Goal: Transaction & Acquisition: Purchase product/service

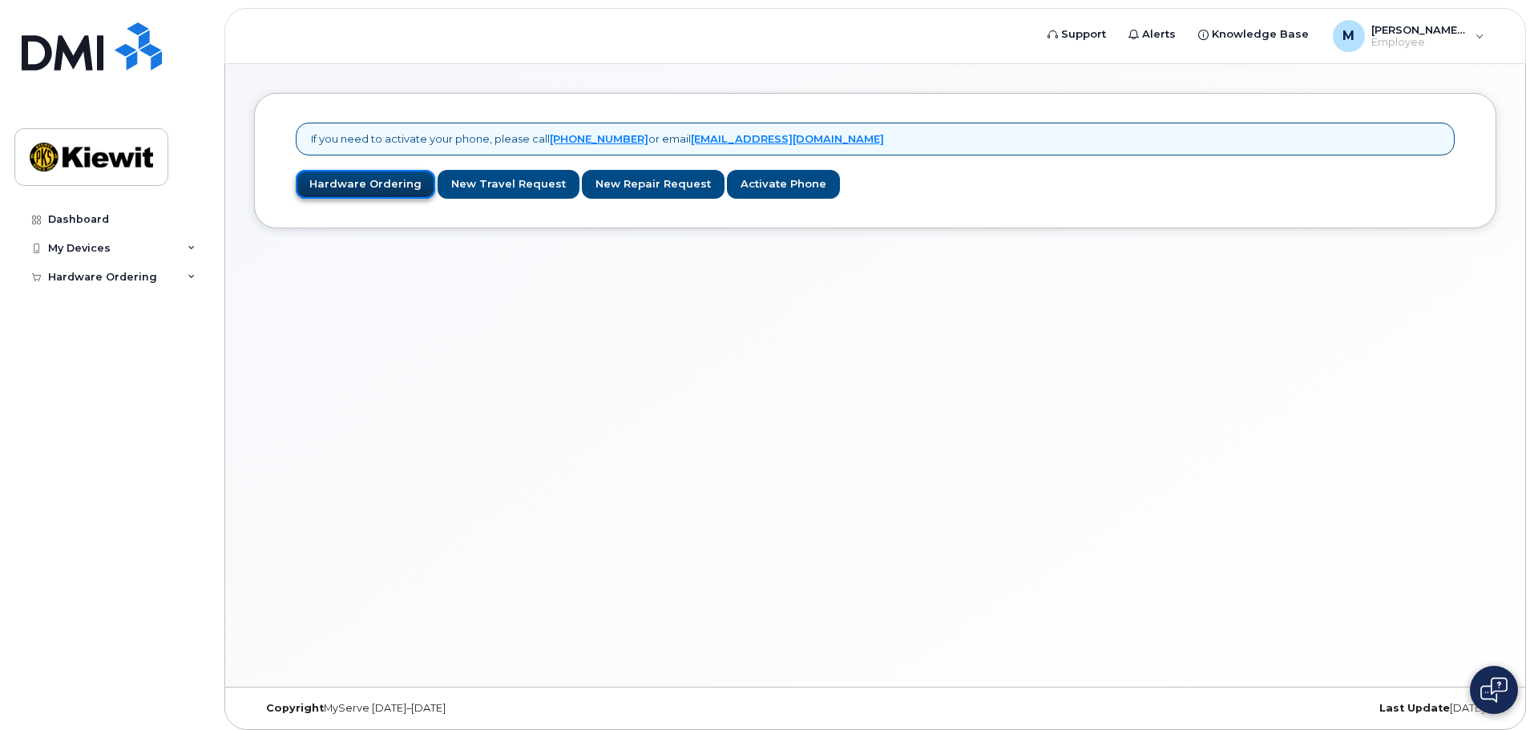
click at [392, 188] on link "Hardware Ordering" at bounding box center [365, 185] width 139 height 30
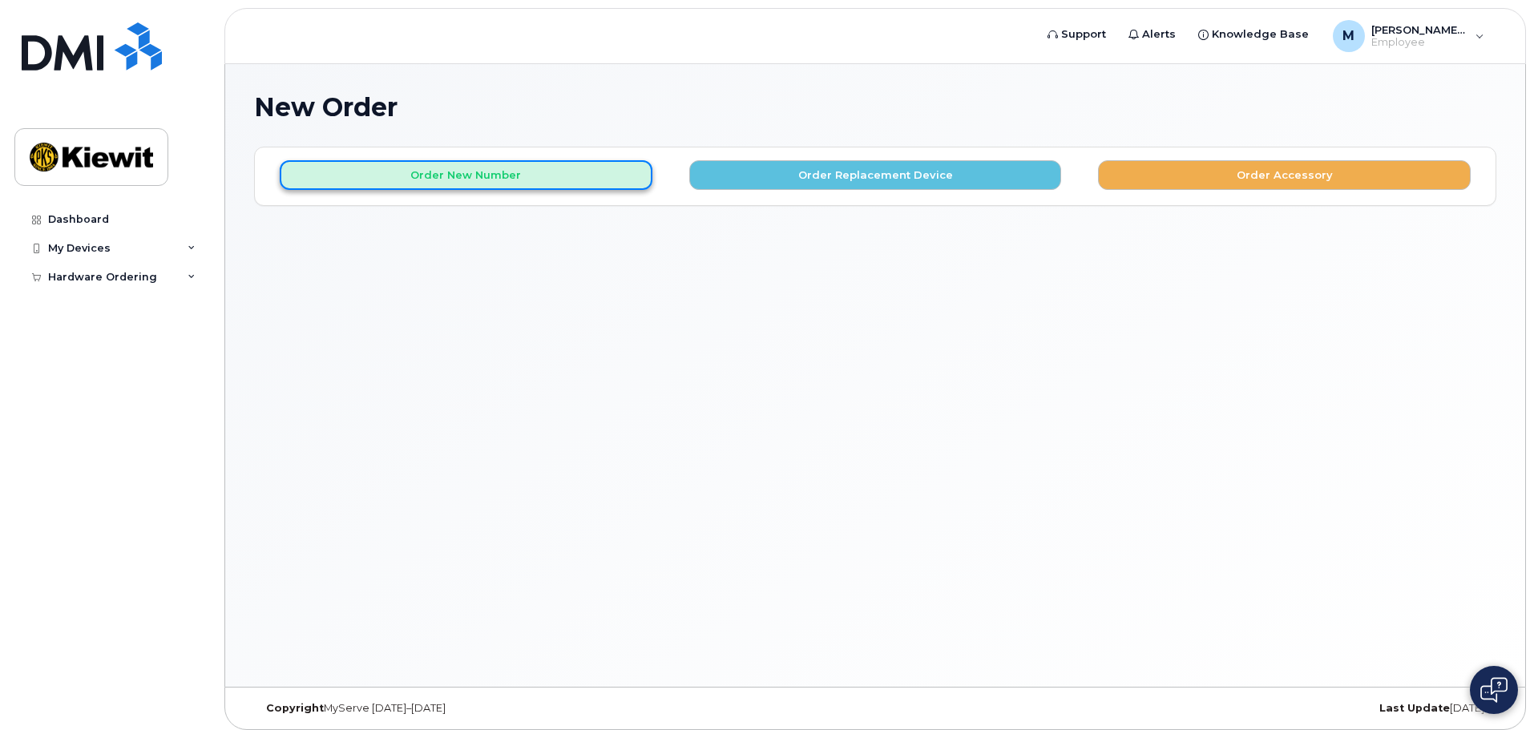
click at [517, 180] on button "Order New Number" at bounding box center [466, 175] width 373 height 30
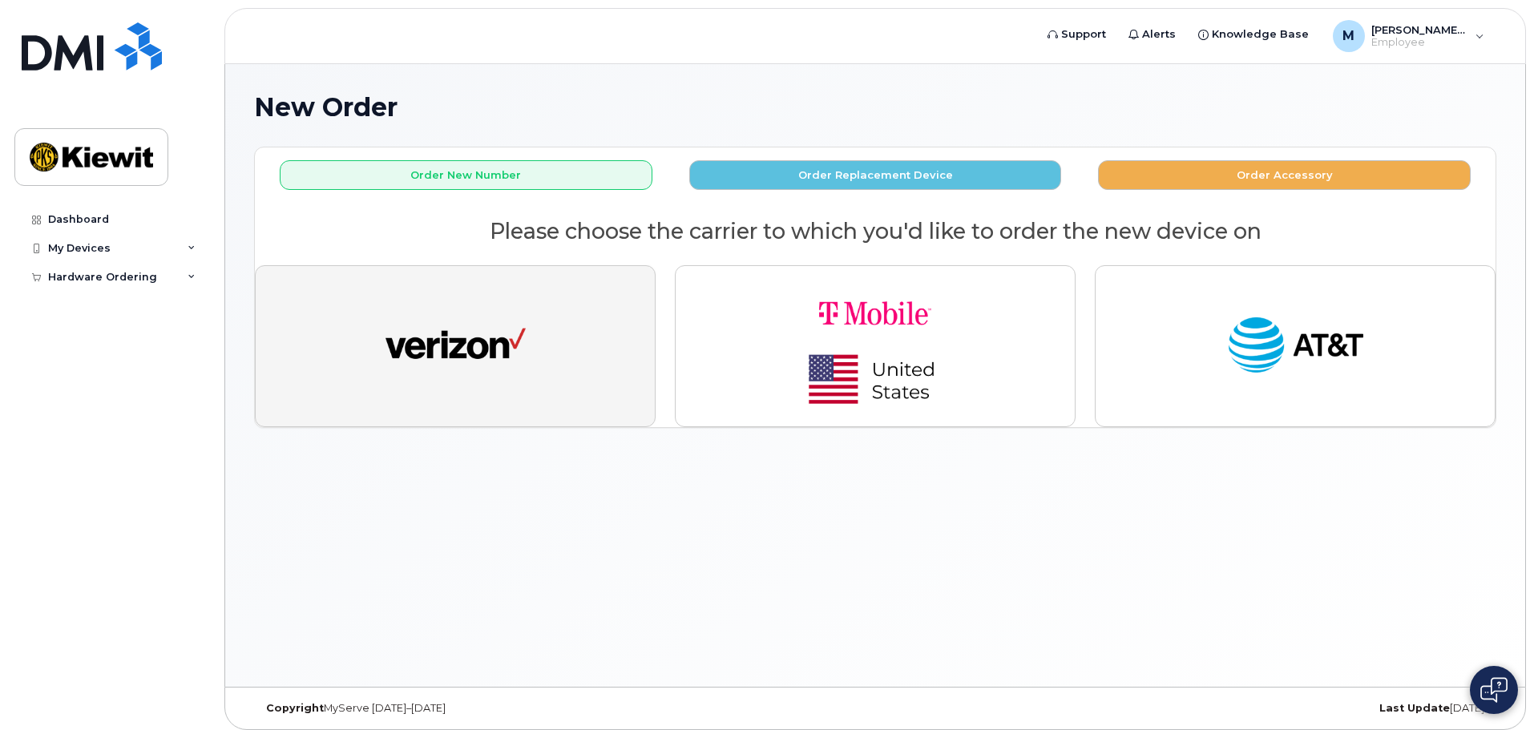
click at [512, 374] on img "button" at bounding box center [456, 346] width 140 height 72
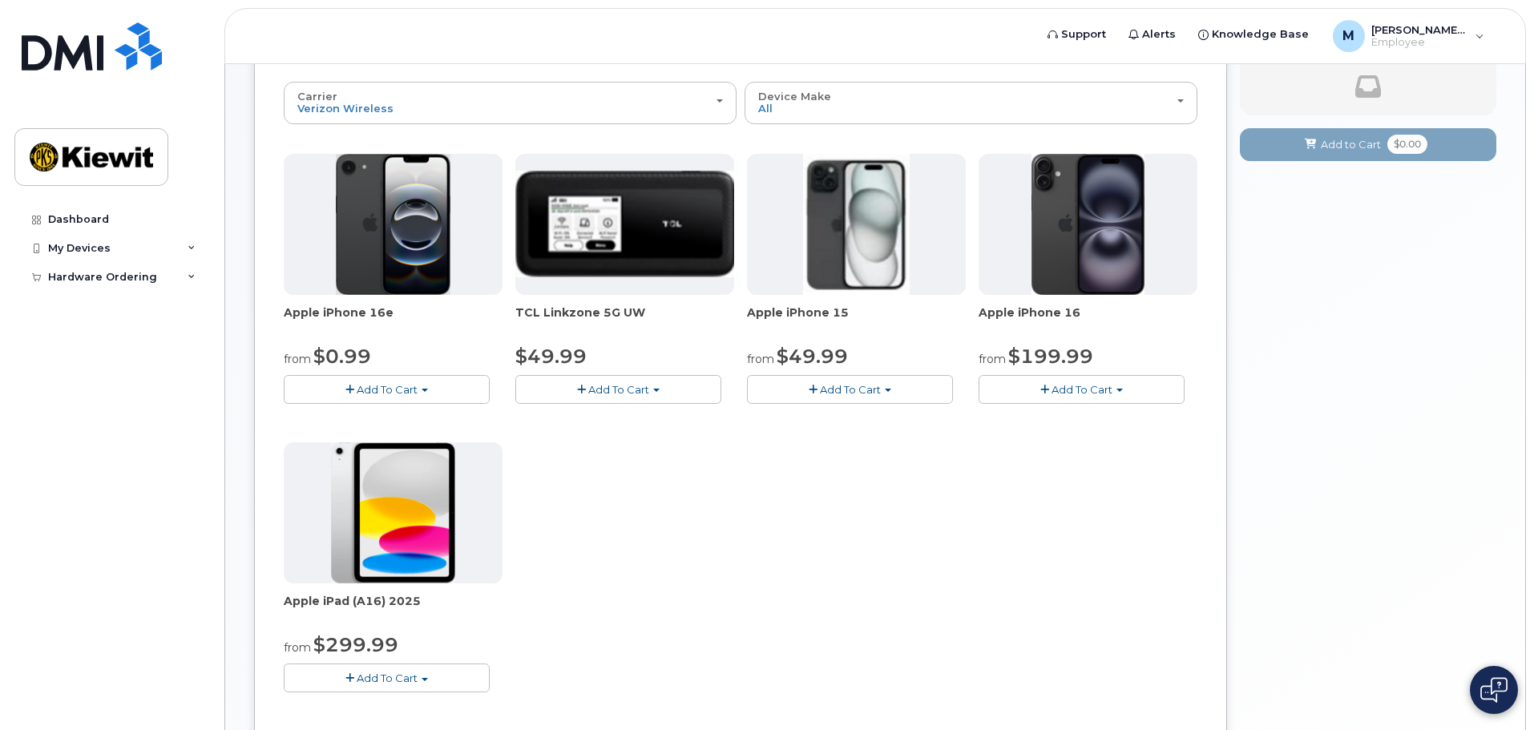
scroll to position [240, 0]
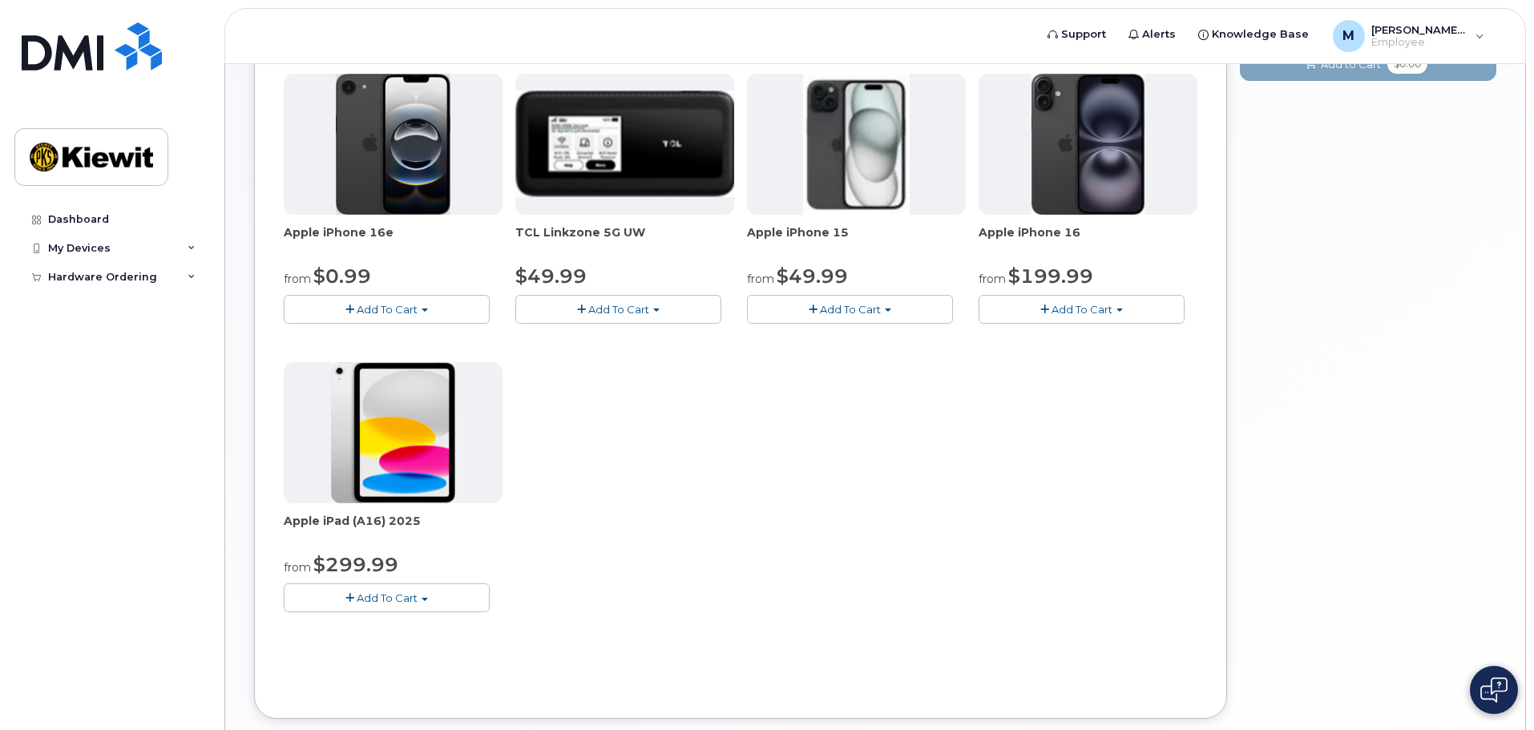
click at [415, 309] on span "Add To Cart" at bounding box center [387, 309] width 61 height 13
click at [411, 339] on link "$0.99 - 2 Year Activation (128GB)" at bounding box center [391, 339] width 207 height 20
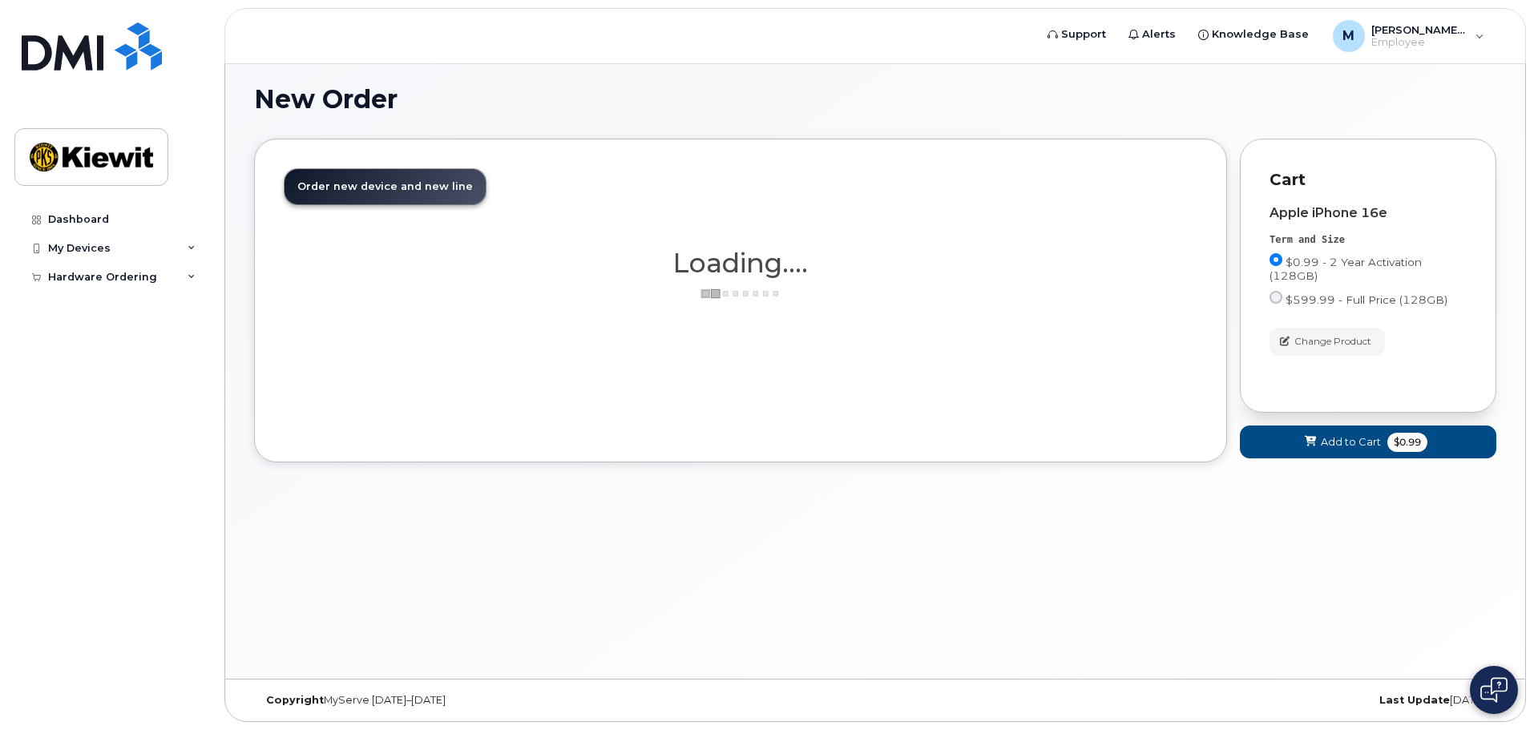
scroll to position [9, 0]
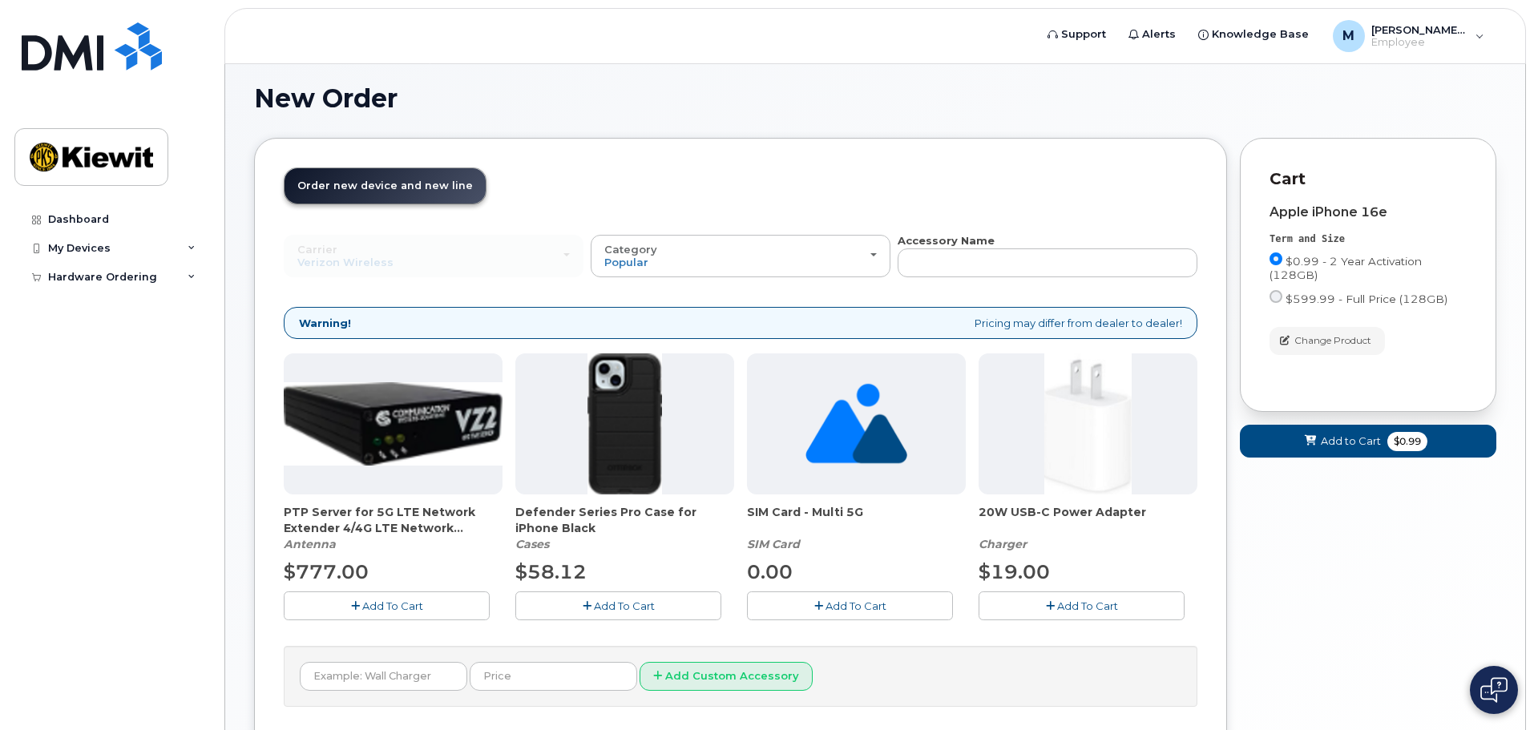
click at [612, 608] on span "Add To Cart" at bounding box center [624, 606] width 61 height 13
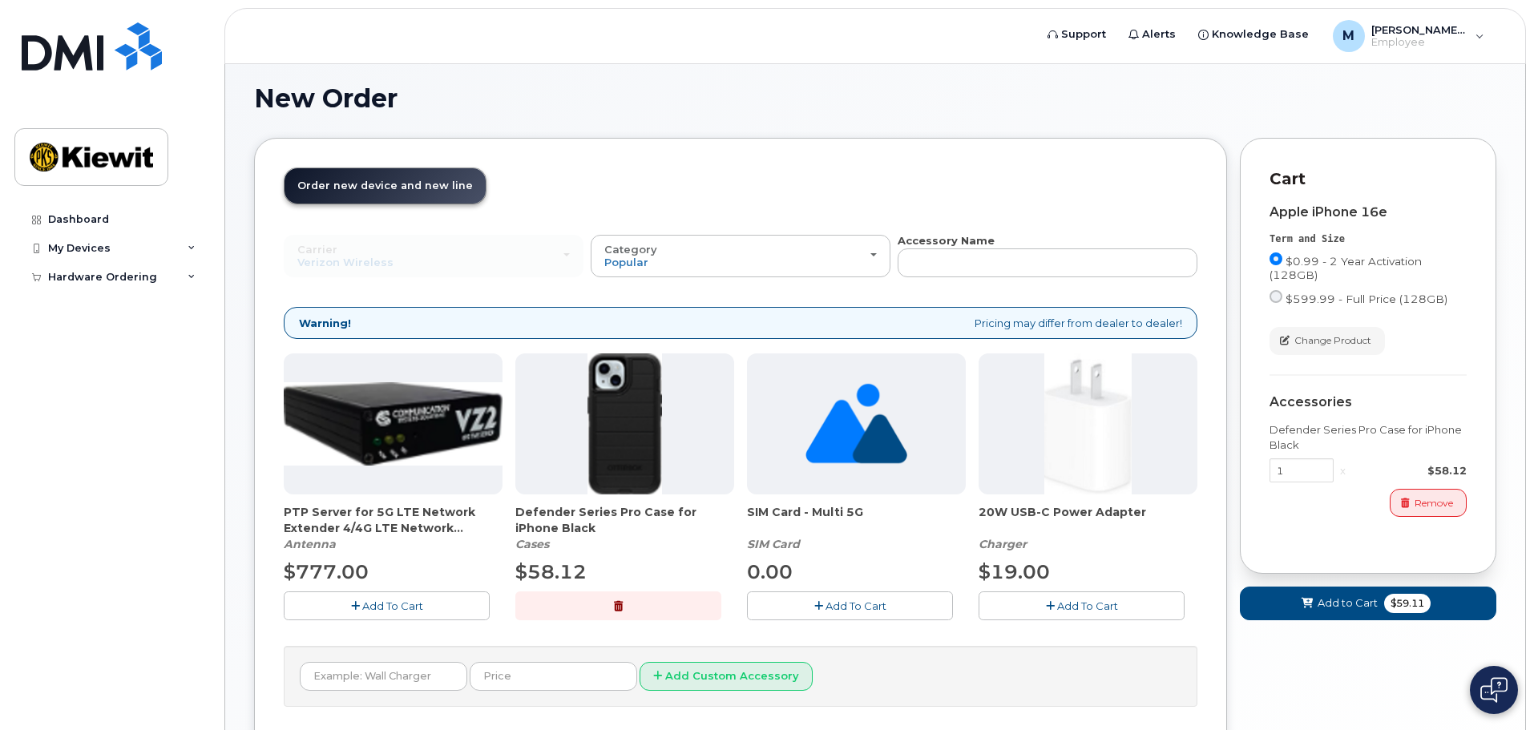
scroll to position [89, 0]
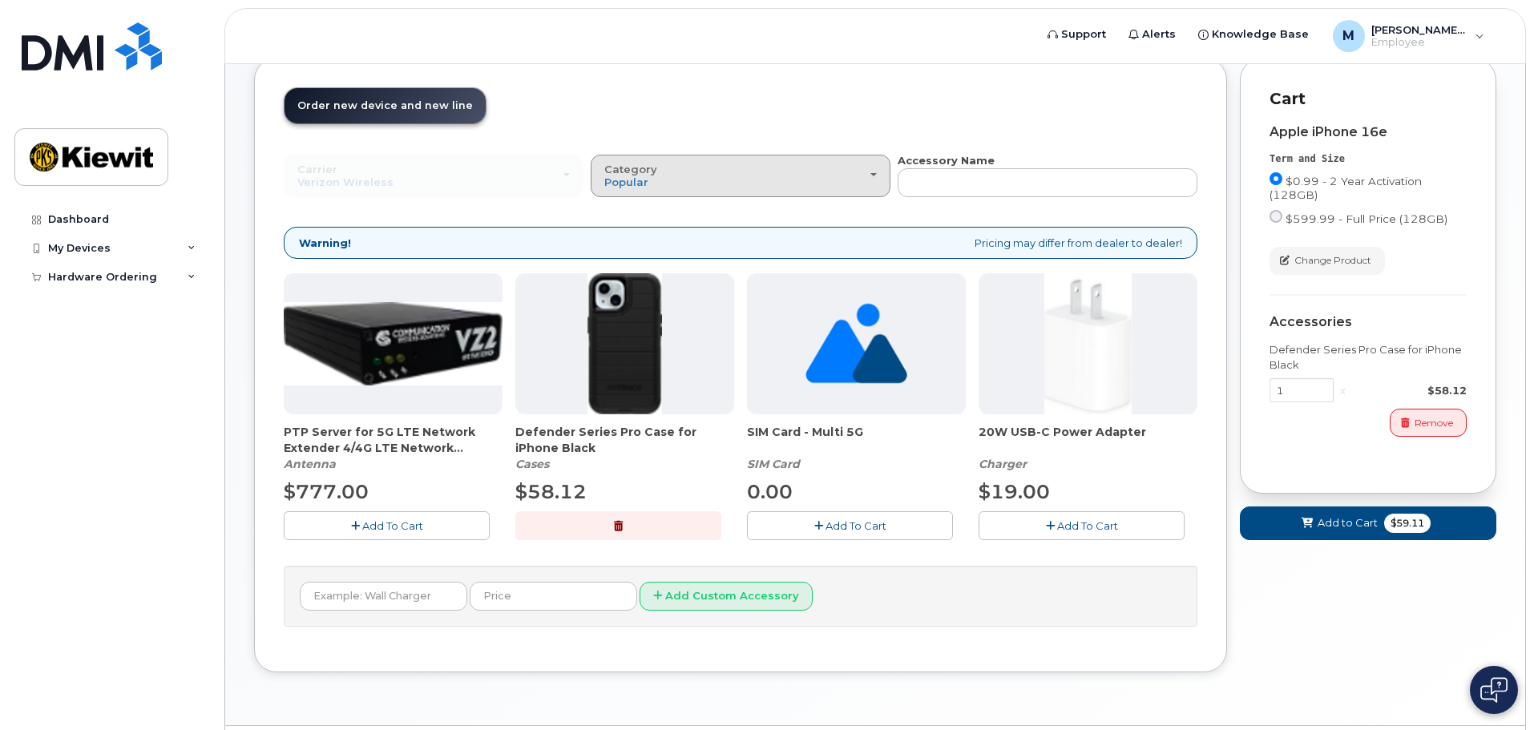
click at [813, 180] on div "Category Popular" at bounding box center [740, 176] width 273 height 25
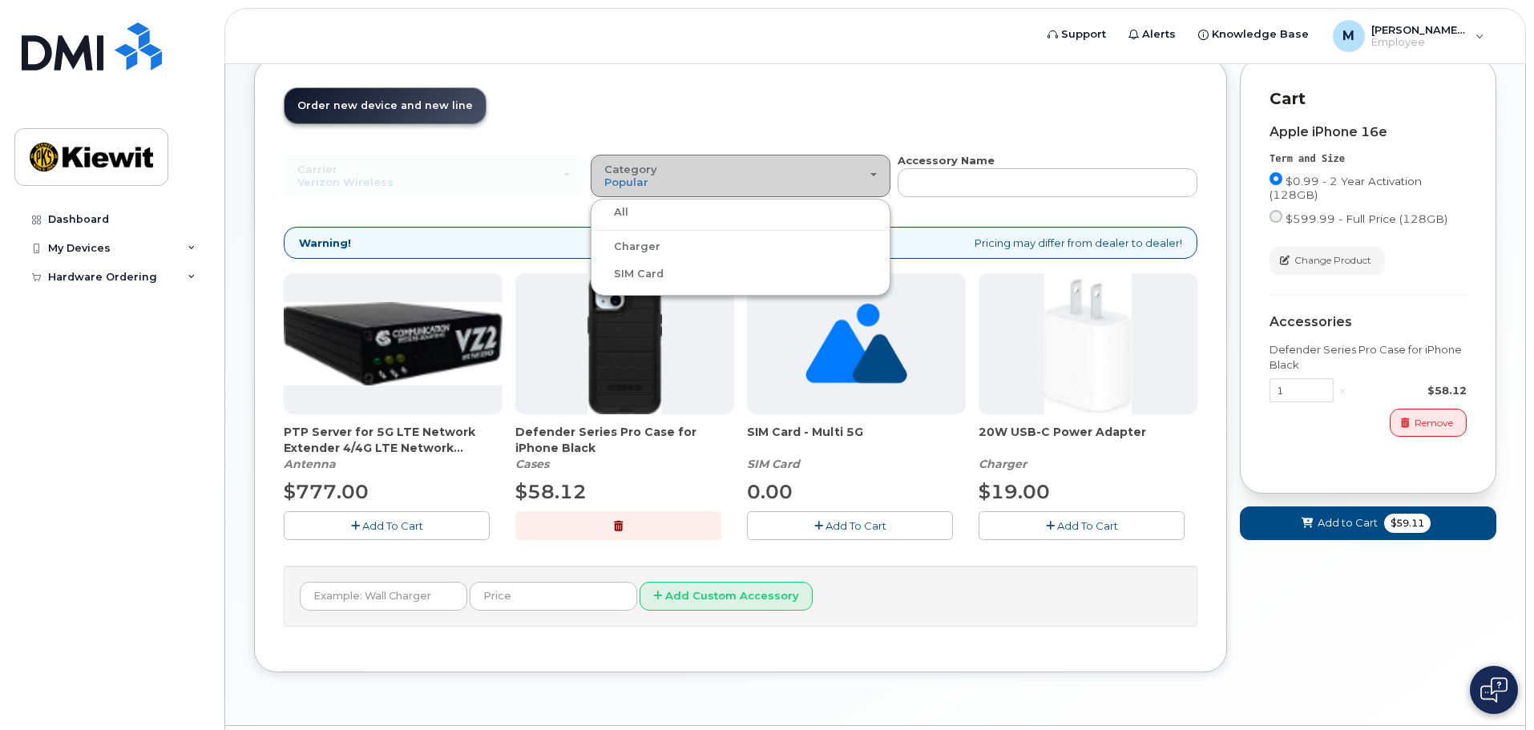
click at [813, 180] on div "Category Popular" at bounding box center [740, 176] width 273 height 25
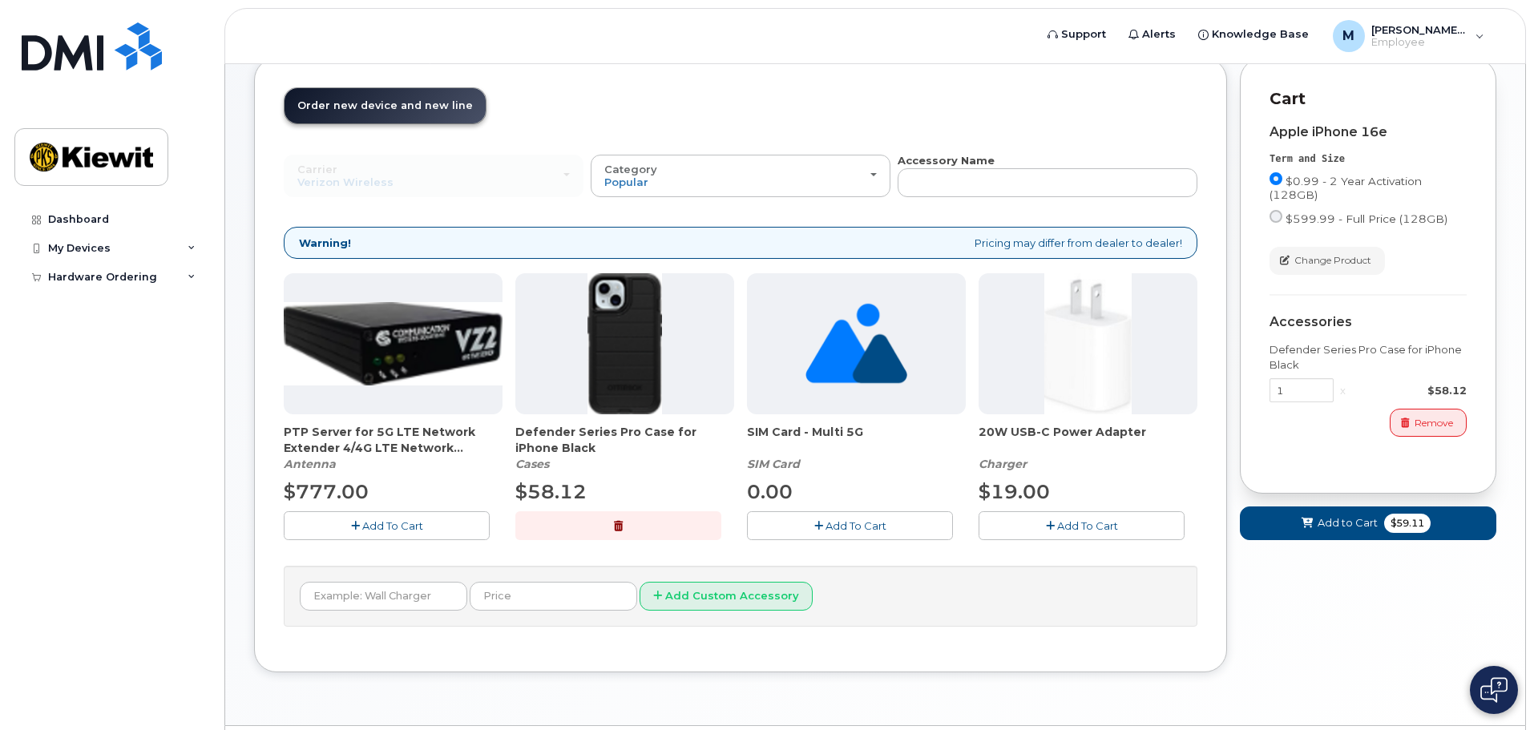
click at [1080, 531] on span "Add To Cart" at bounding box center [1087, 525] width 61 height 13
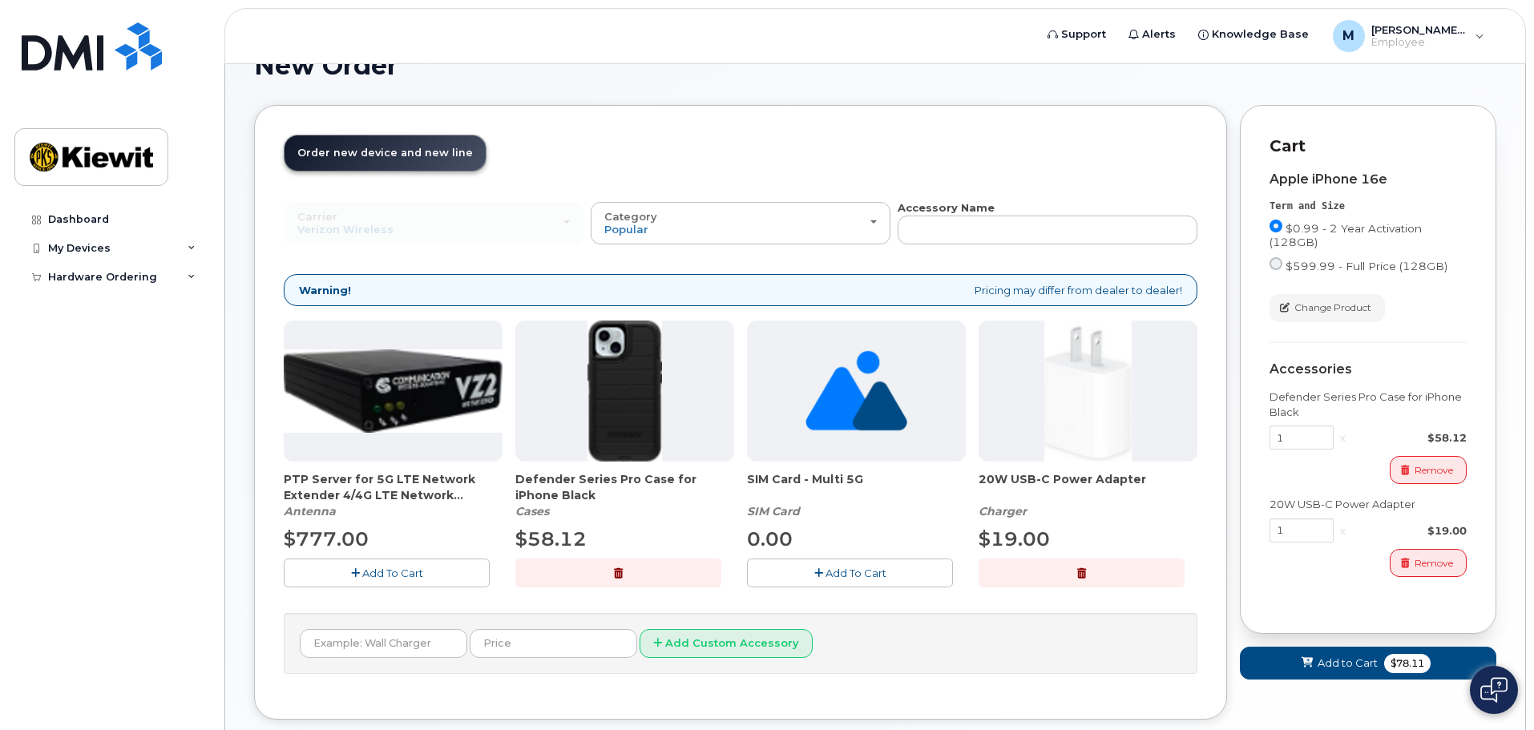
scroll to position [80, 0]
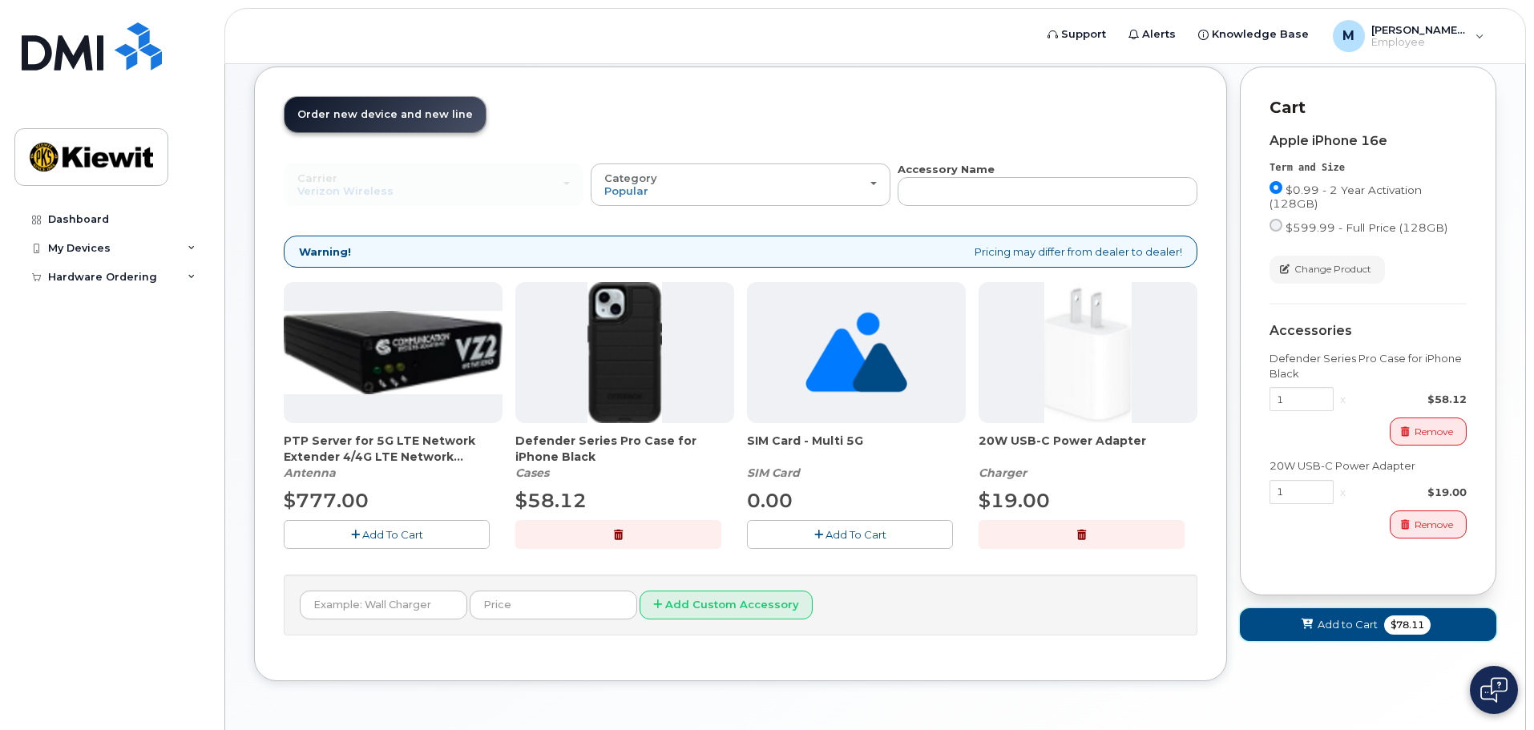
click at [1340, 620] on span "Add to Cart" at bounding box center [1348, 624] width 60 height 15
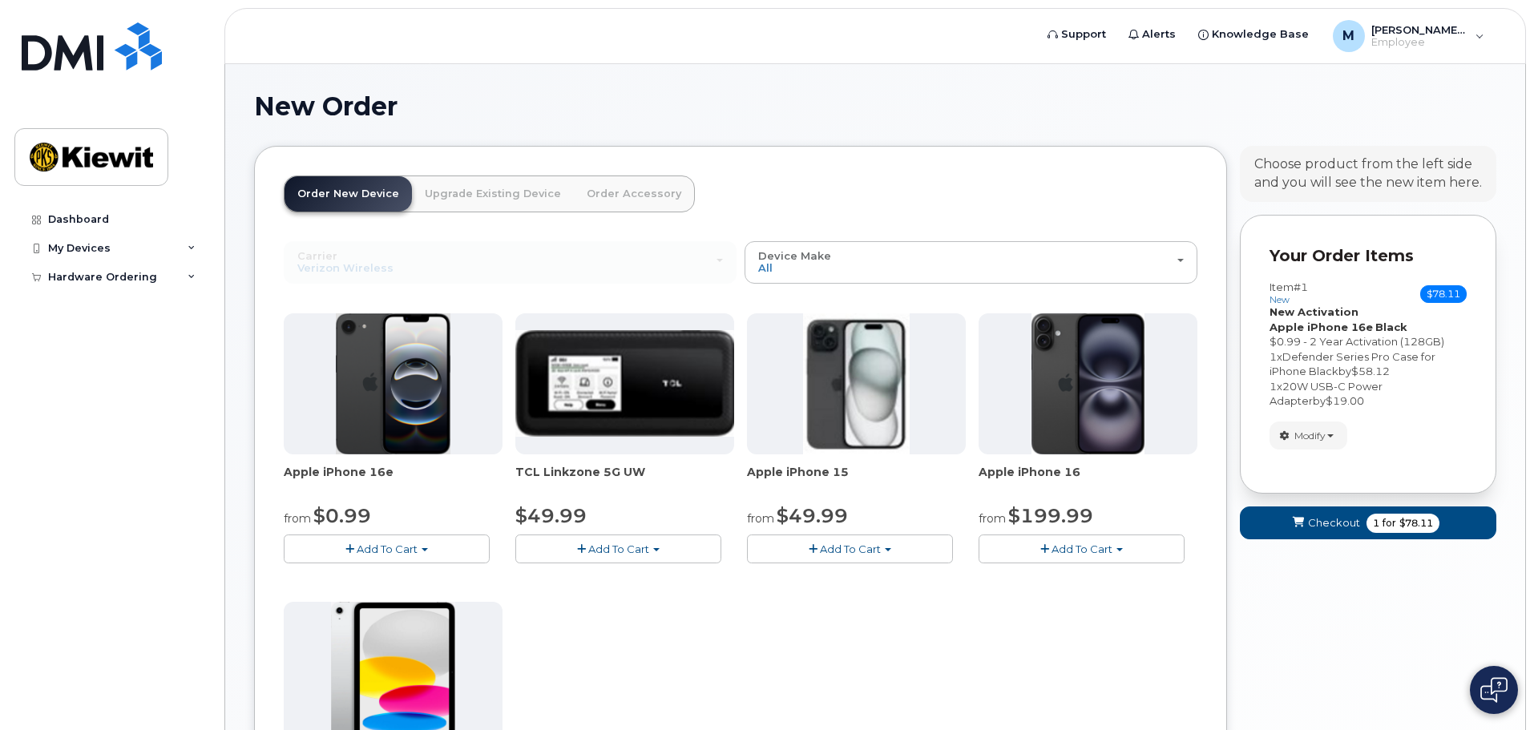
scroll to position [0, 0]
click at [1340, 517] on span "Checkout" at bounding box center [1334, 523] width 52 height 15
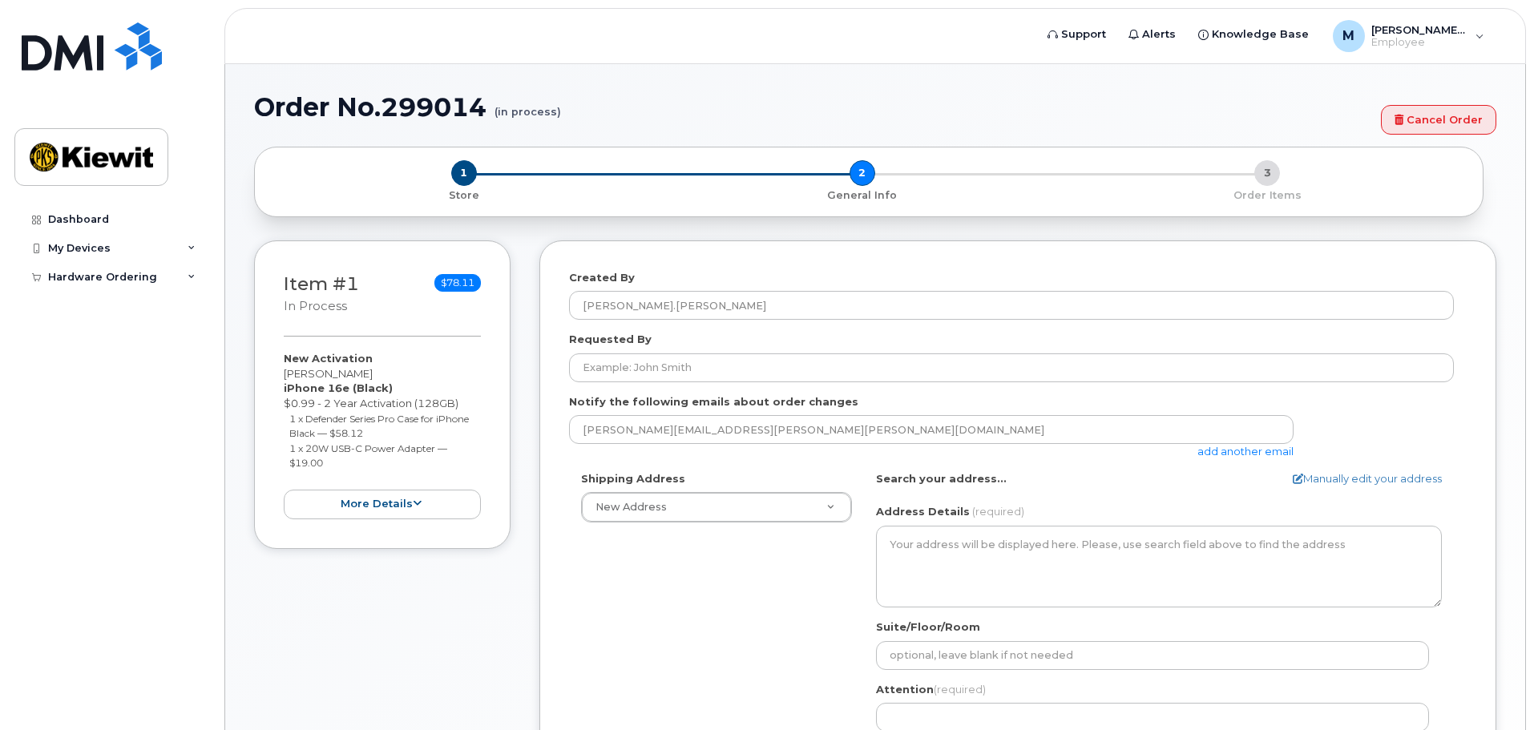
select select
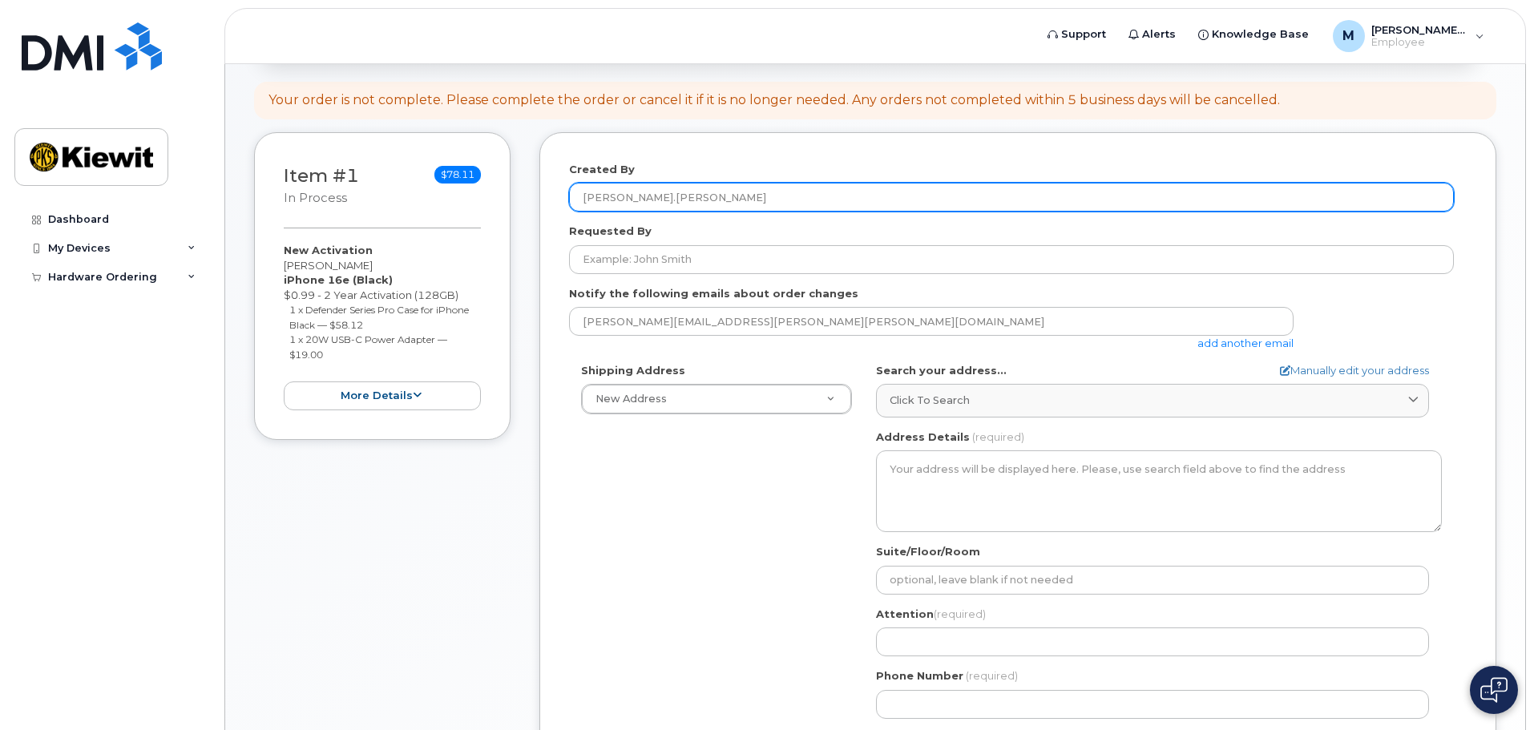
scroll to position [160, 0]
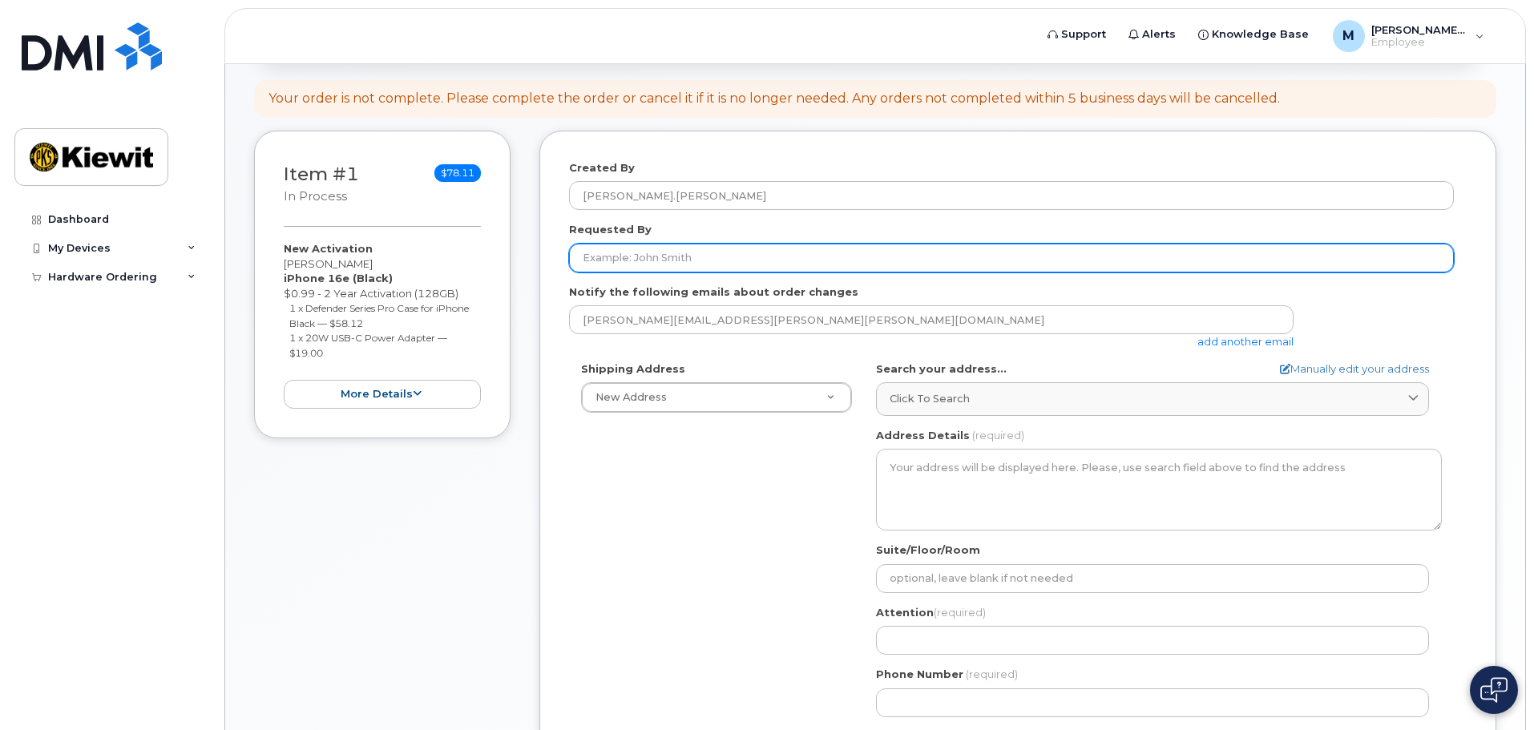
click at [702, 261] on input "Requested By" at bounding box center [1011, 258] width 885 height 29
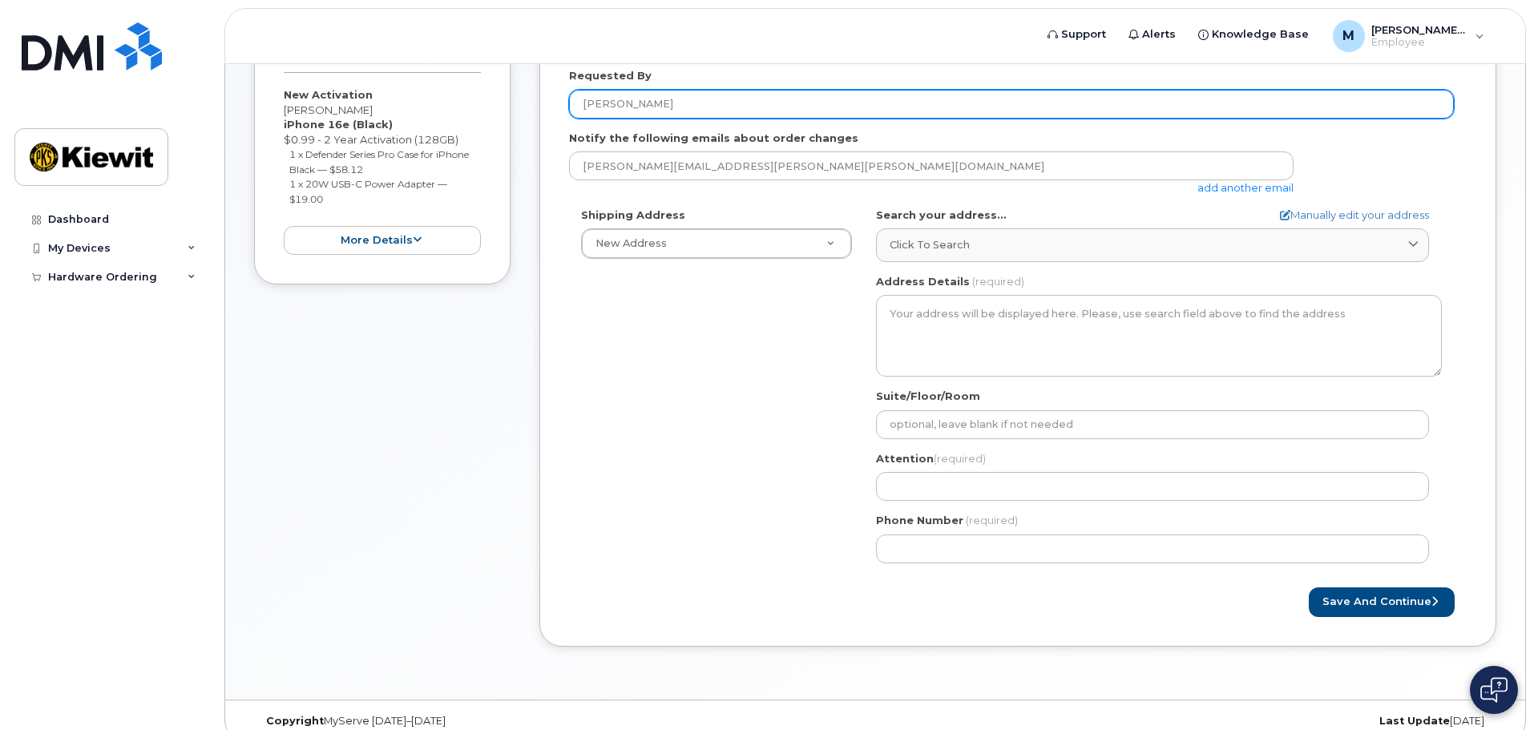
scroll to position [321, 0]
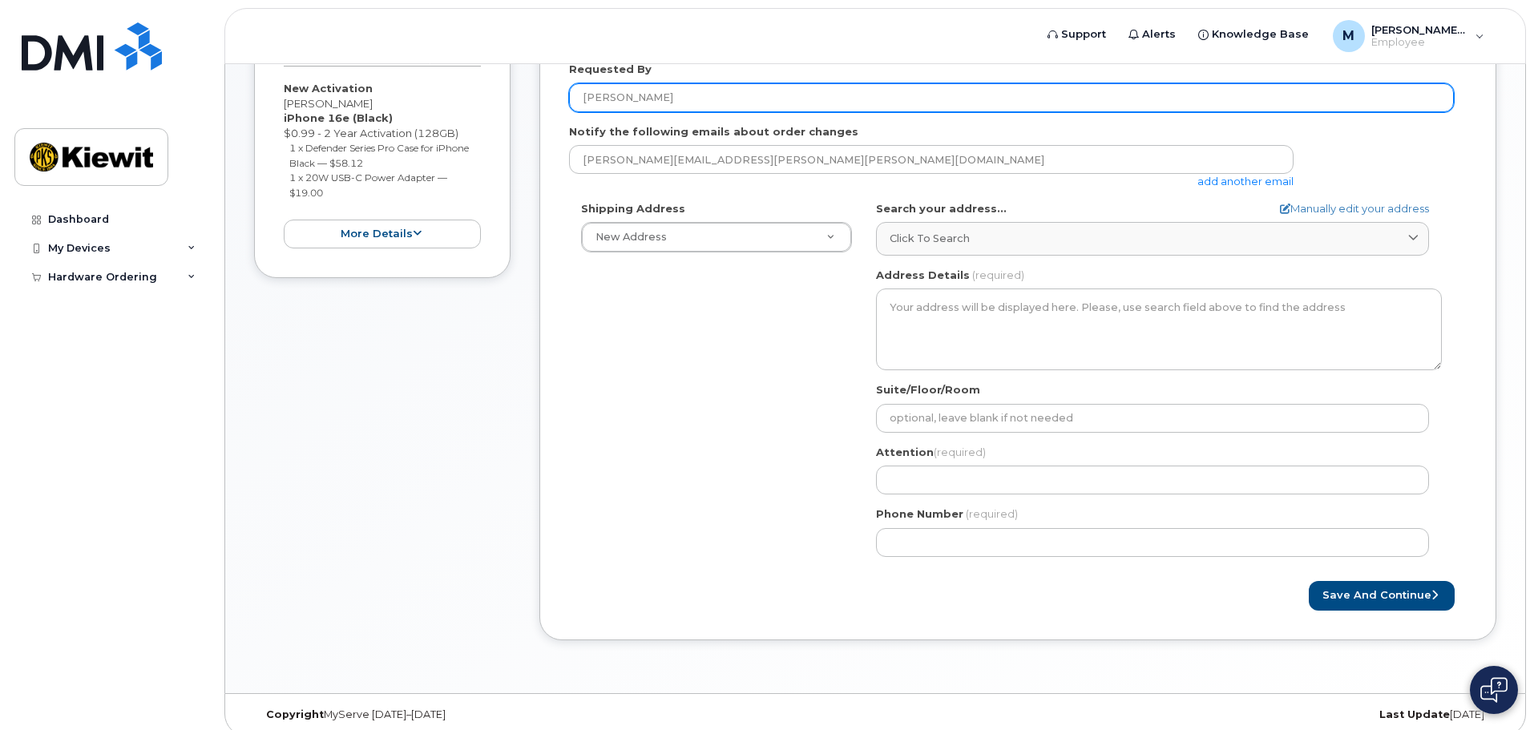
type input "[PERSON_NAME]"
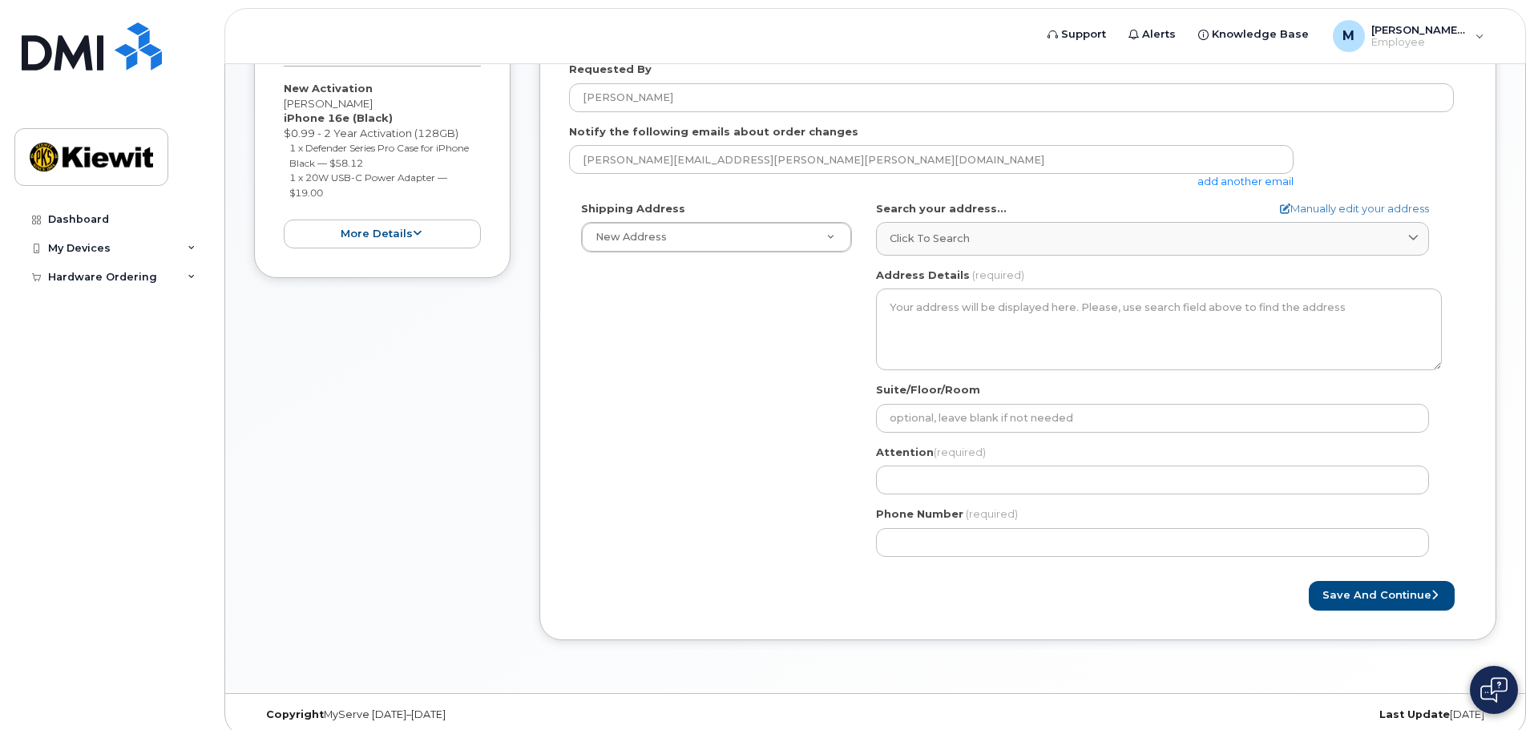
click at [768, 270] on div "Shipping Address New Address New Address AB Search your address... Manually edi…" at bounding box center [1011, 385] width 885 height 368
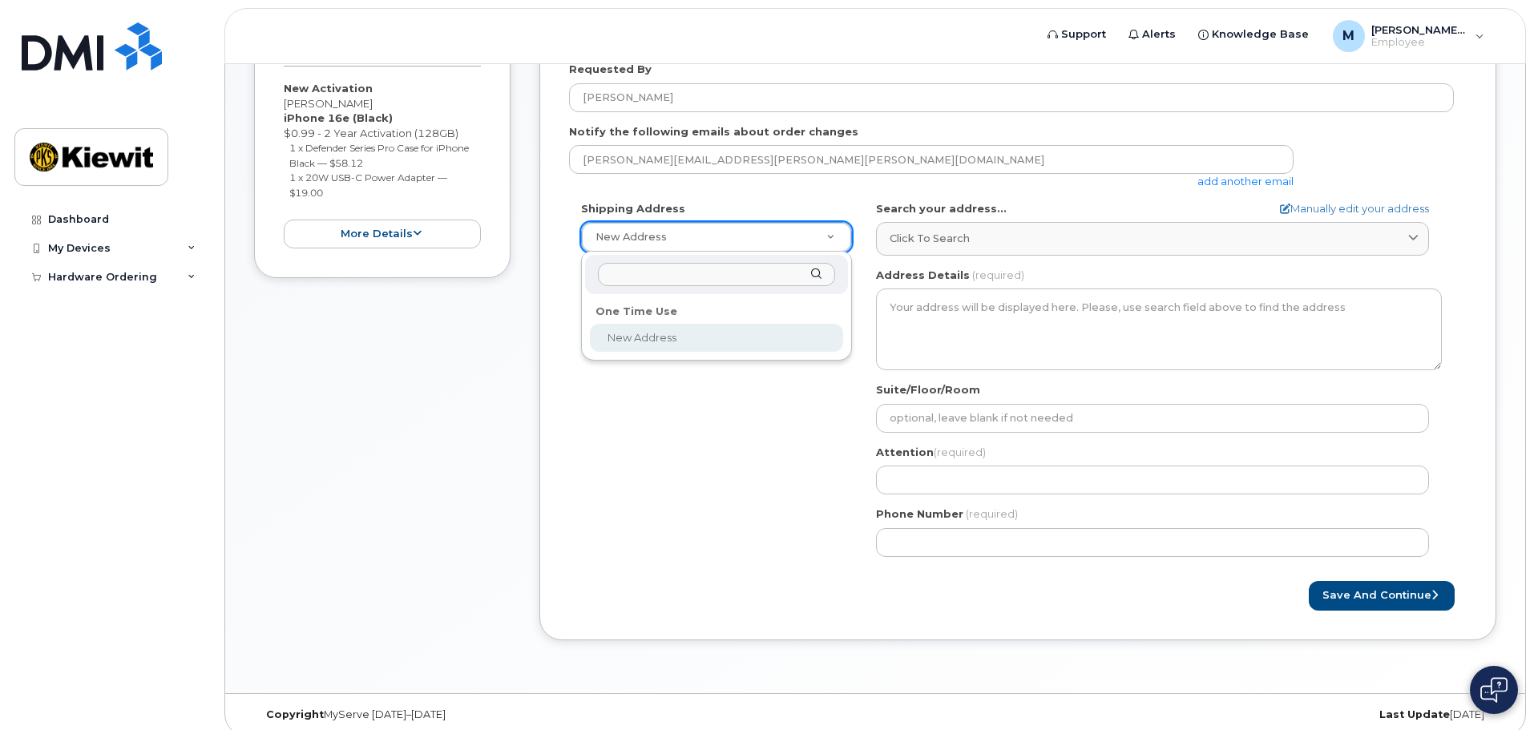
click at [777, 273] on input "text" at bounding box center [716, 274] width 237 height 23
type input "s"
select select
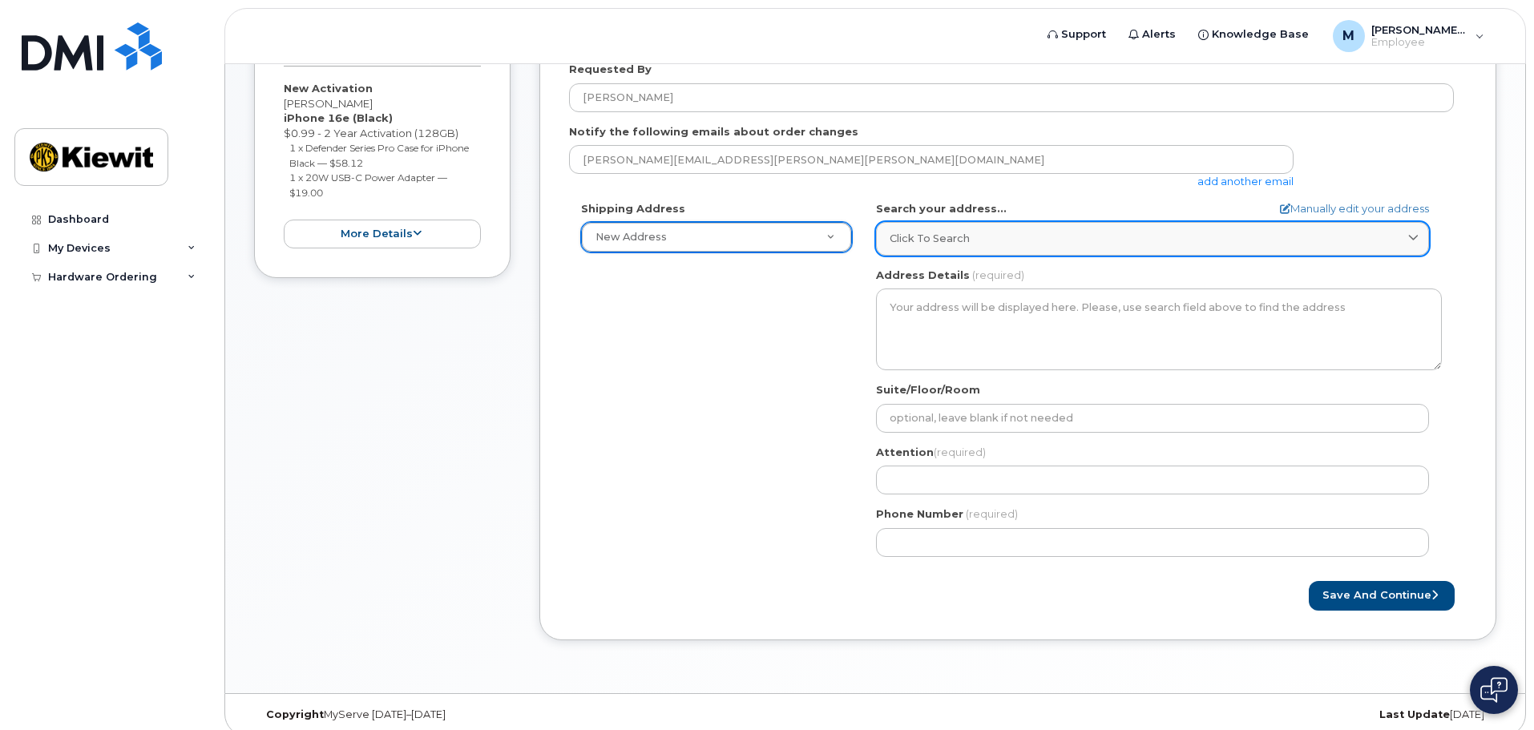
click at [958, 244] on span "Click to search" at bounding box center [930, 238] width 80 height 15
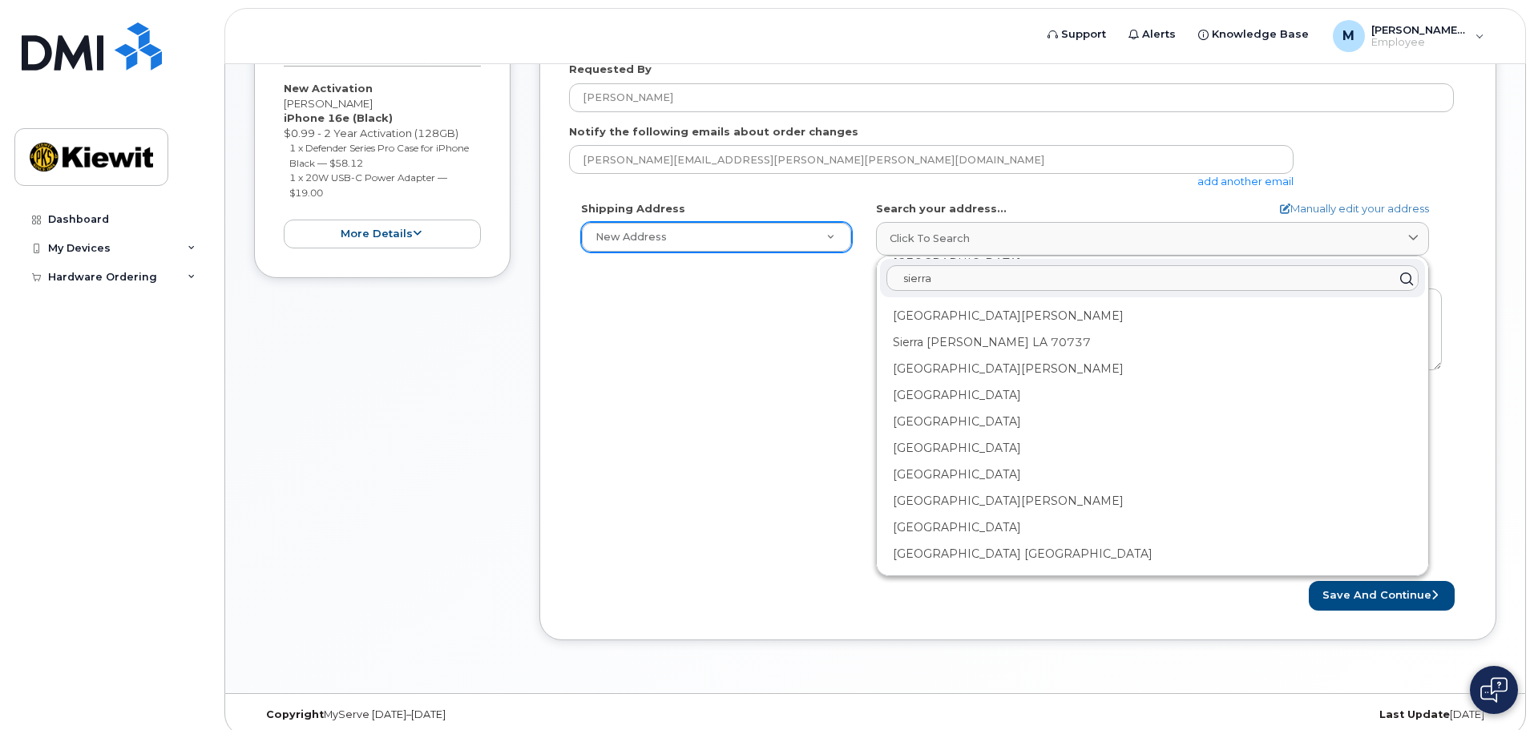
scroll to position [2378, 0]
click at [956, 284] on input "sierra" at bounding box center [1153, 279] width 532 height 26
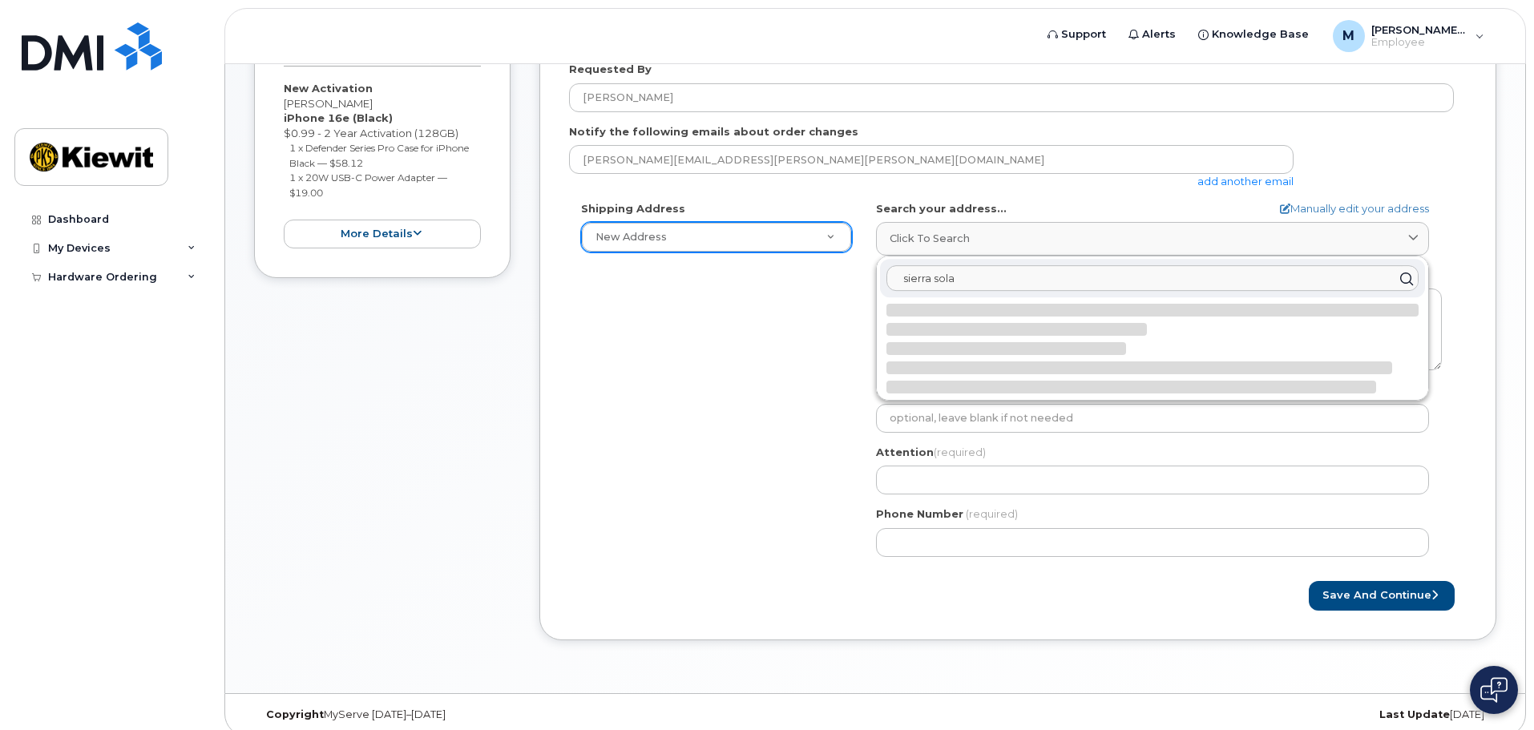
scroll to position [0, 0]
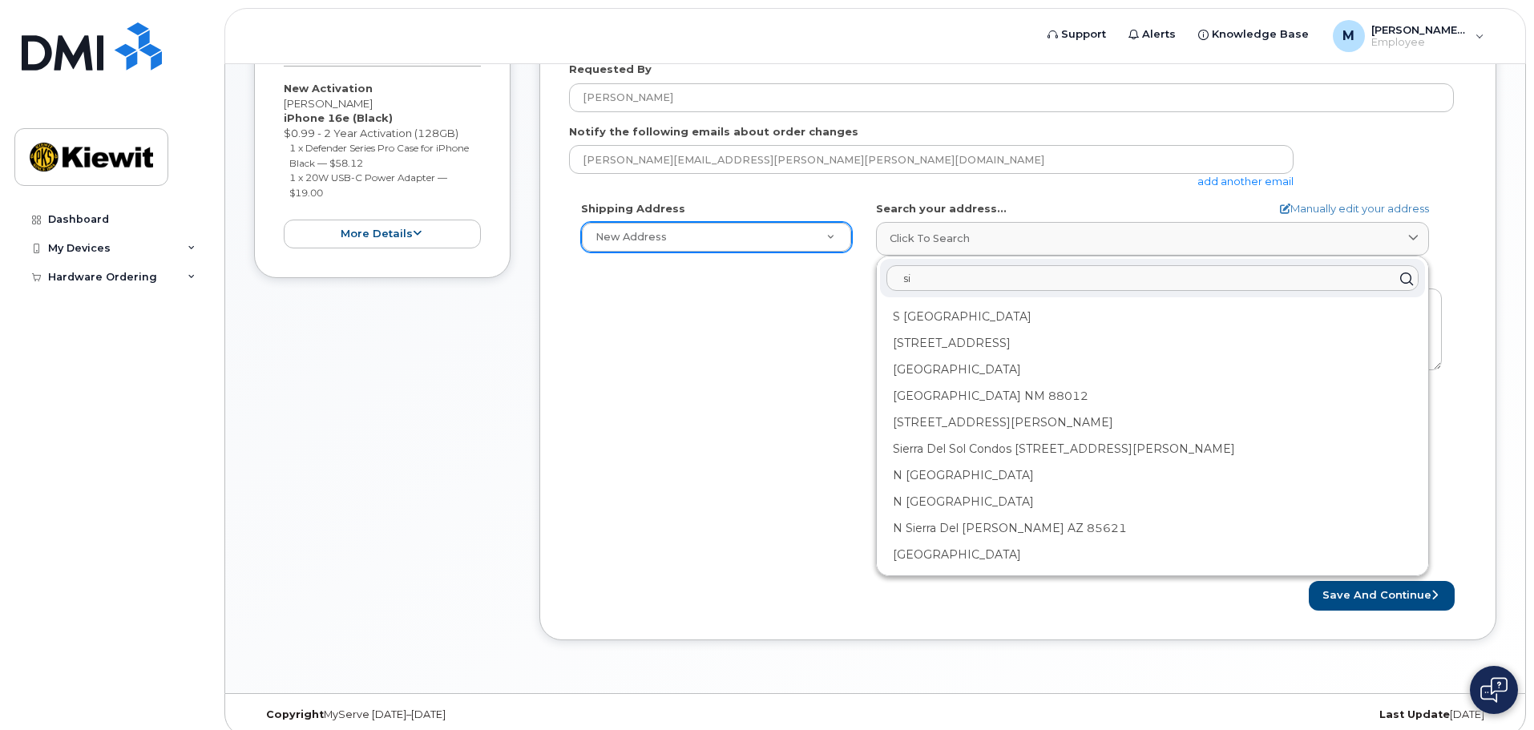
type input "s"
click at [1011, 293] on div at bounding box center [1152, 279] width 545 height 38
click at [1007, 277] on input "text" at bounding box center [1153, 279] width 532 height 26
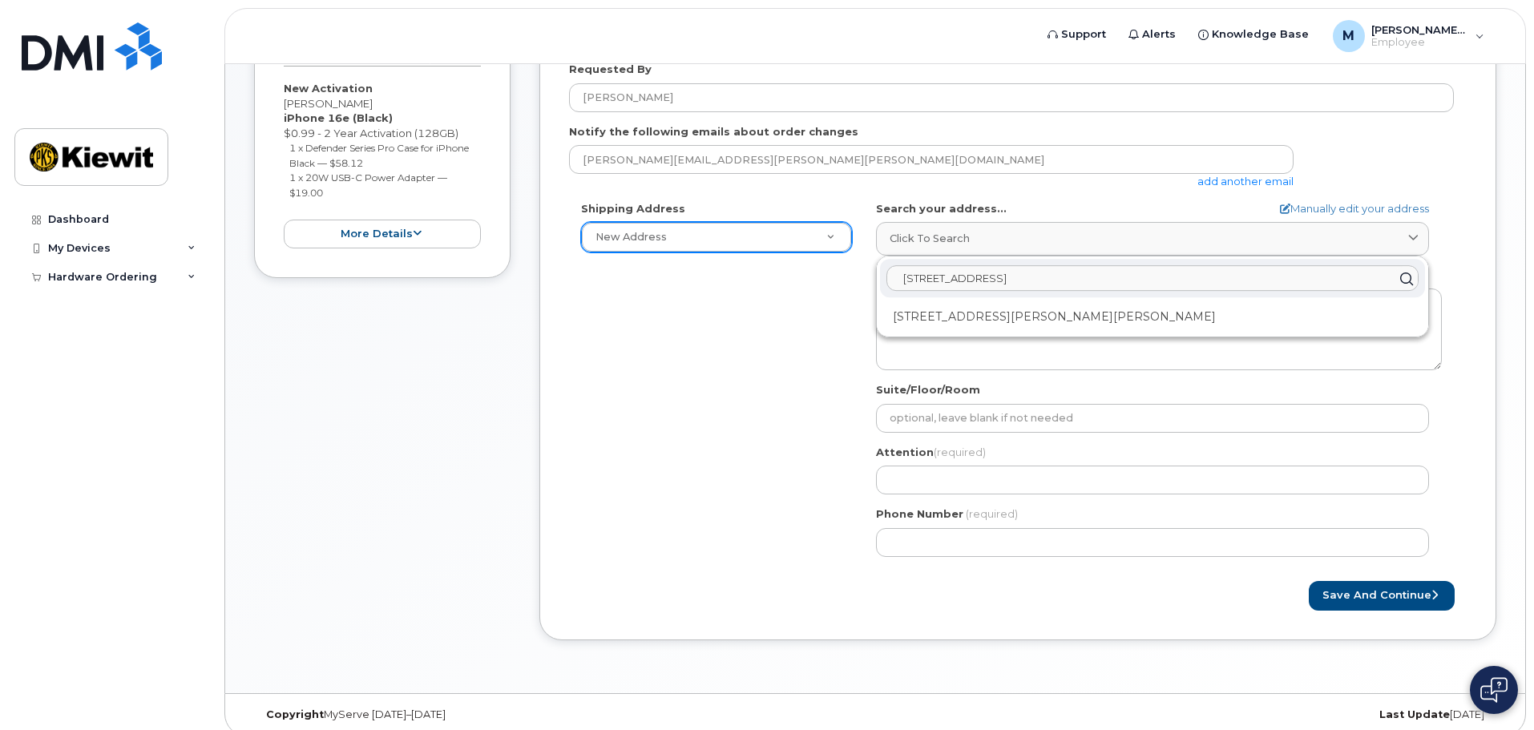
type input "12550 Sagehen Creek Rd"
click at [833, 282] on div "Shipping Address New Address New Address AB Search your address... Manually edi…" at bounding box center [1011, 385] width 885 height 368
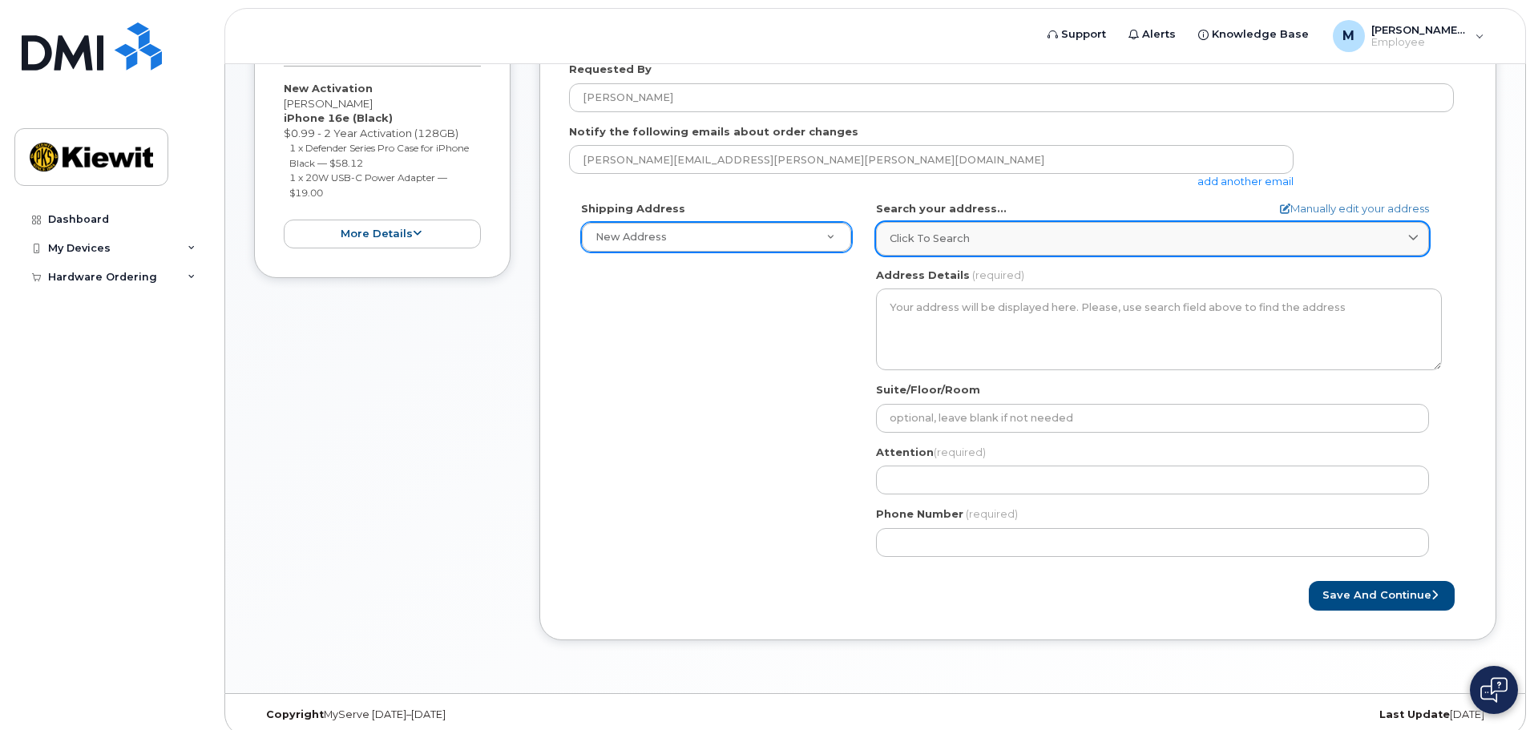
click at [1002, 244] on div "Click to search" at bounding box center [1153, 238] width 526 height 15
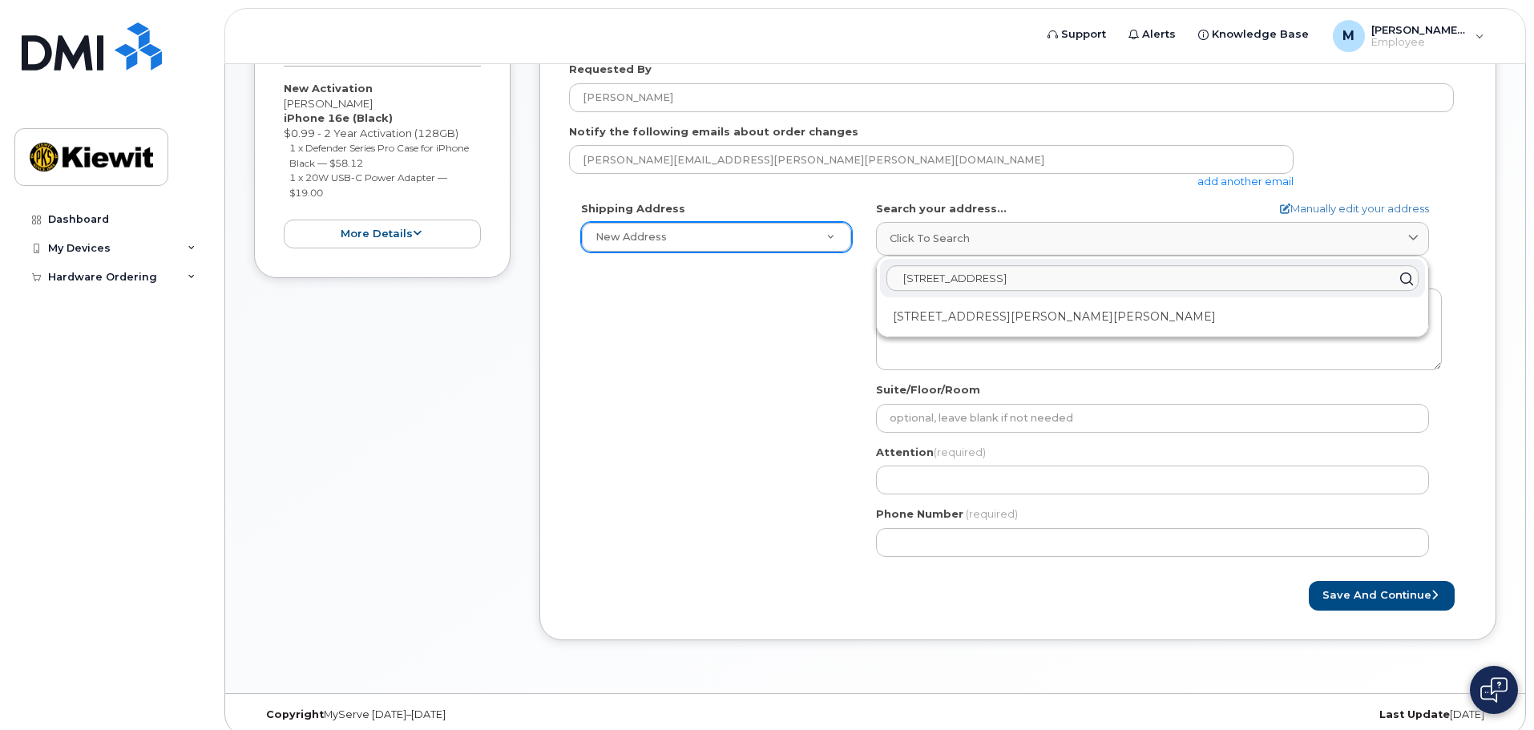
click at [676, 258] on div "Shipping Address New Address New Address AB Search your address... Manually edi…" at bounding box center [1011, 385] width 885 height 368
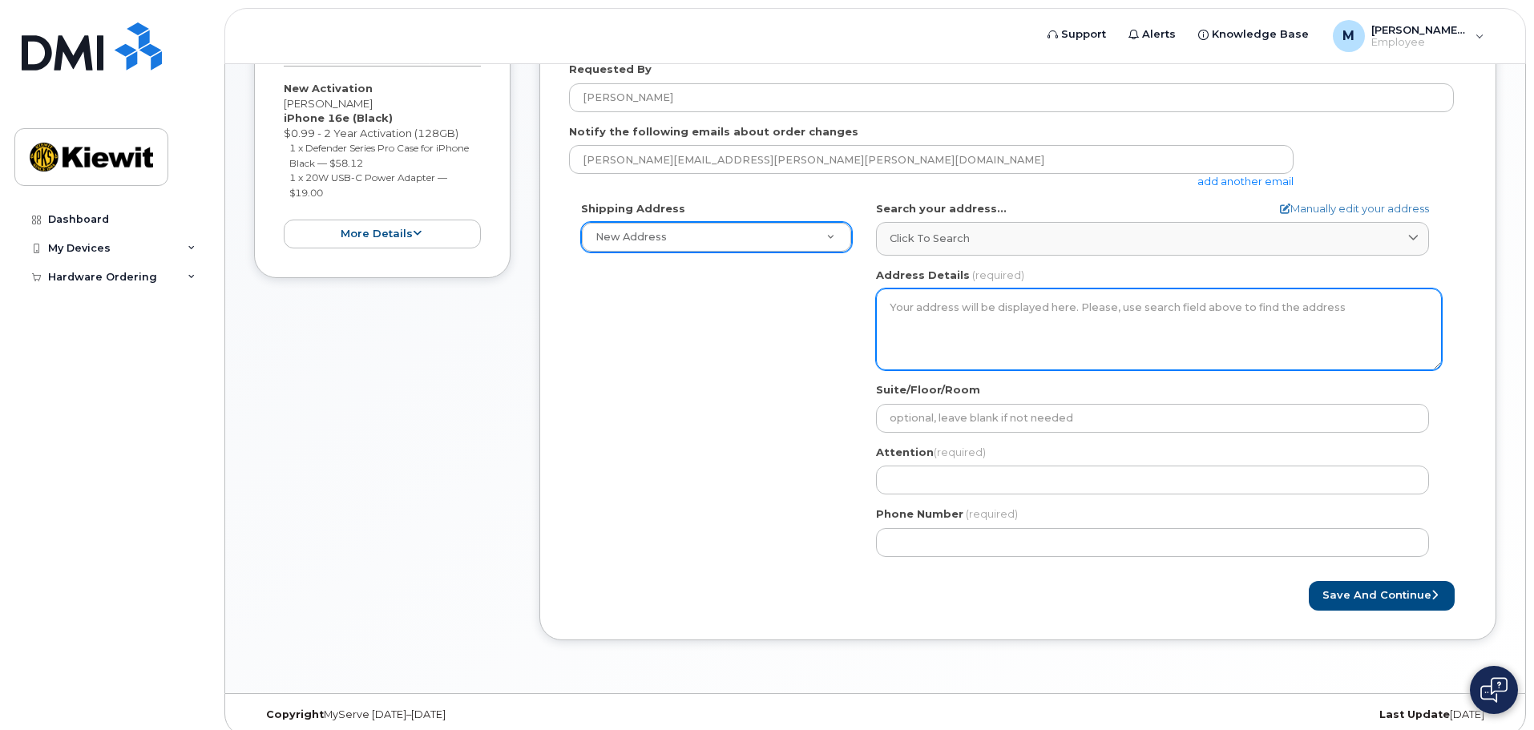
click at [961, 312] on textarea "Address Details" at bounding box center [1159, 330] width 566 height 82
click at [976, 313] on textarea "Address Details" at bounding box center [1159, 330] width 566 height 82
click at [1047, 324] on textarea "Address Details" at bounding box center [1159, 330] width 566 height 82
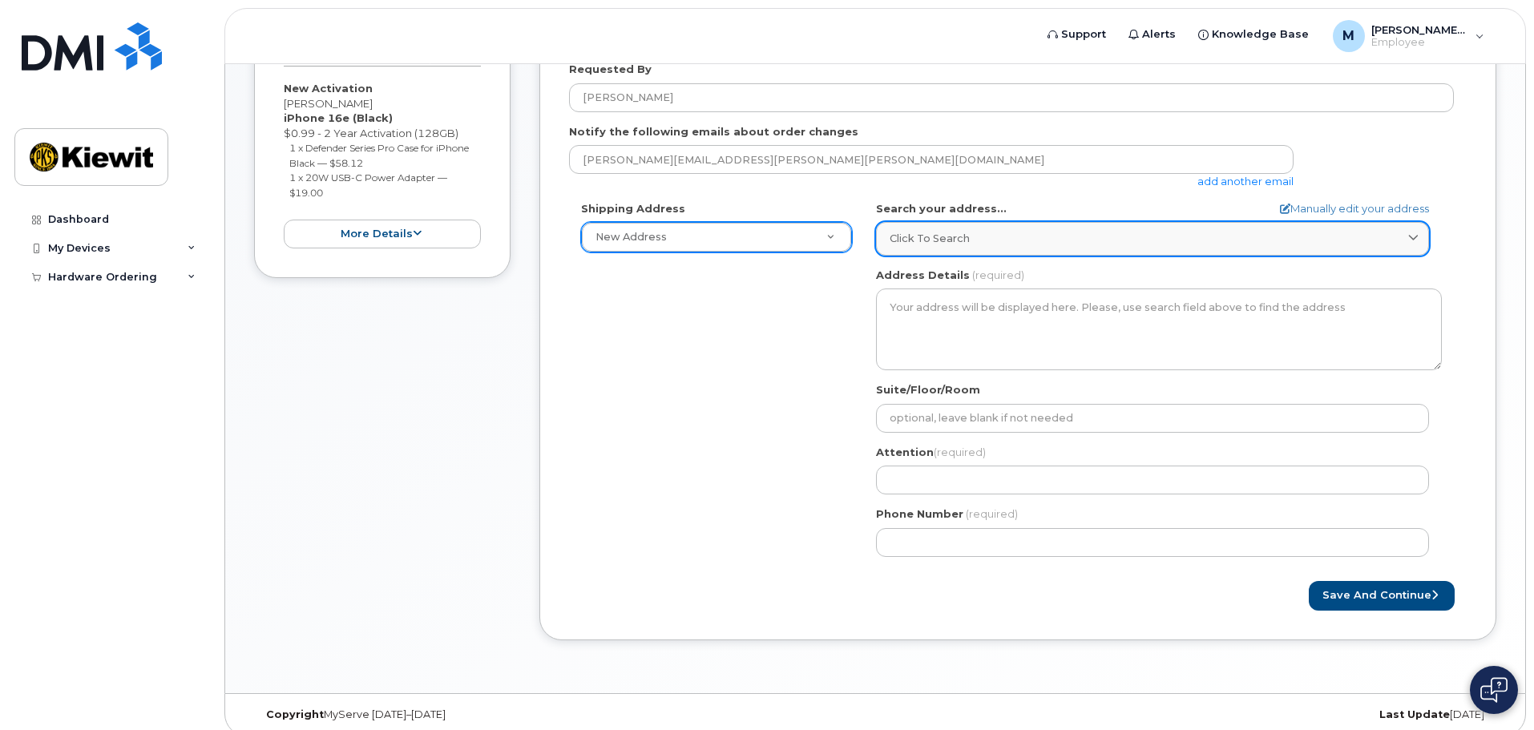
click at [904, 247] on link "Click to search" at bounding box center [1152, 238] width 553 height 33
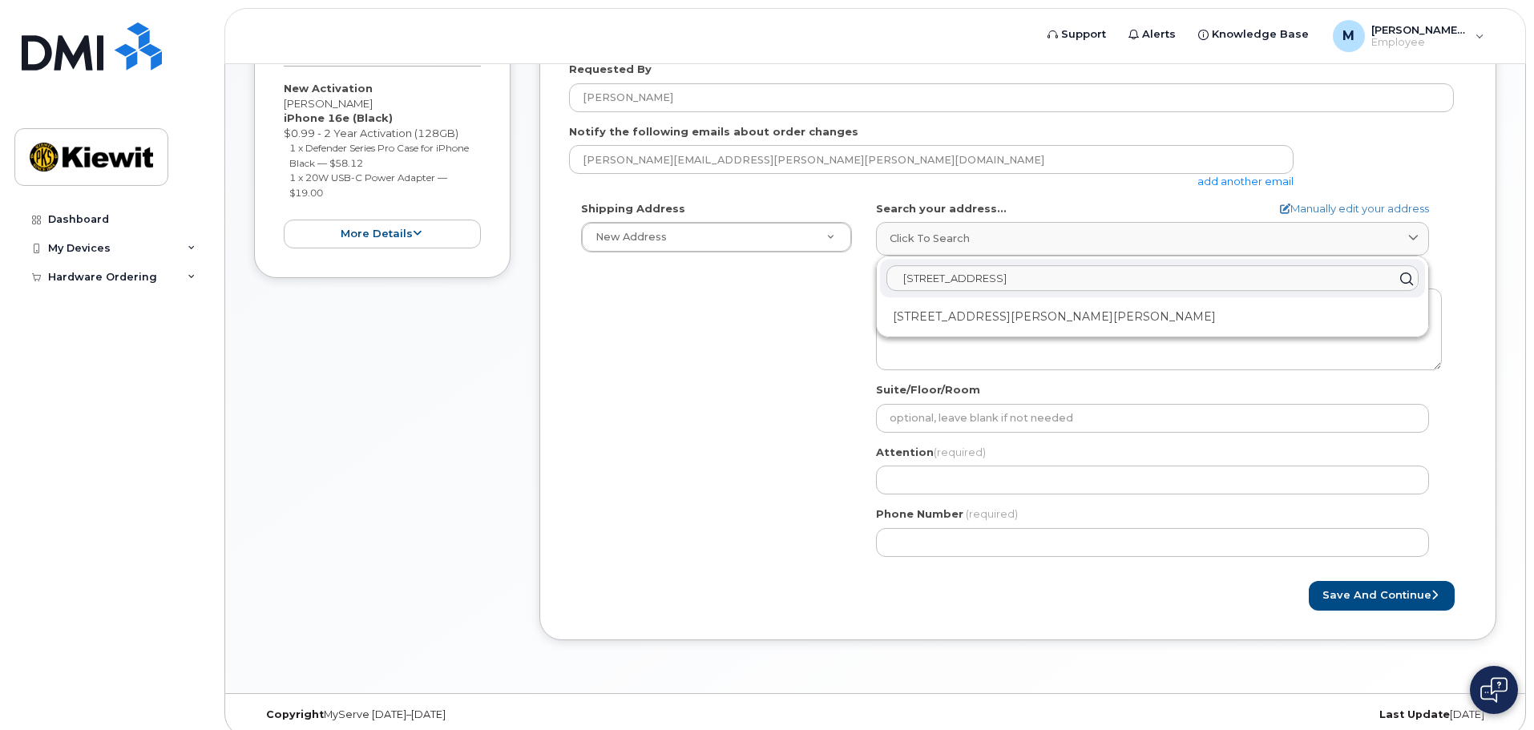
click at [1070, 281] on input "12550 Sagehen Creek Rd" at bounding box center [1153, 279] width 532 height 26
drag, startPoint x: 1064, startPoint y: 279, endPoint x: 777, endPoint y: 273, distance: 287.8
click at [777, 273] on div "Shipping Address New Address New Address AB Search your address... Manually edi…" at bounding box center [1011, 385] width 885 height 368
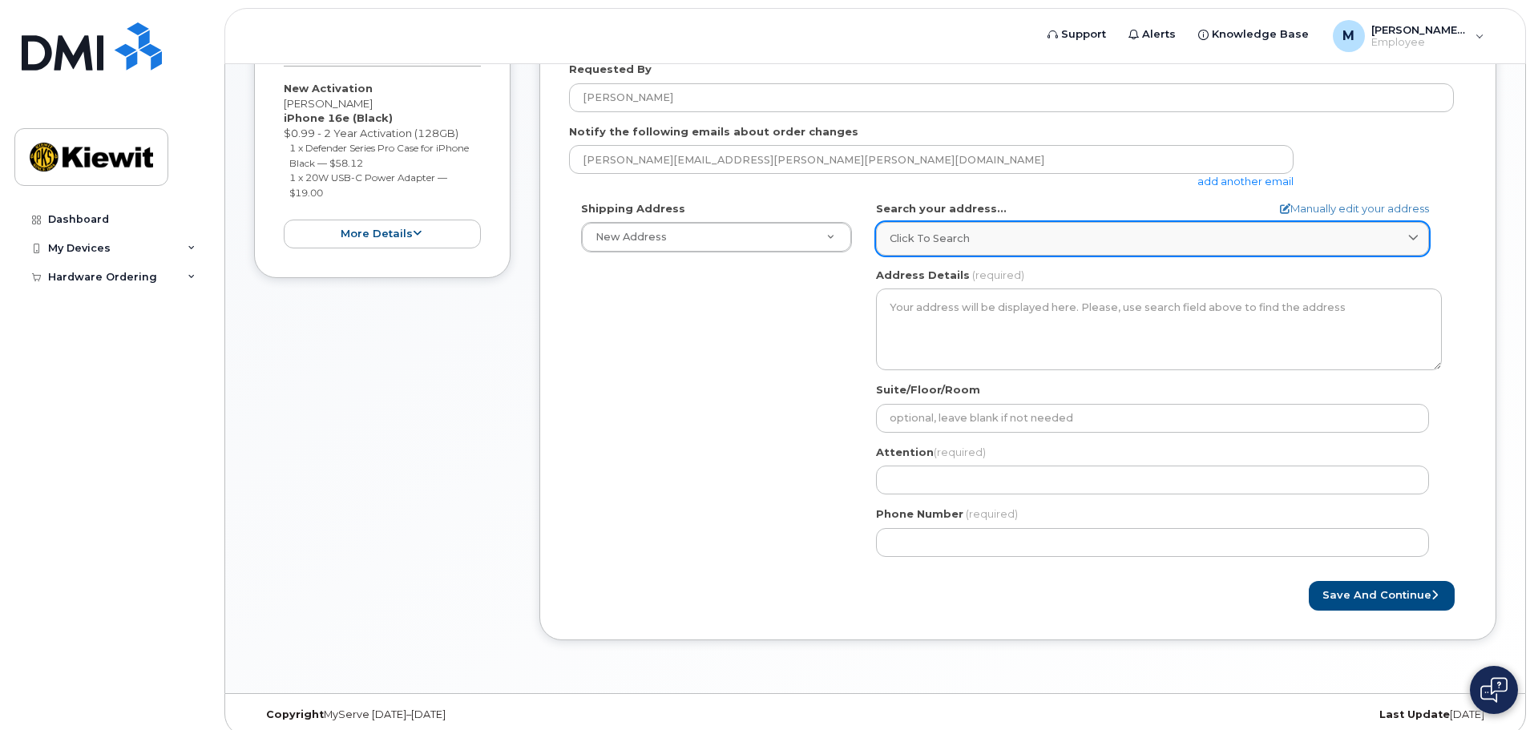
click at [1009, 251] on link "Click to search" at bounding box center [1152, 238] width 553 height 33
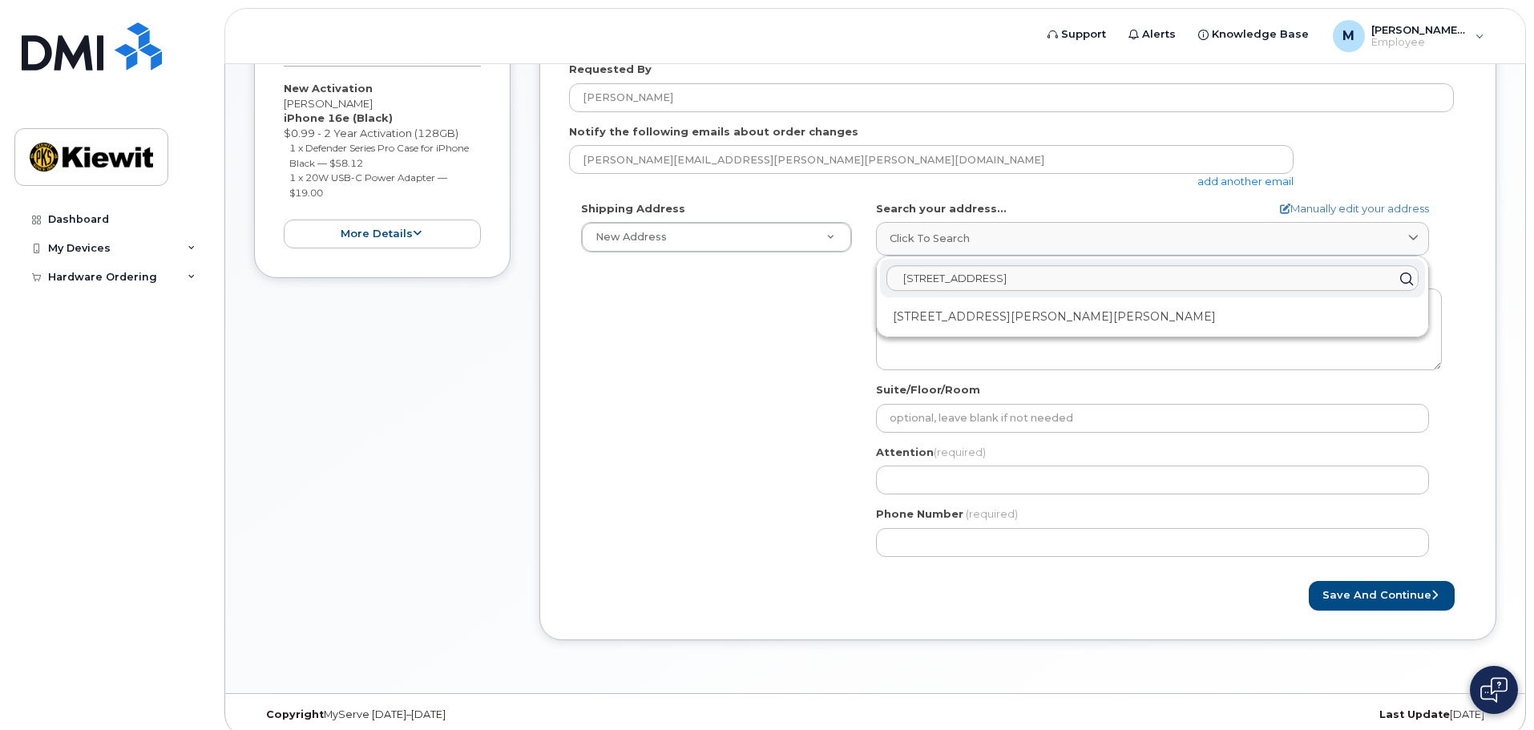
click at [842, 283] on div "Shipping Address New Address New Address AB Search your address... Manually edi…" at bounding box center [1011, 385] width 885 height 368
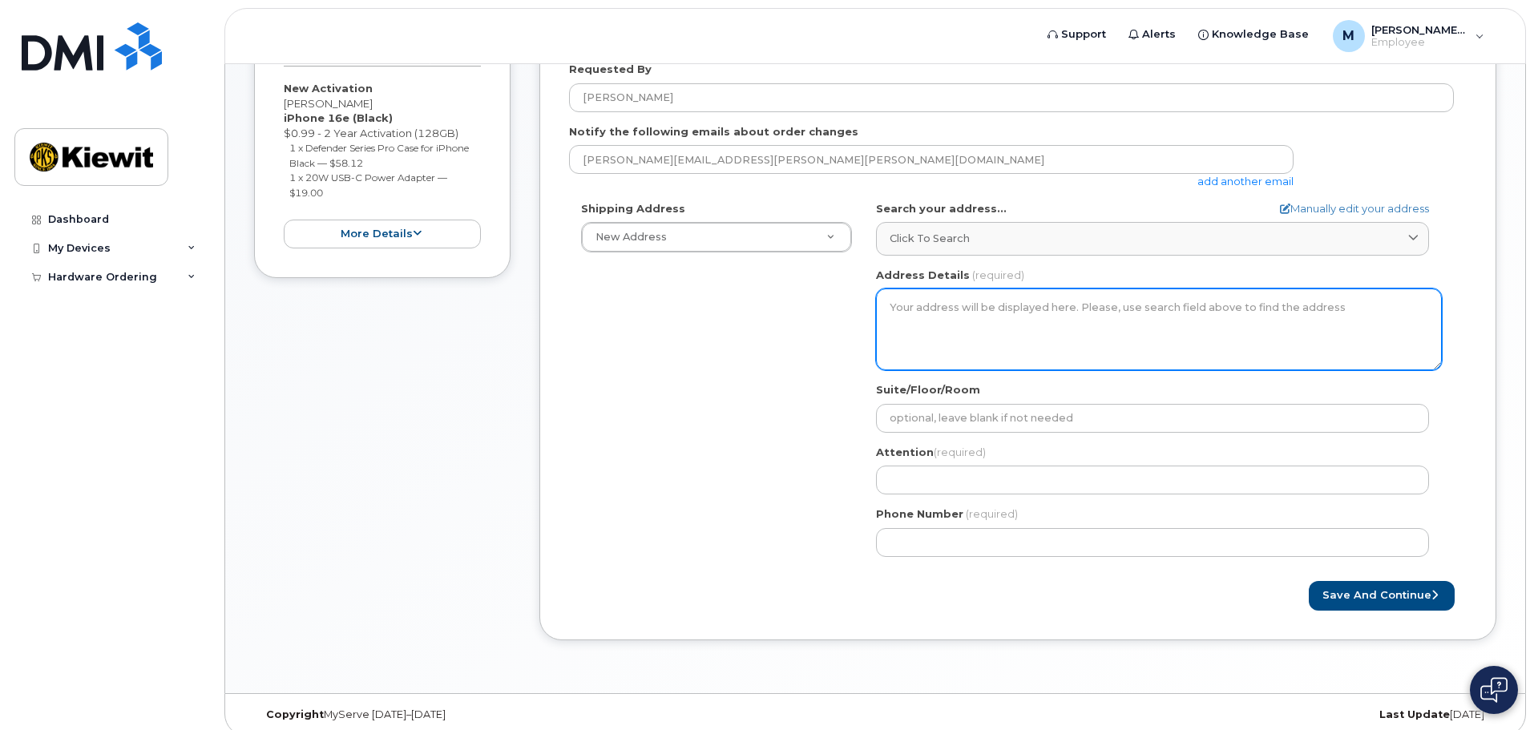
click at [975, 320] on textarea "Address Details" at bounding box center [1159, 330] width 566 height 82
click at [975, 312] on textarea "Address Details" at bounding box center [1159, 330] width 566 height 82
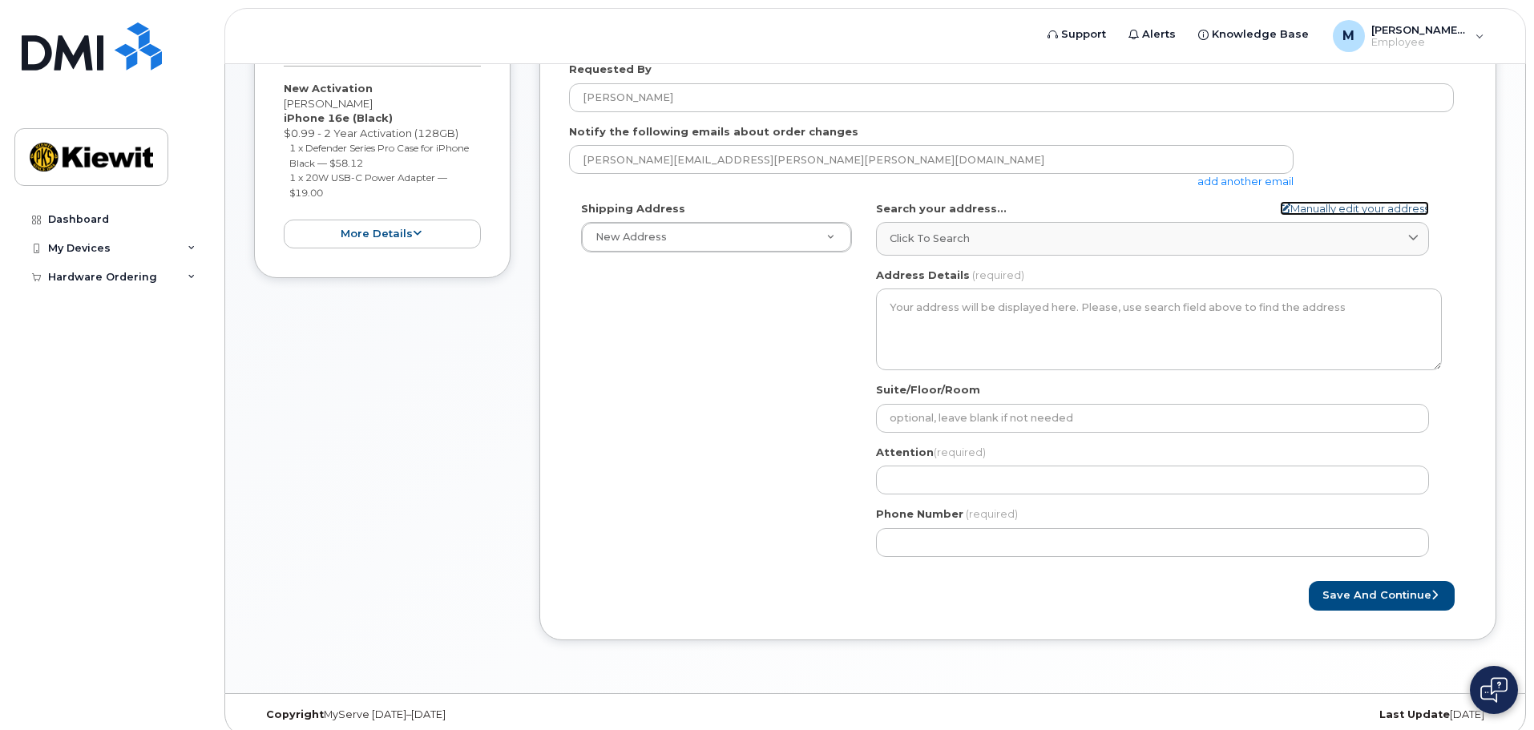
click at [1324, 205] on link "Manually edit your address" at bounding box center [1354, 208] width 149 height 15
select select
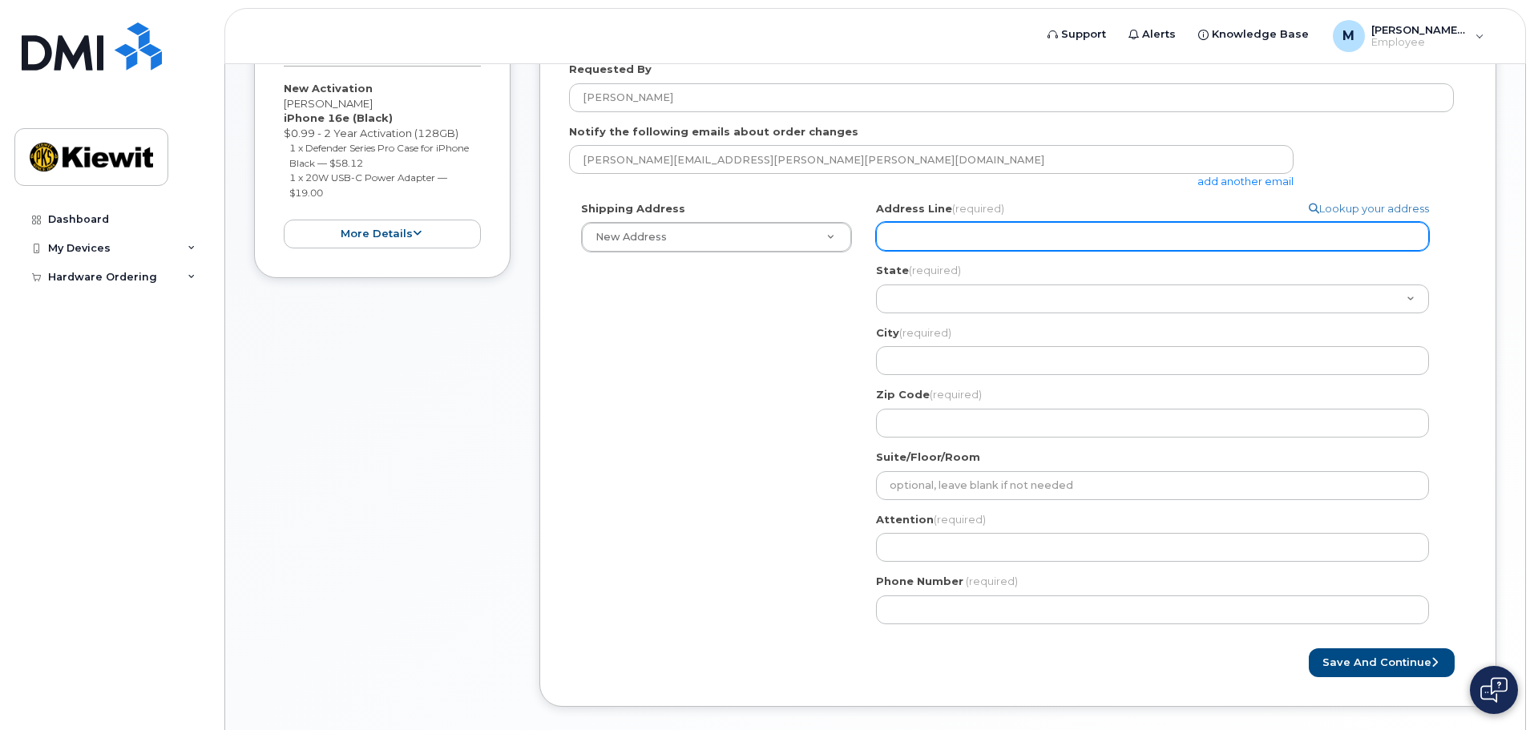
click at [965, 235] on input "Address Line (required)" at bounding box center [1152, 236] width 553 height 29
paste input "12550 Sagehen Creek Rd"
select select
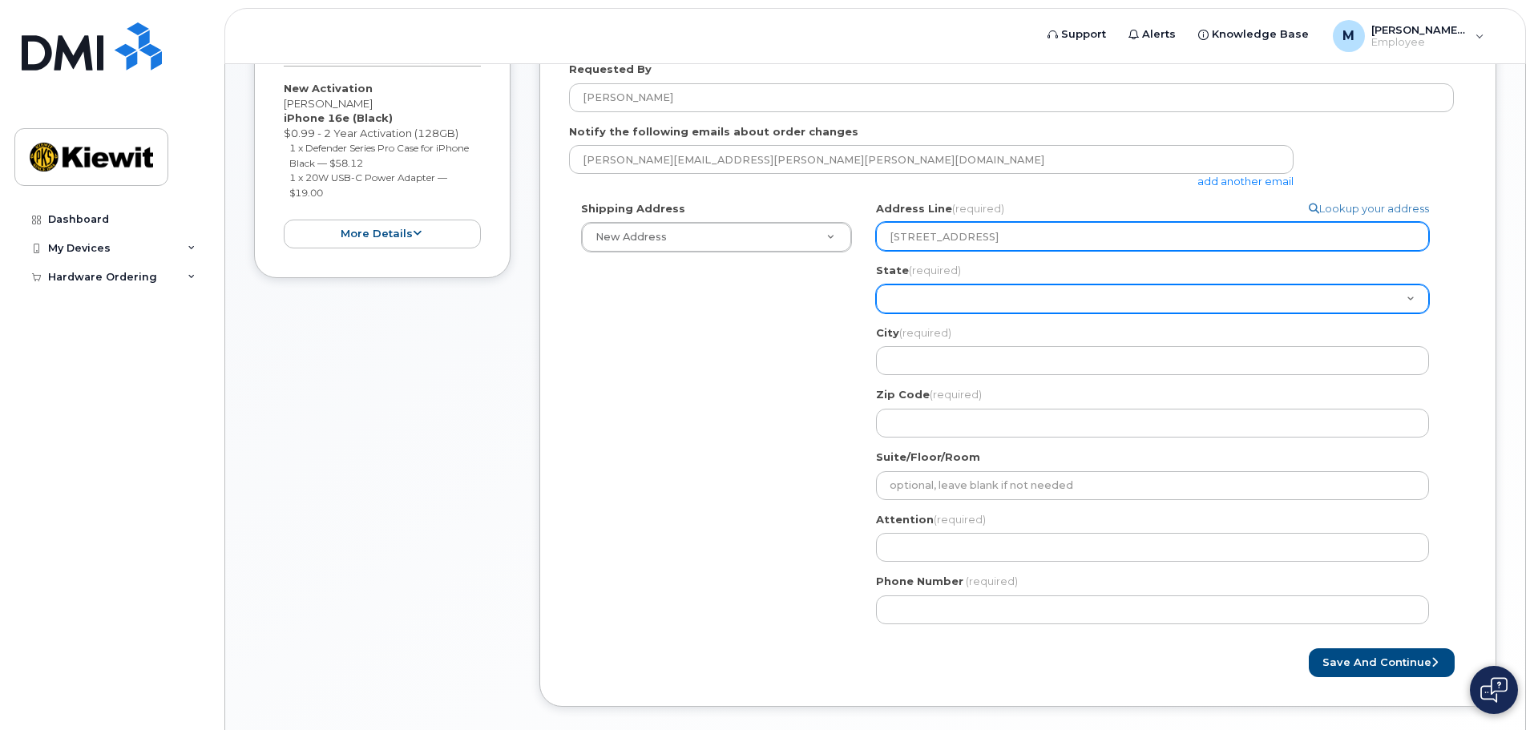
type input "12550 Sagehen Creek Rd"
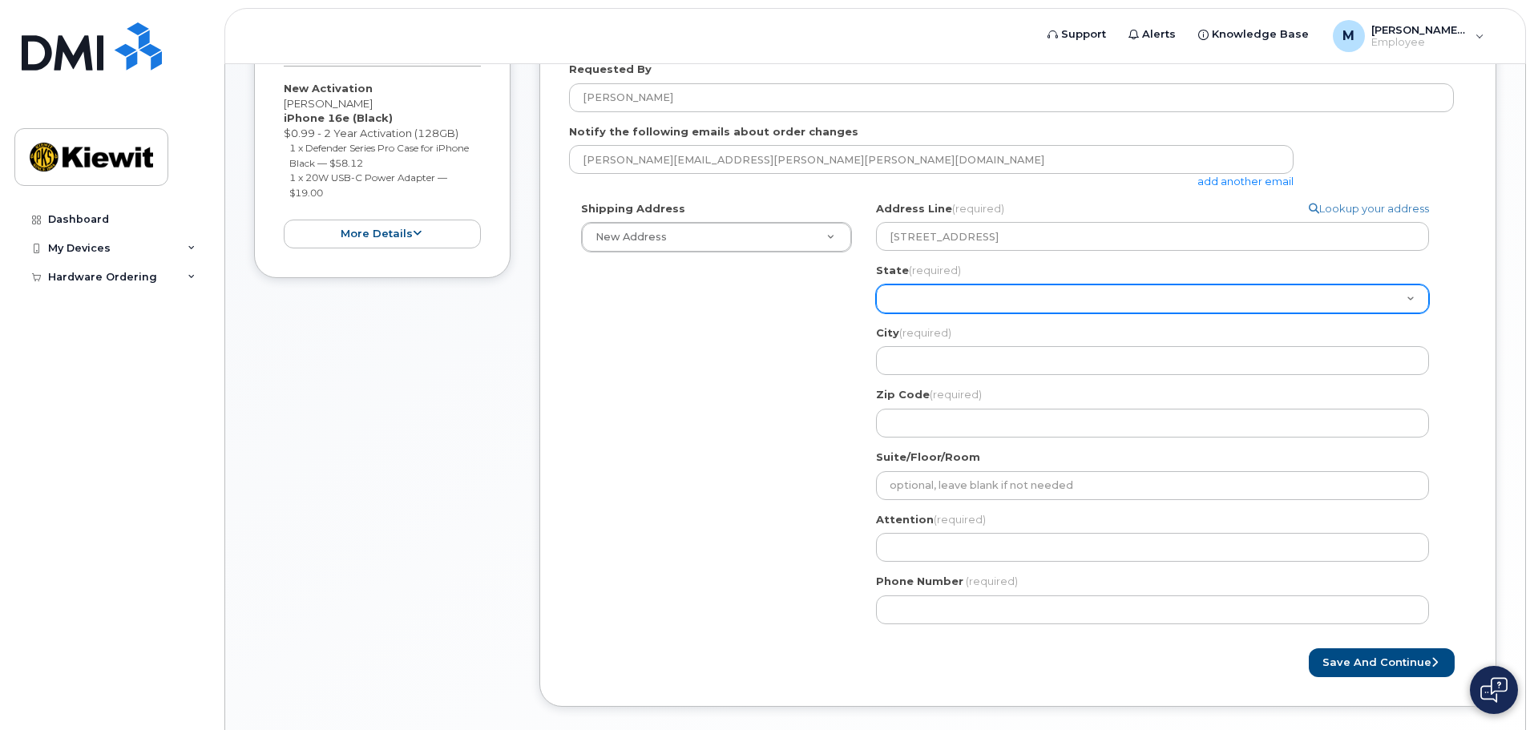
click at [933, 295] on select "Alabama Alaska American Samoa Arizona Arkansas California Colorado Connecticut …" at bounding box center [1152, 299] width 553 height 29
select select "NV"
click at [876, 285] on select "Alabama Alaska American Samoa Arizona Arkansas California Colorado Connecticut …" at bounding box center [1152, 299] width 553 height 29
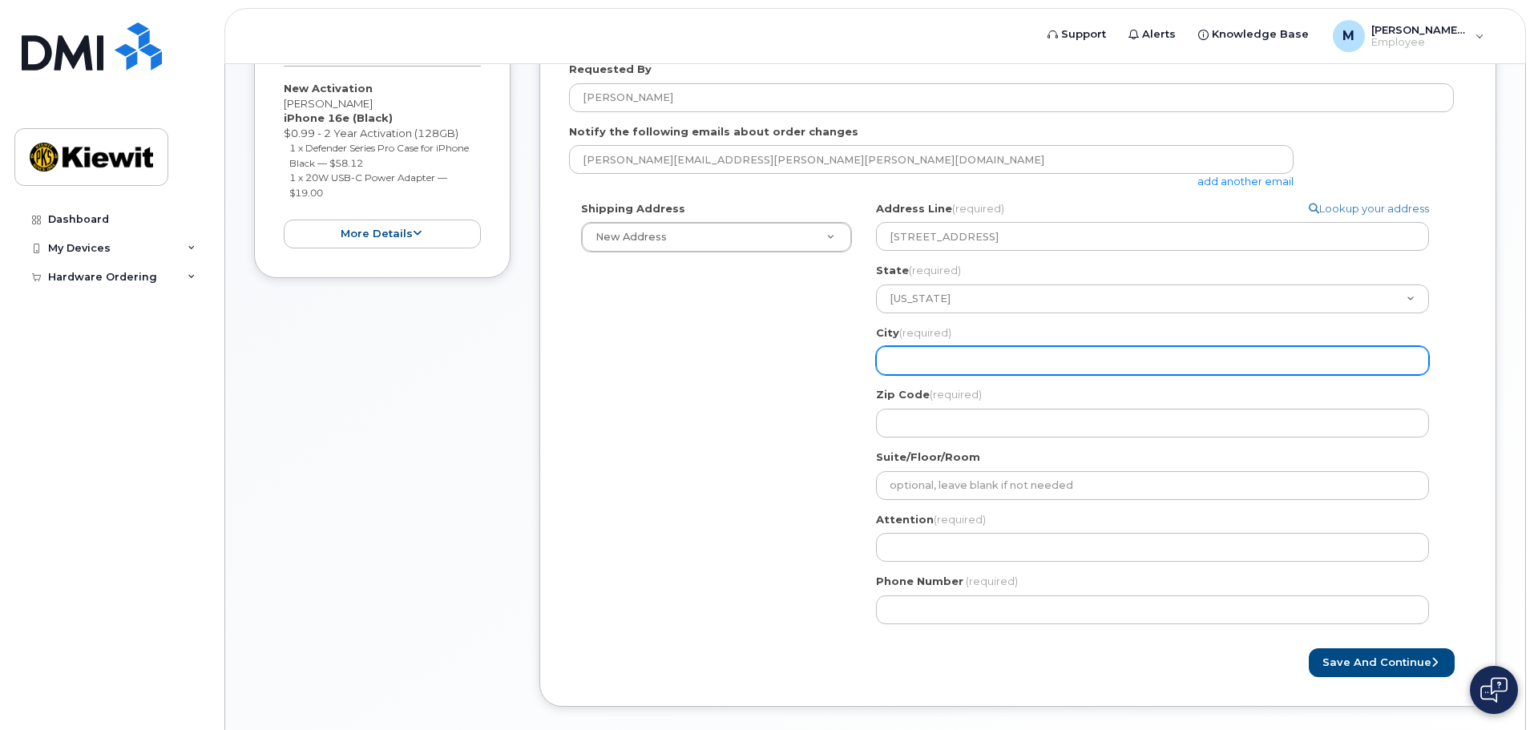
click at [953, 349] on input "City (required)" at bounding box center [1152, 360] width 553 height 29
select select
type input "F"
select select
type input "Fe"
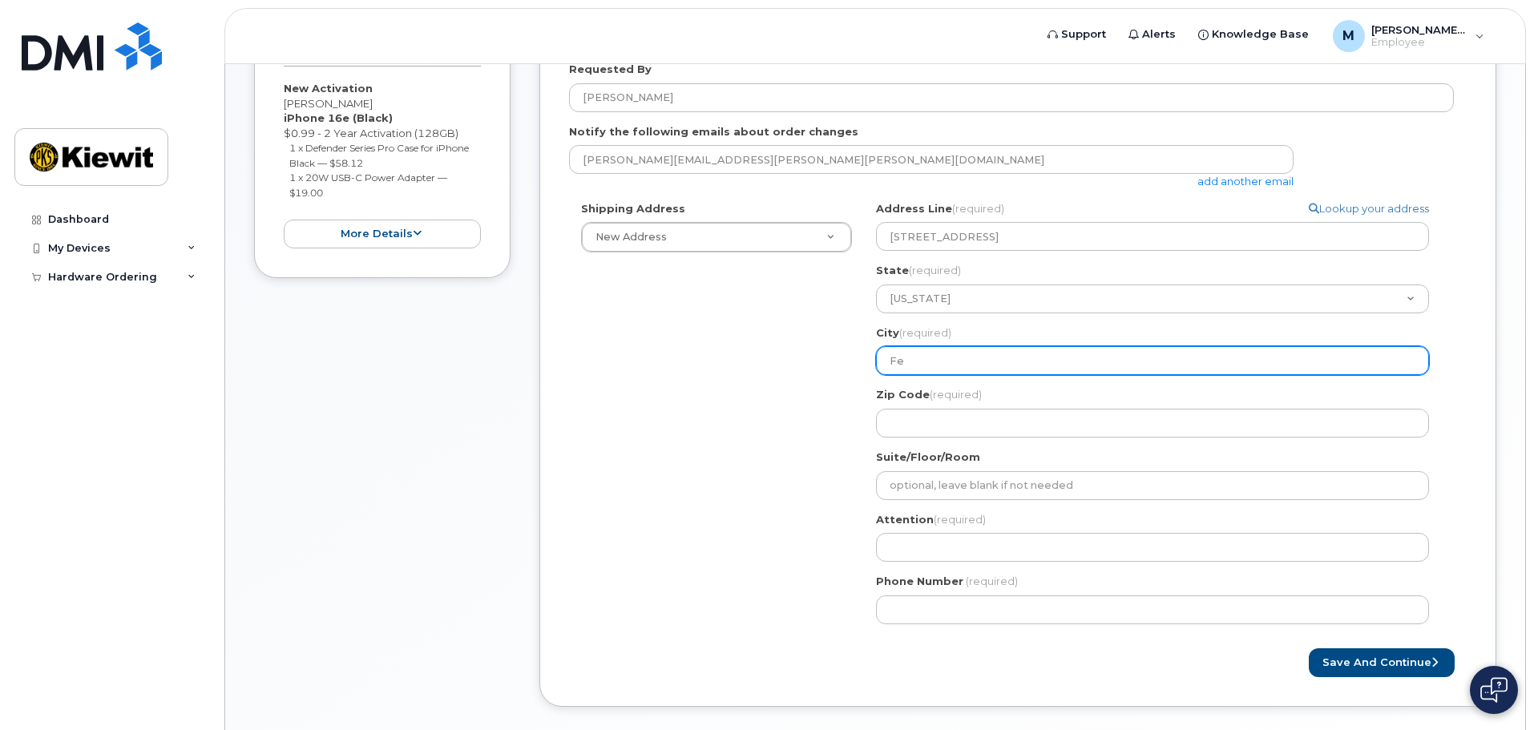
select select
type input "Fer"
select select
type input "Fern"
select select
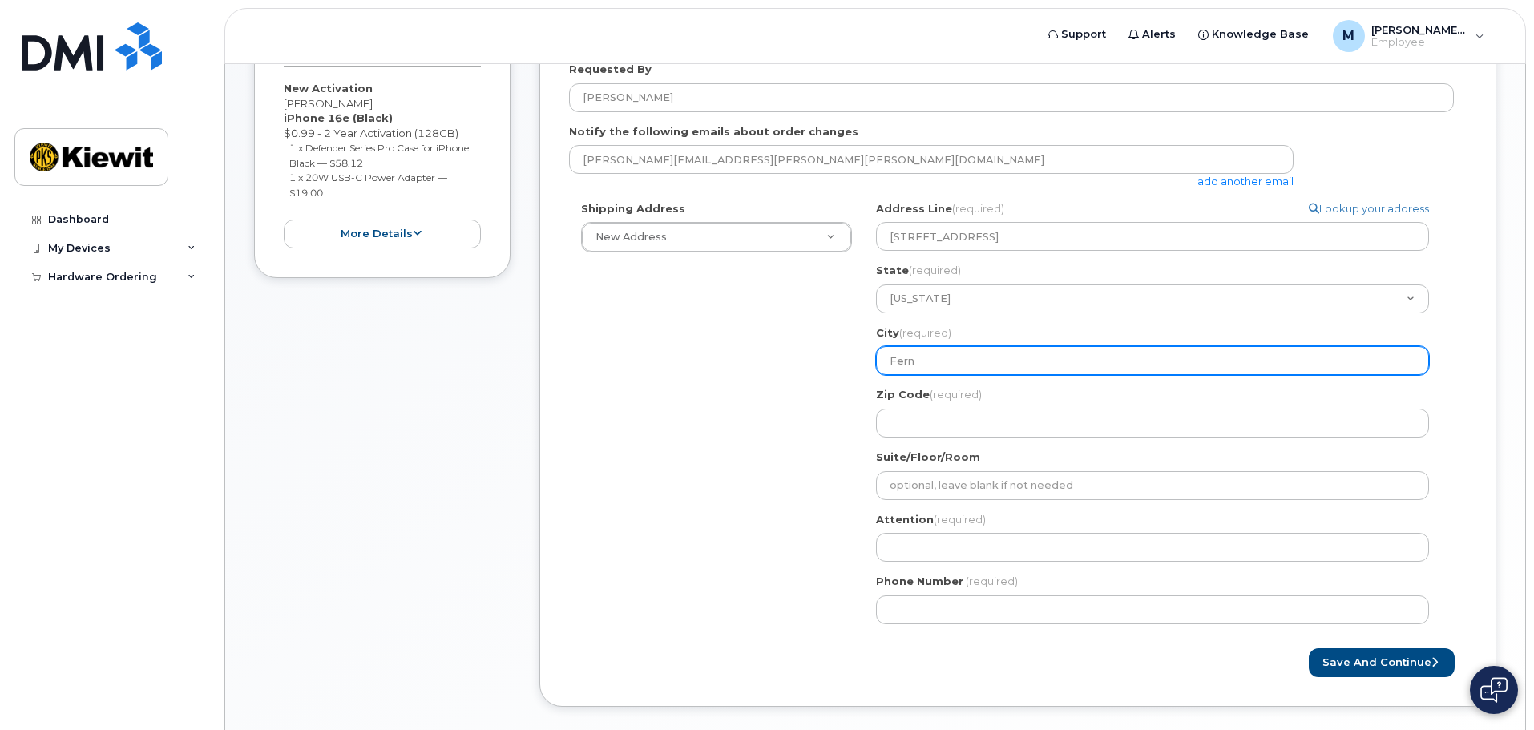
type input "Ferne"
select select
type input "Fernel"
select select
type input "Ferne"
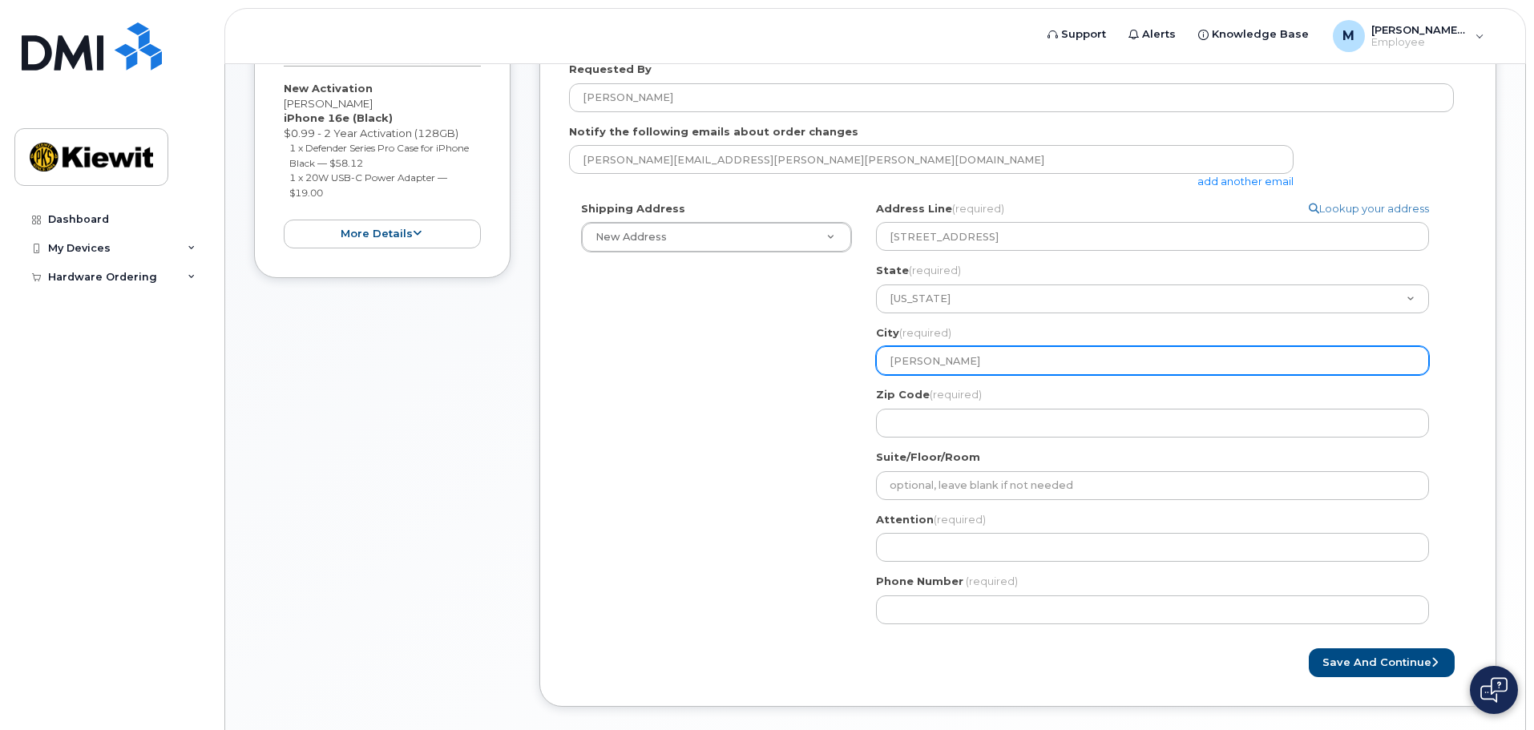
select select
type input "Fern"
select select
type input "Fernl"
select select
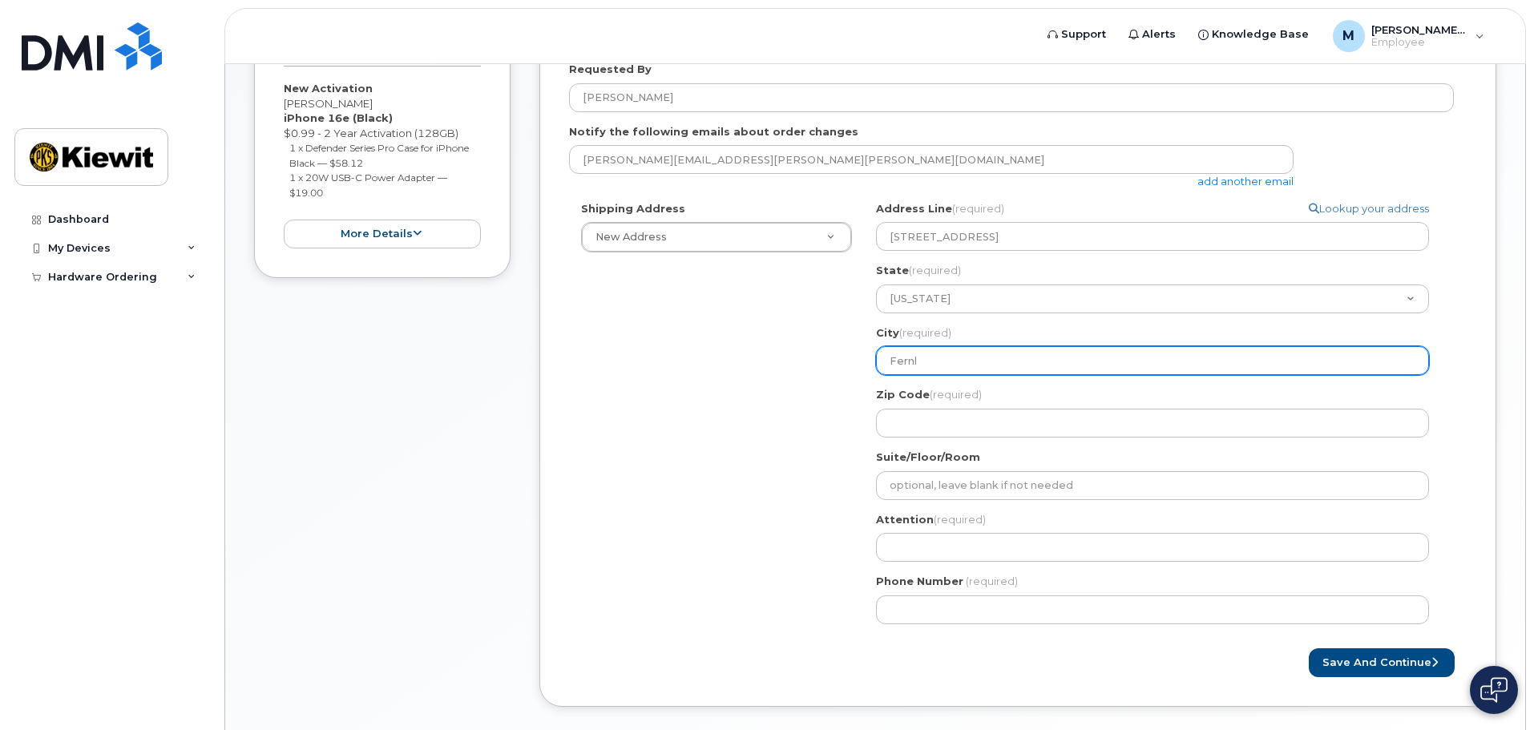
type input "Fernle"
select select
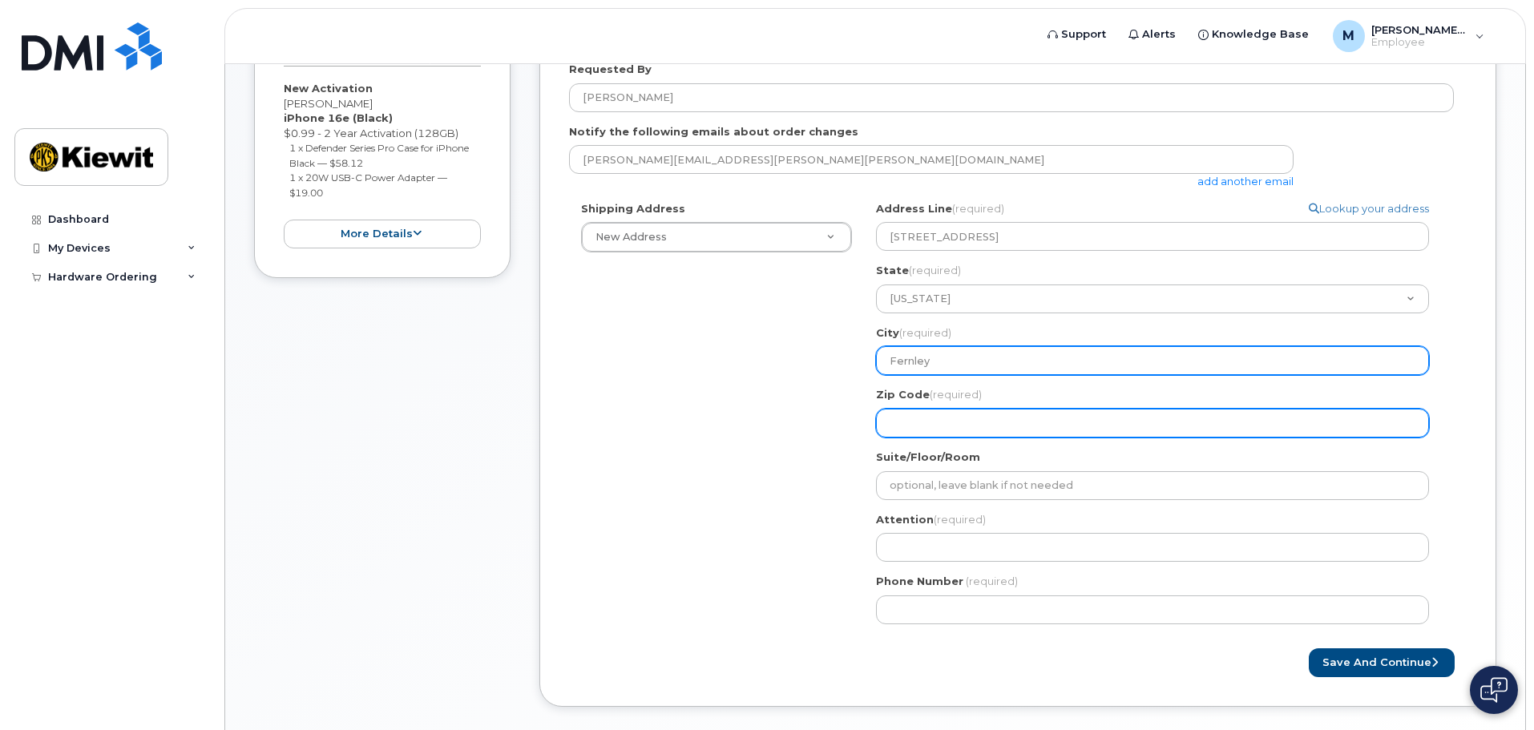
type input "Fernley"
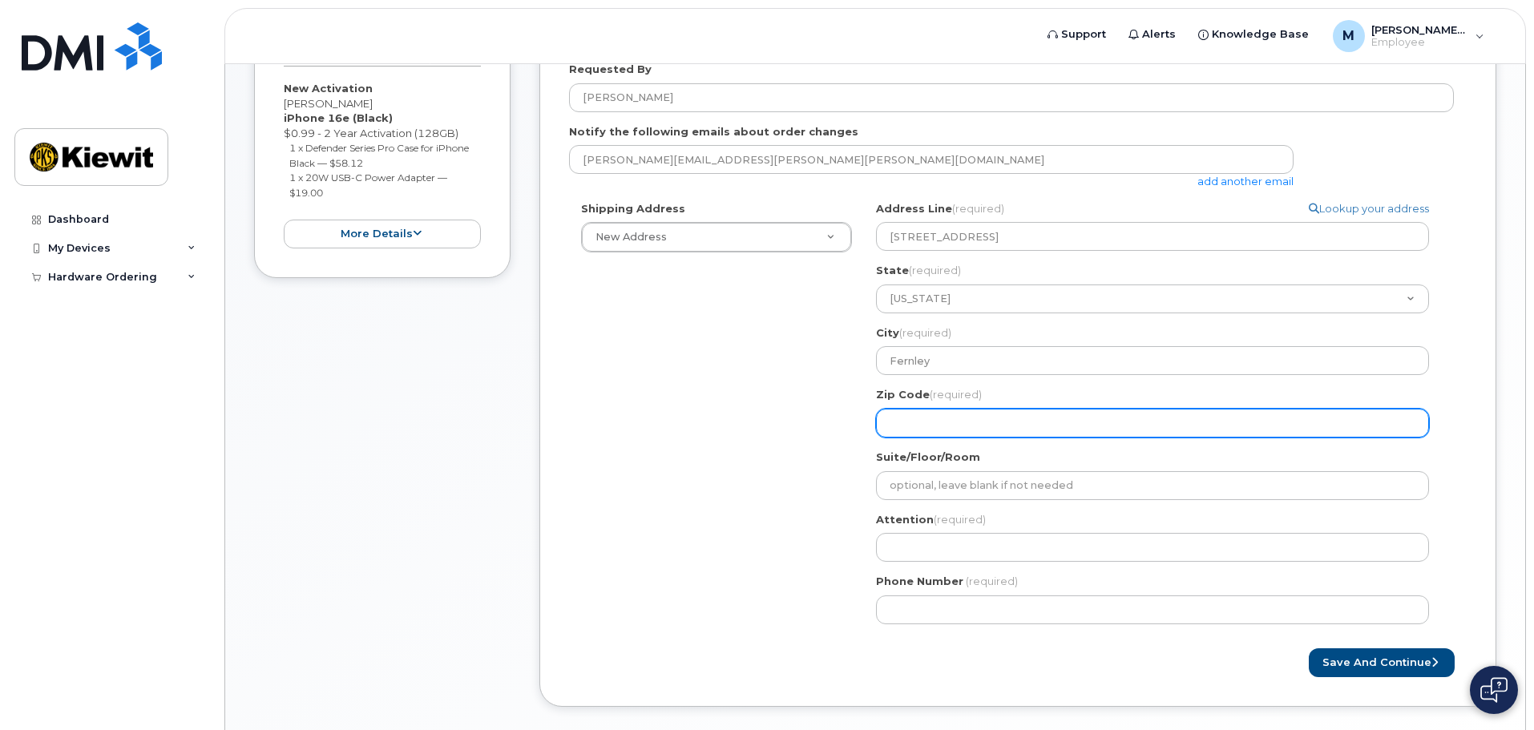
click at [905, 419] on input "Zip Code (required)" at bounding box center [1152, 423] width 553 height 29
type input "8"
select select
type input "89"
select select
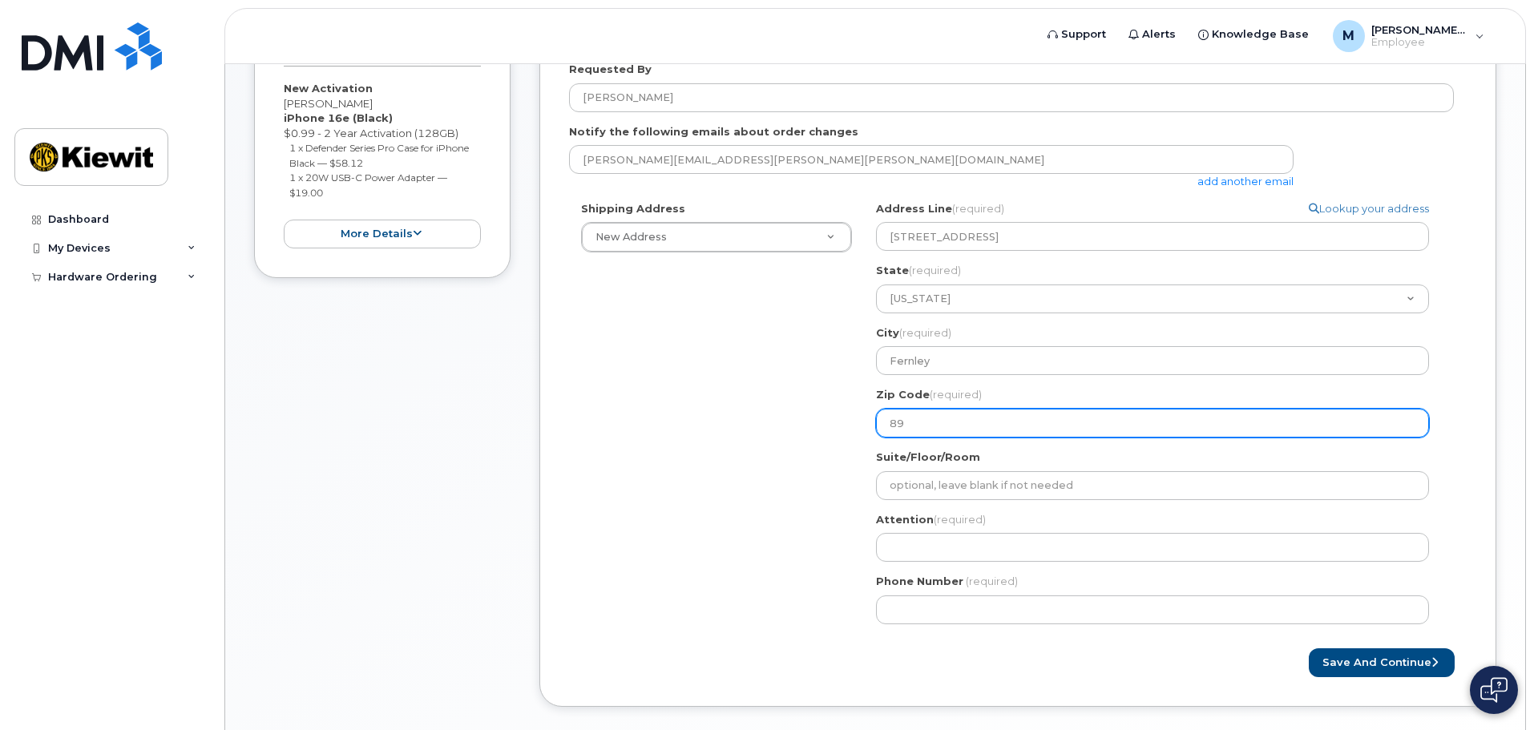
type input "894"
select select
type input "8940"
select select
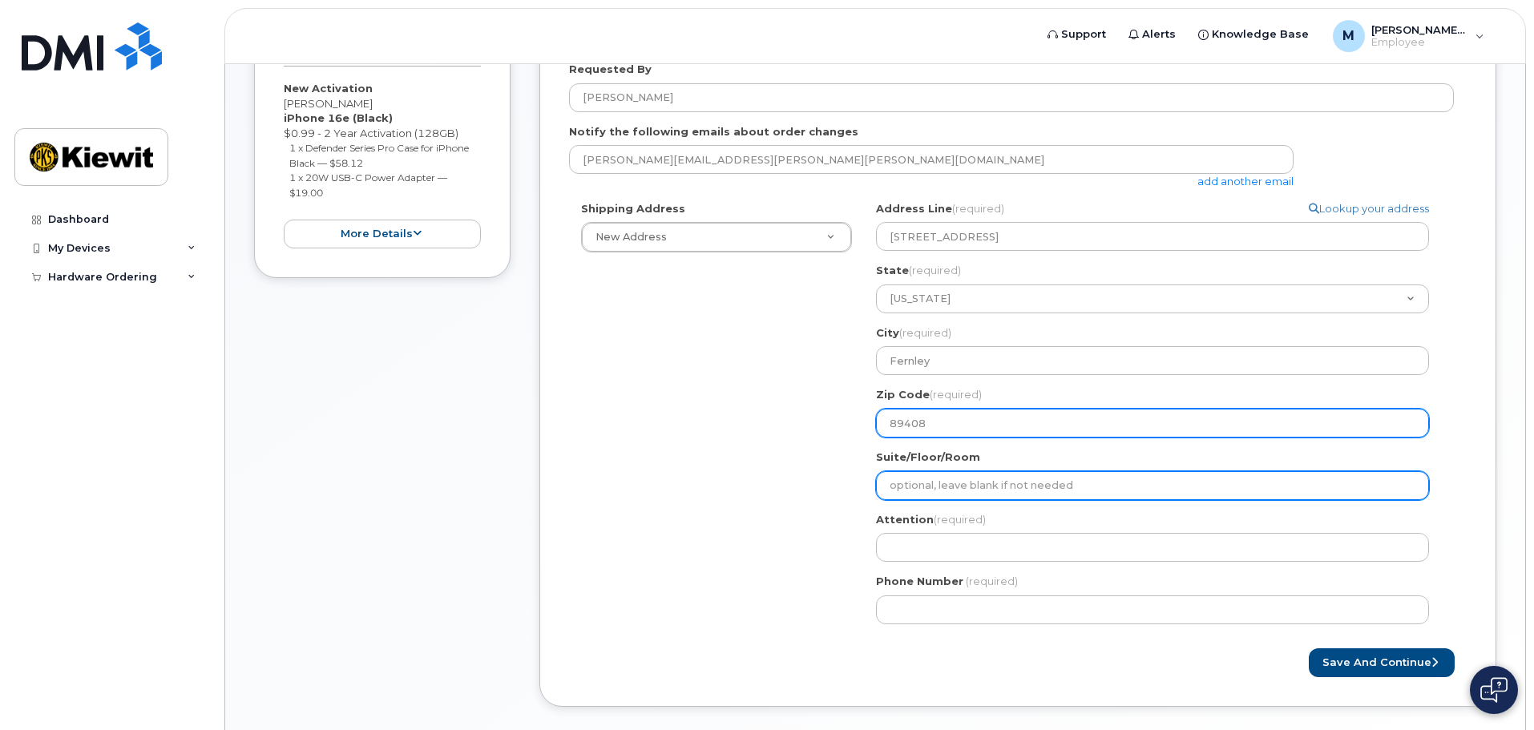
type input "89408"
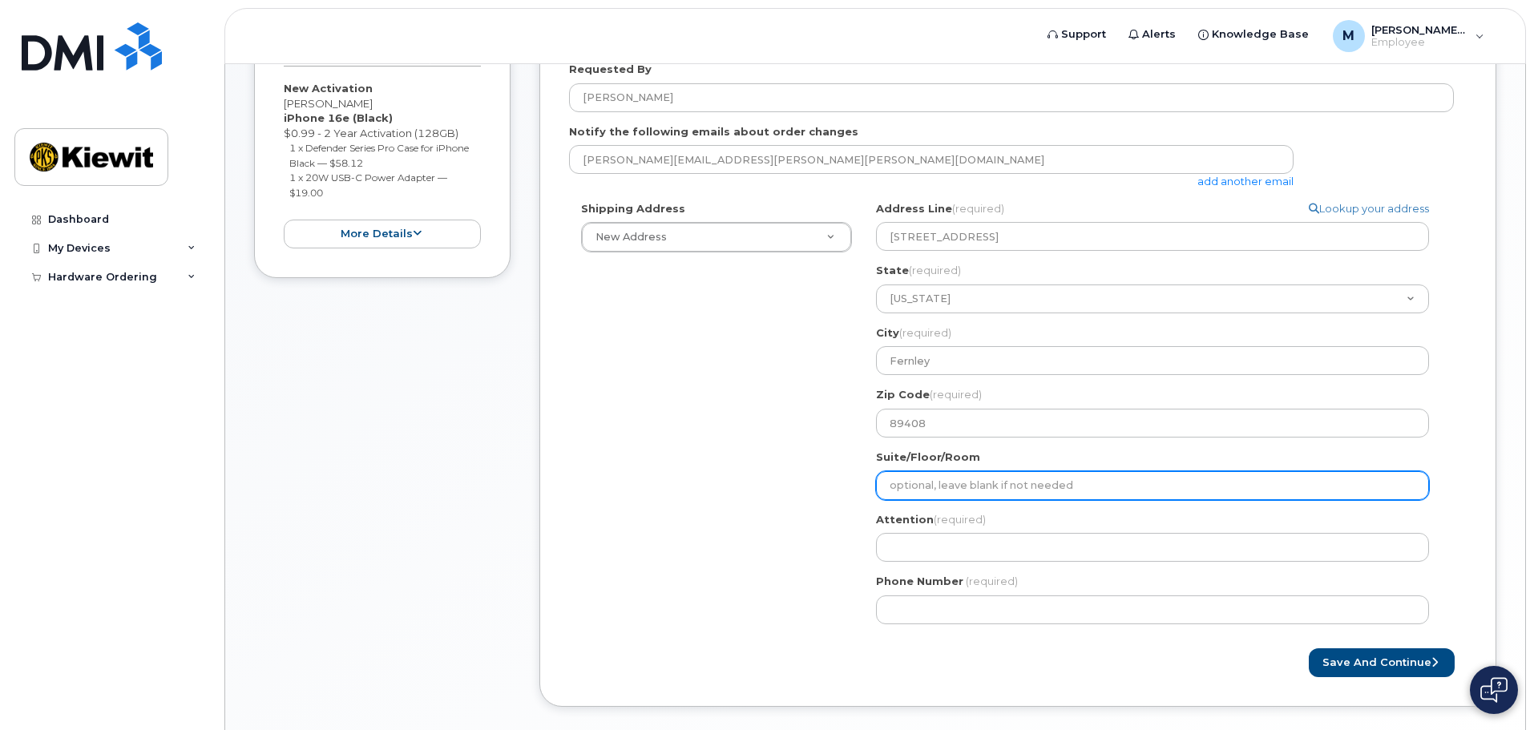
click at [908, 498] on input "Suite/Floor/Room" at bounding box center [1152, 485] width 553 height 29
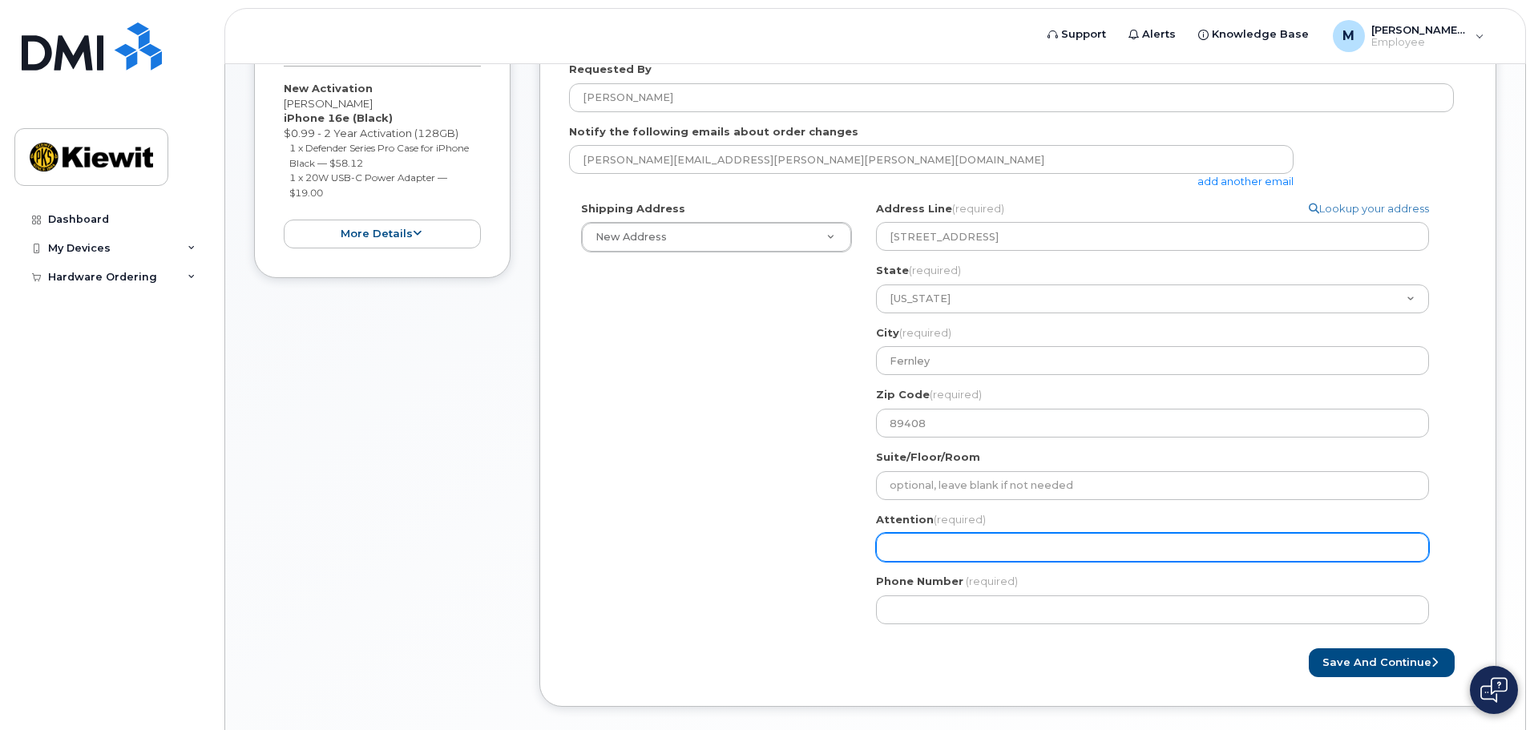
click at [951, 547] on input "Attention (required)" at bounding box center [1152, 547] width 553 height 29
select select
type input "M"
select select
type input "Mic"
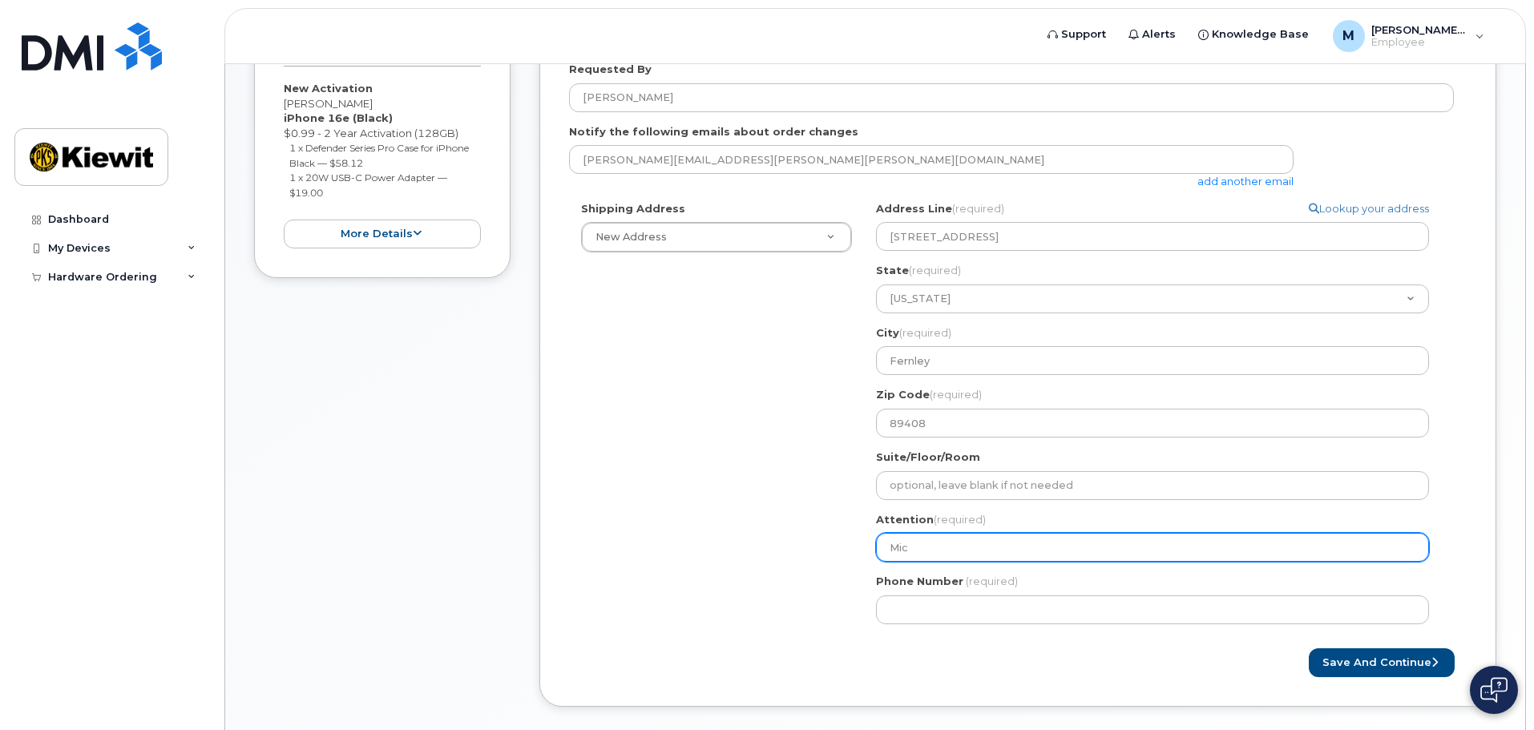
select select
type input "Micha"
select select
type input "Michae"
select select
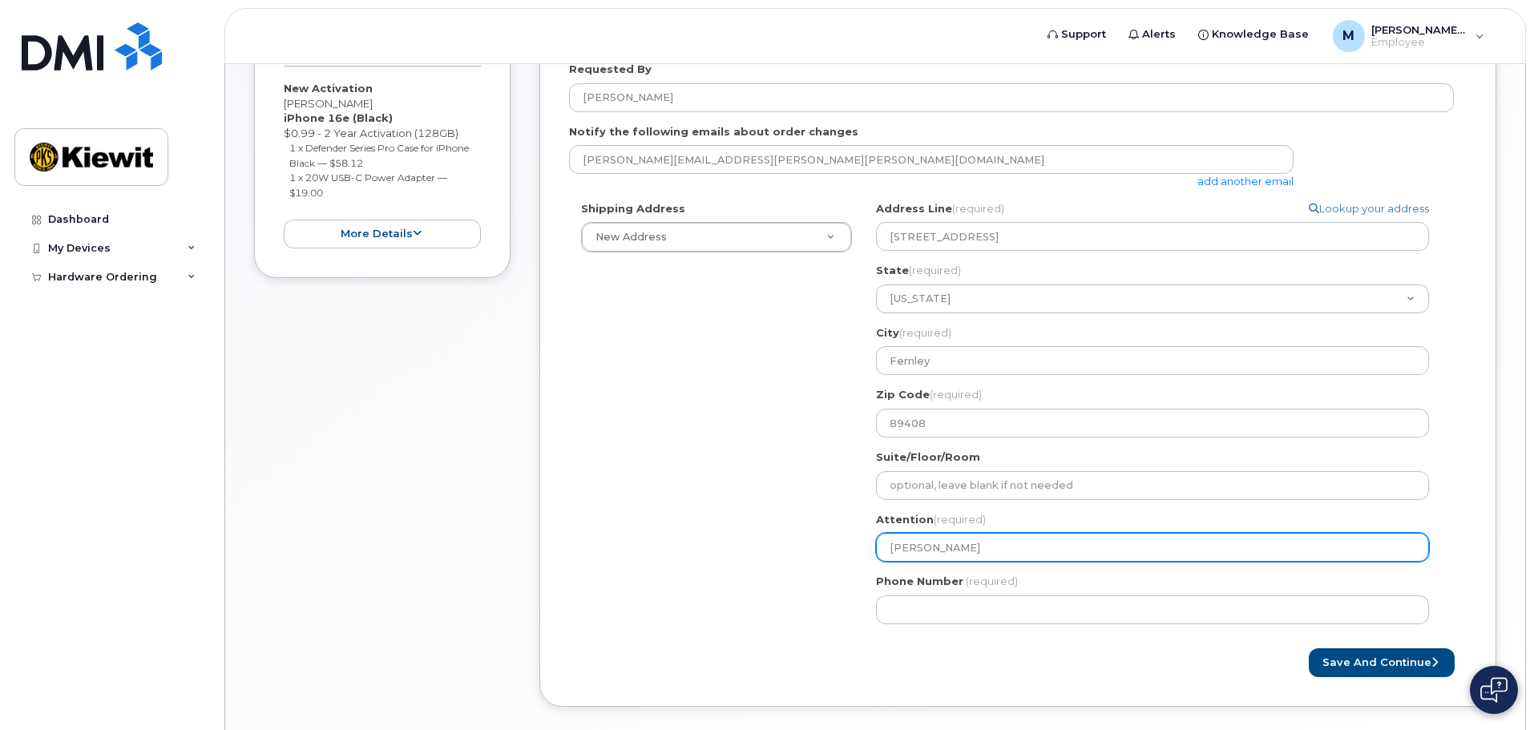
type input "Michael"
select select
type input "Michael S"
select select
type input "Michael Sch"
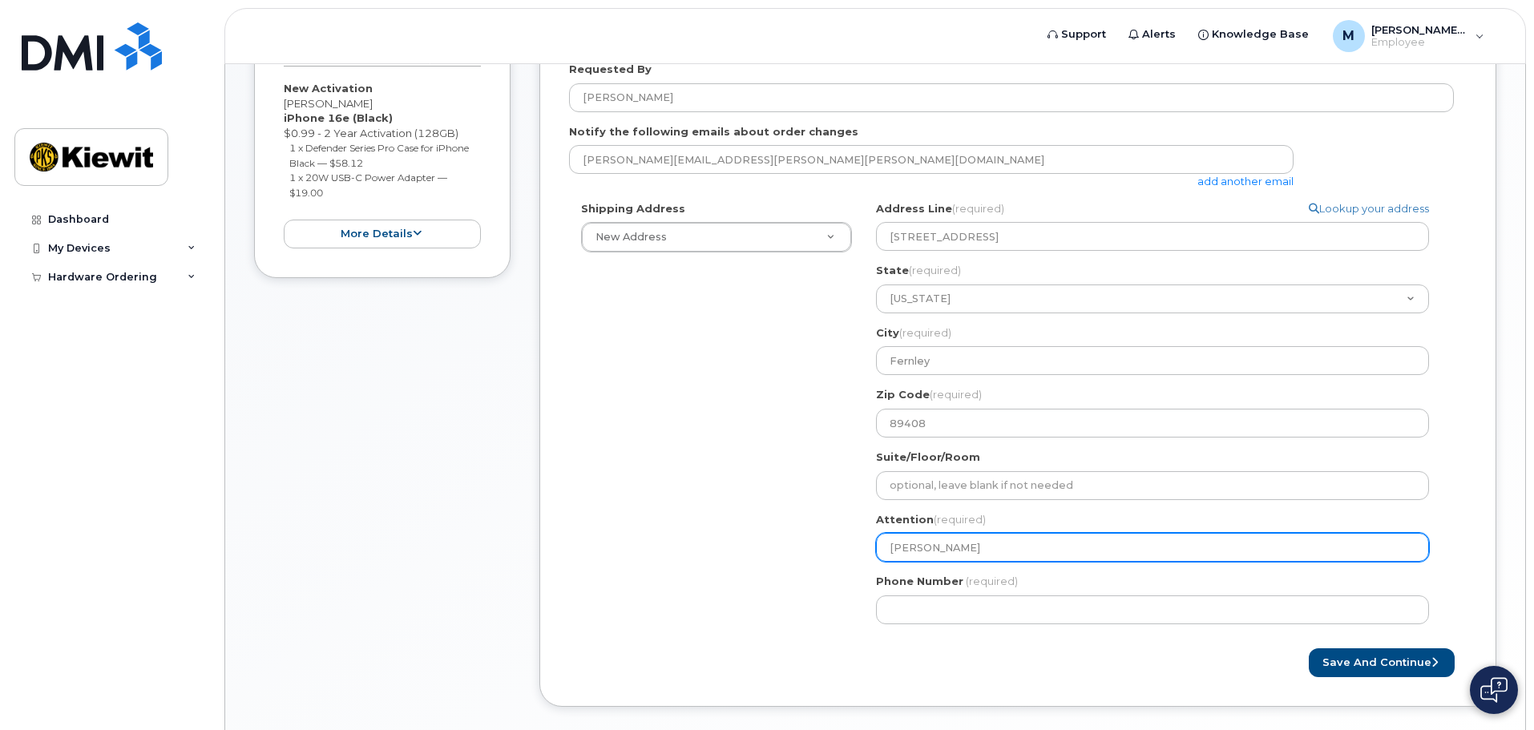
select select
type input "Michael Schm"
select select
type input "Michael Schma"
select select
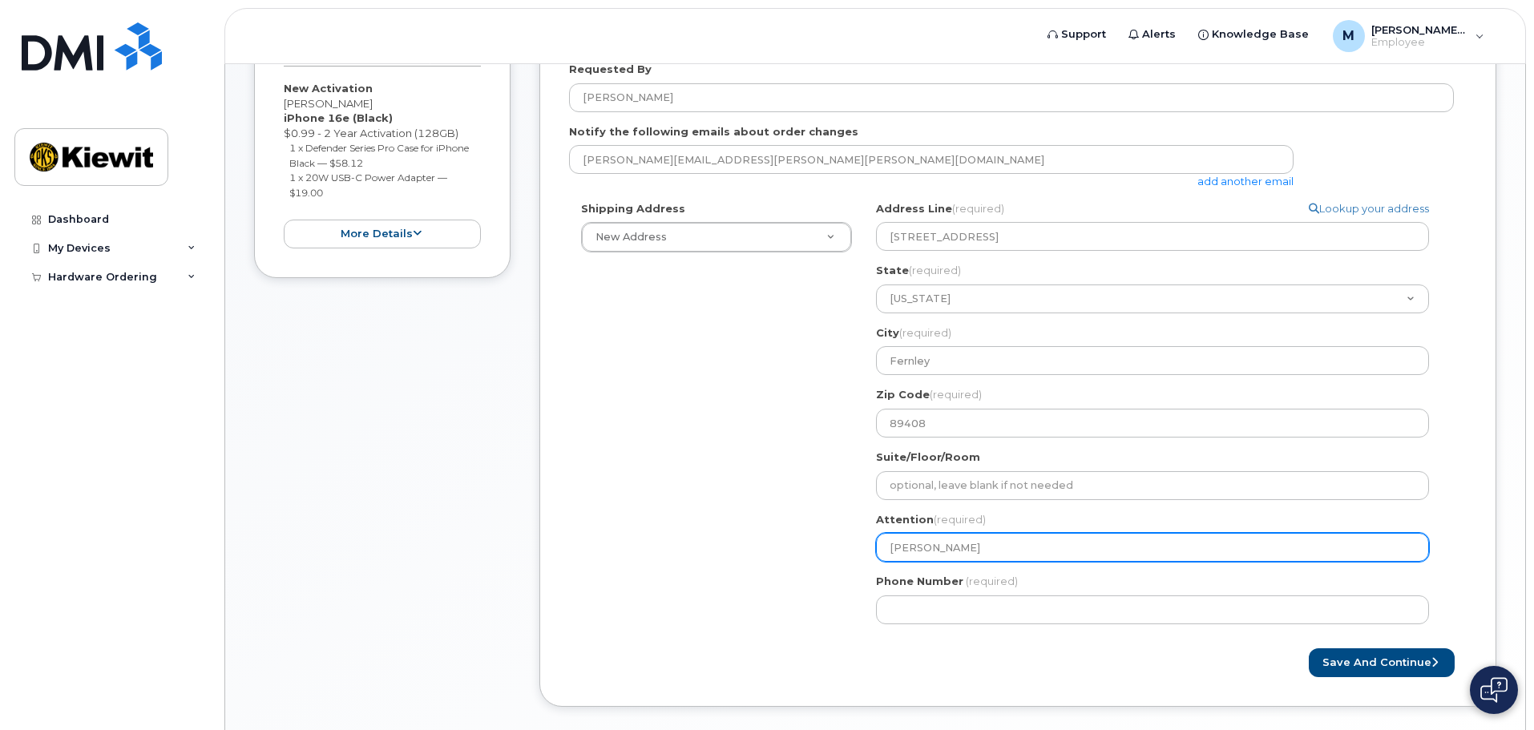
type input "Michael Schmau"
select select
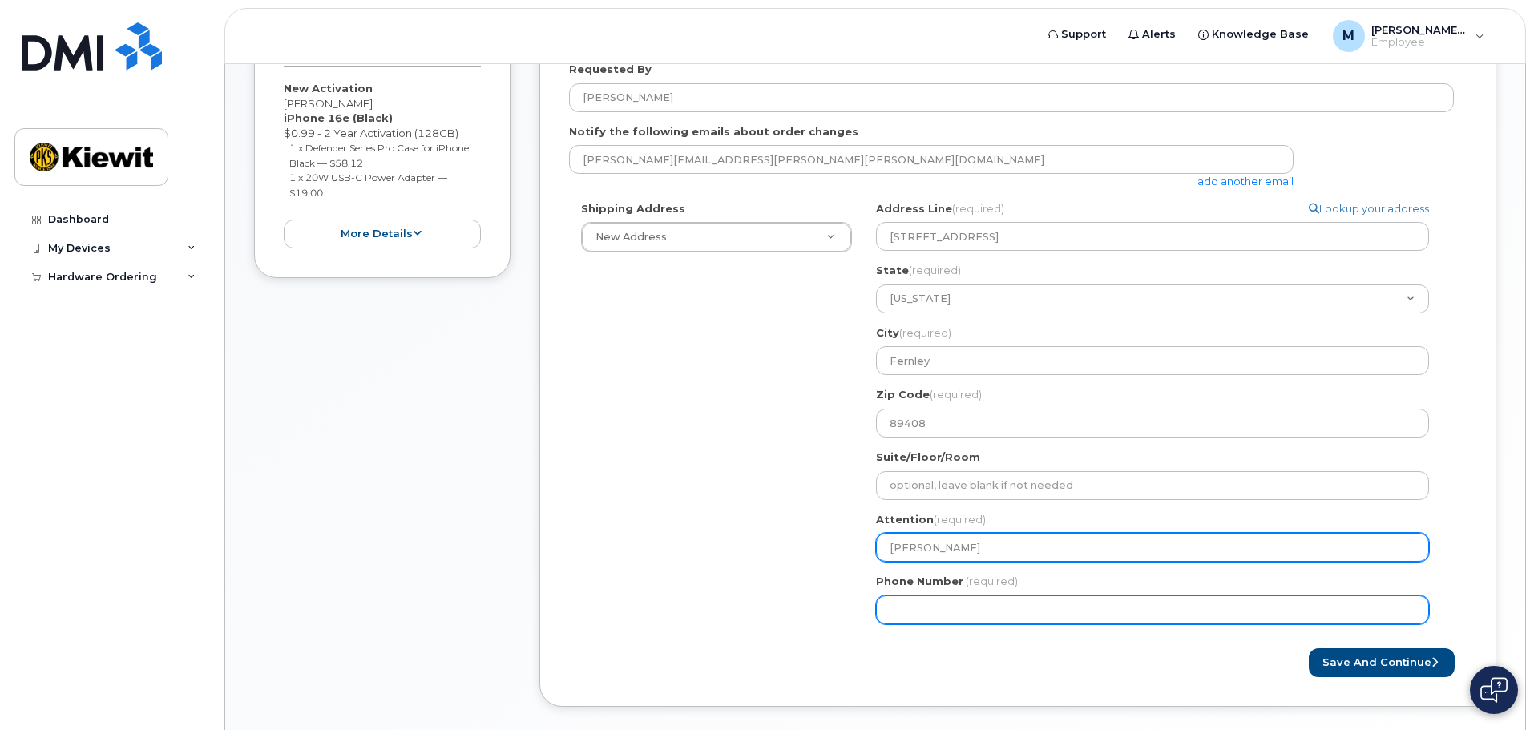
type input "[PERSON_NAME]"
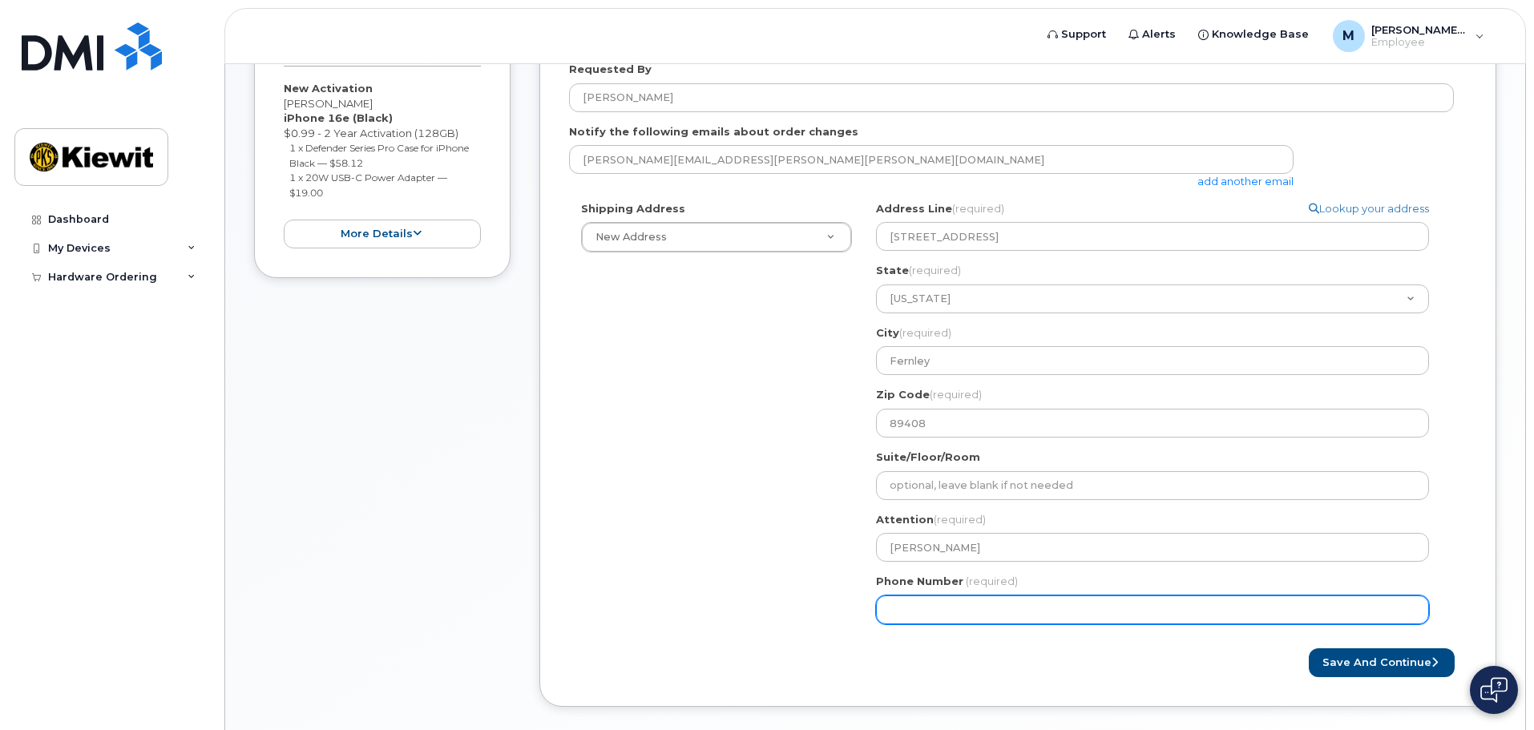
click at [979, 616] on input "Phone Number" at bounding box center [1152, 610] width 553 height 29
type input "775496047"
select select
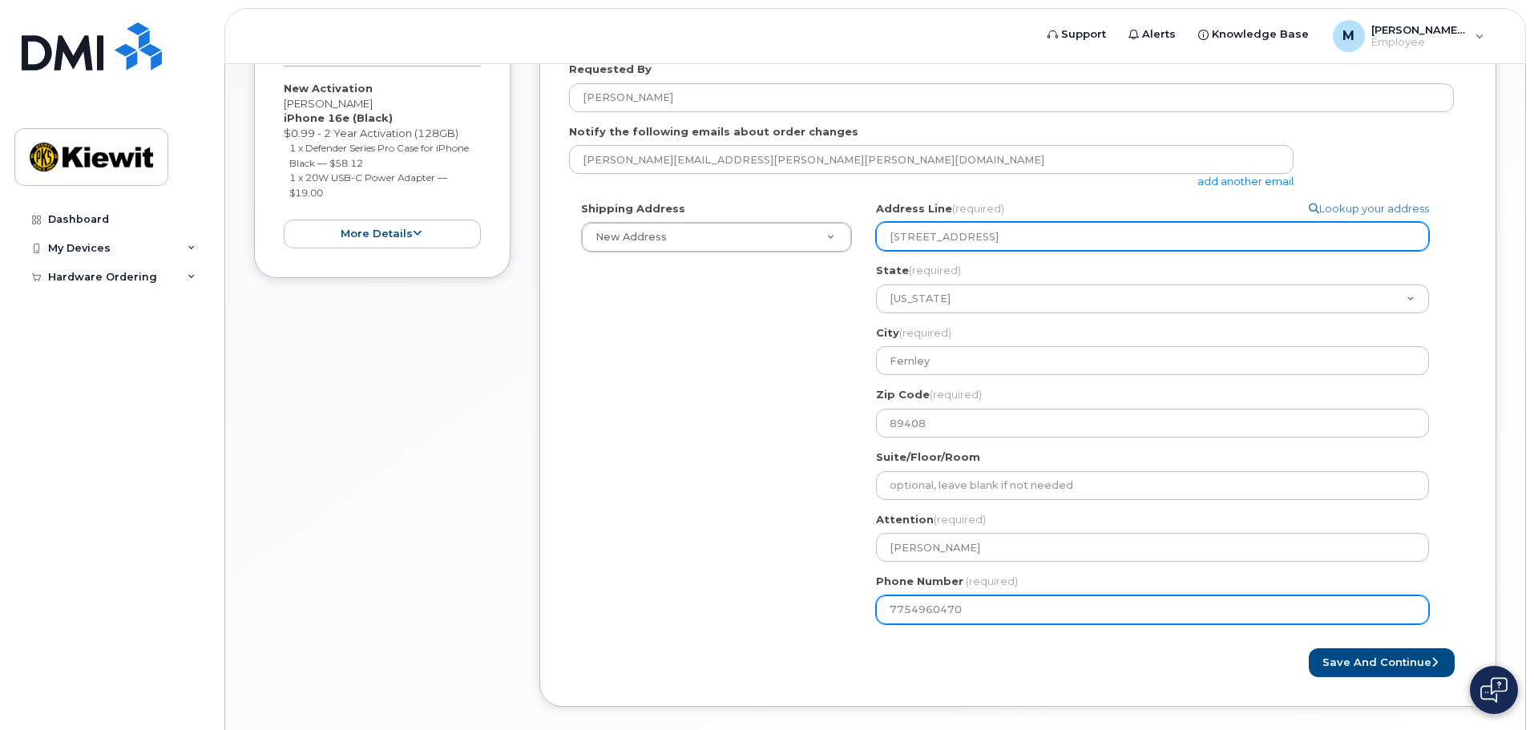
type input "7754960470"
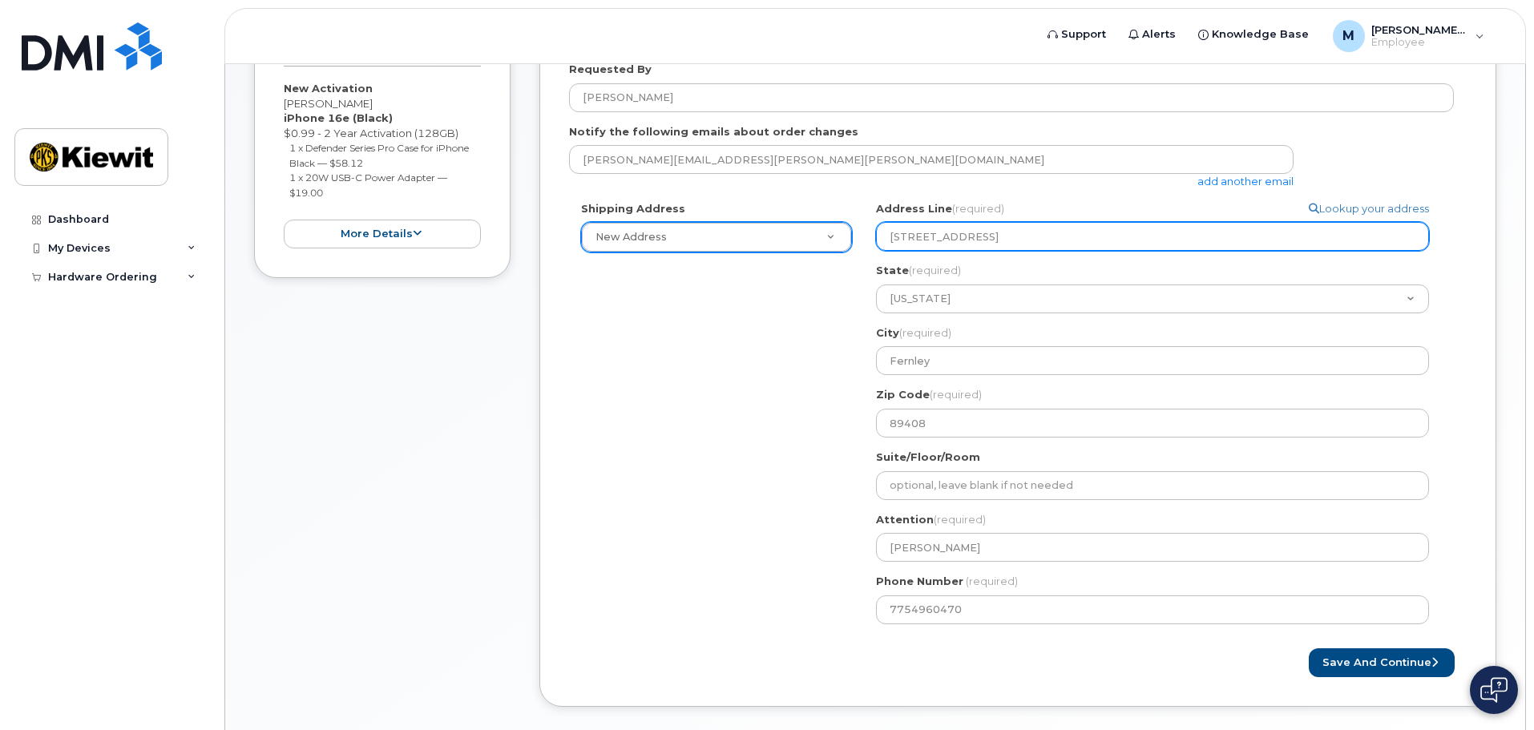
drag, startPoint x: 1049, startPoint y: 240, endPoint x: 845, endPoint y: 235, distance: 204.5
click at [845, 235] on div "Shipping Address New Address New Address NV Fernley Search your address... Manu…" at bounding box center [1011, 418] width 885 height 435
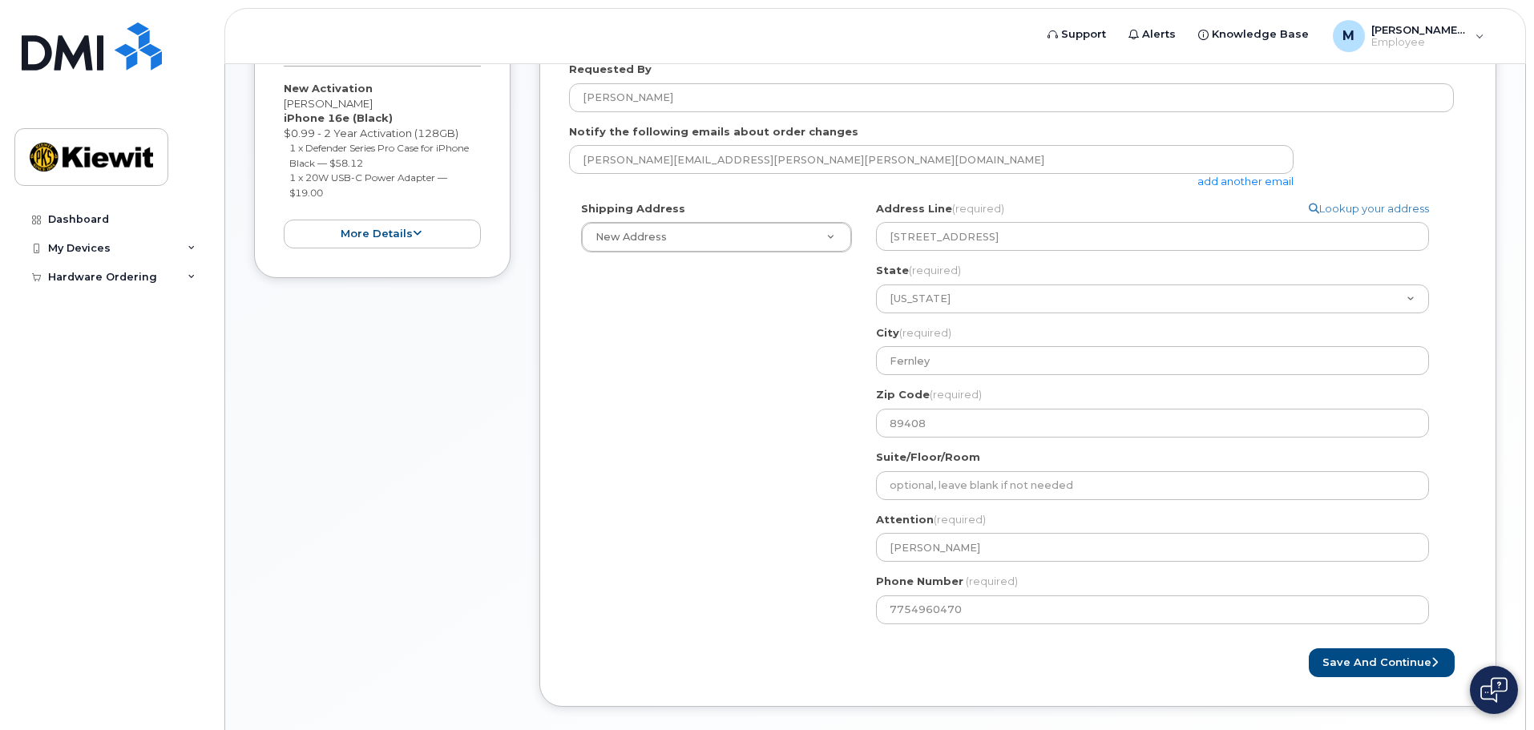
click at [799, 338] on div "Shipping Address New Address New Address NV Fernley Search your address... Manu…" at bounding box center [1011, 418] width 885 height 435
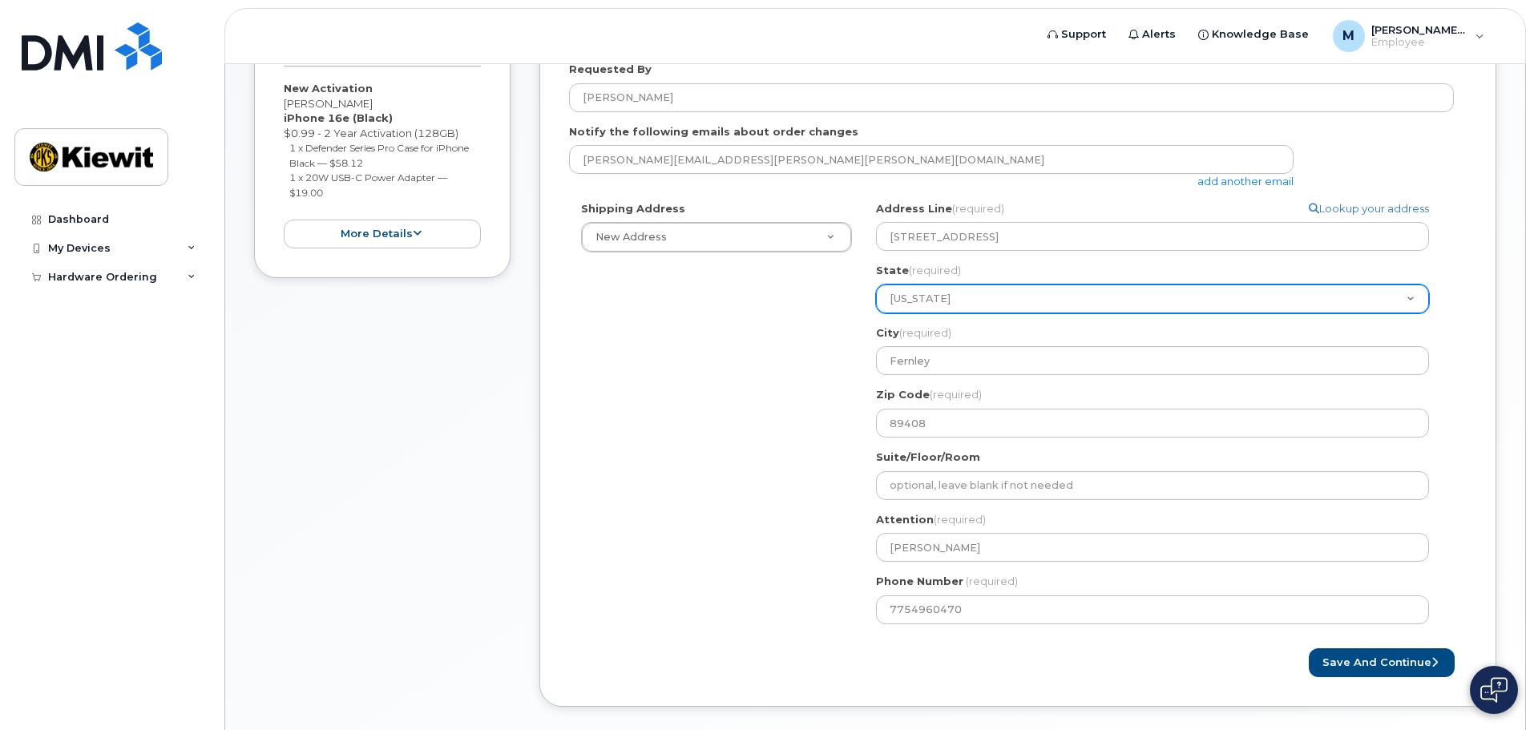
click at [957, 292] on select "Alabama Alaska American Samoa Arizona Arkansas California Colorado Connecticut …" at bounding box center [1152, 299] width 553 height 29
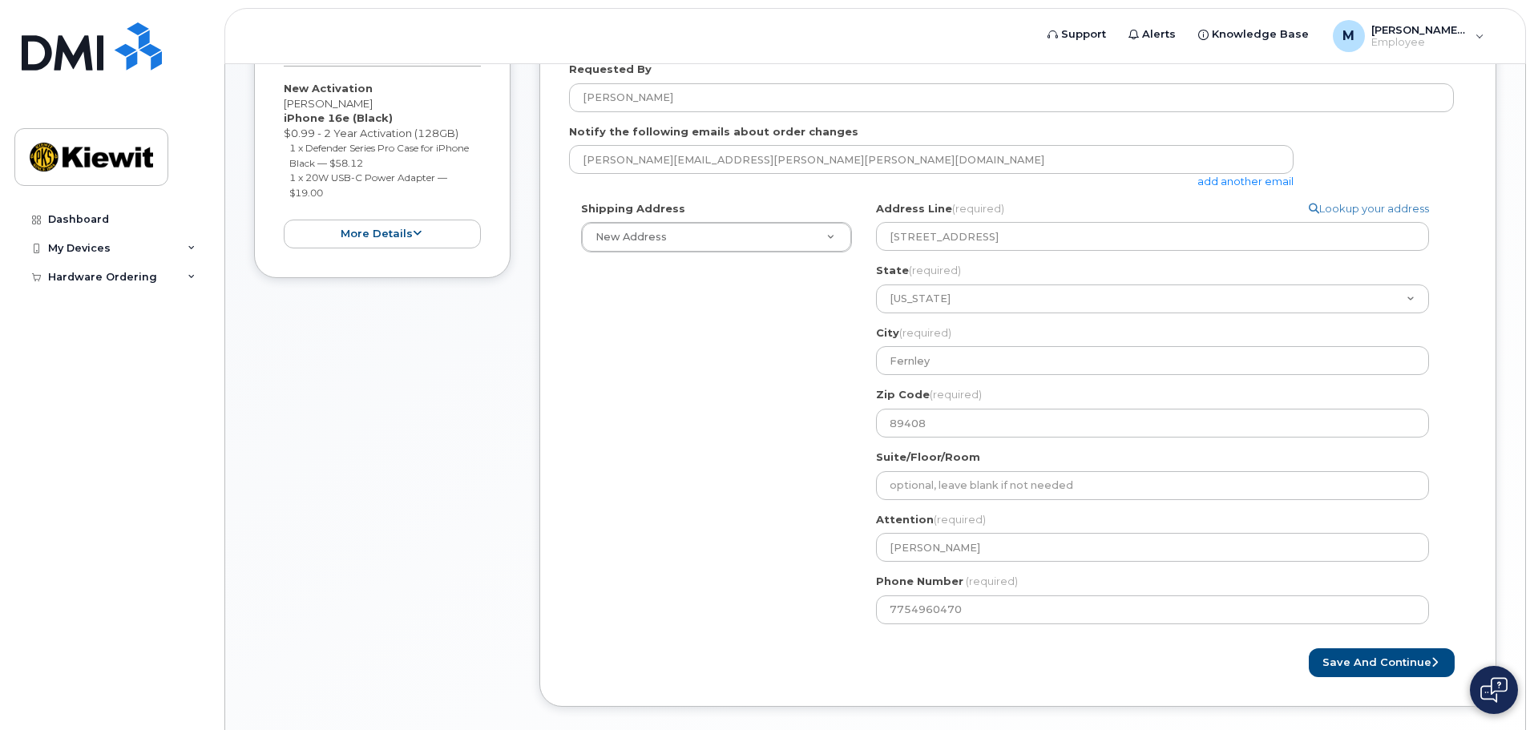
click at [782, 345] on div "Shipping Address New Address New Address NV Fernley Search your address... Manu…" at bounding box center [1011, 418] width 885 height 435
click at [1378, 649] on button "Save and Continue" at bounding box center [1382, 663] width 146 height 30
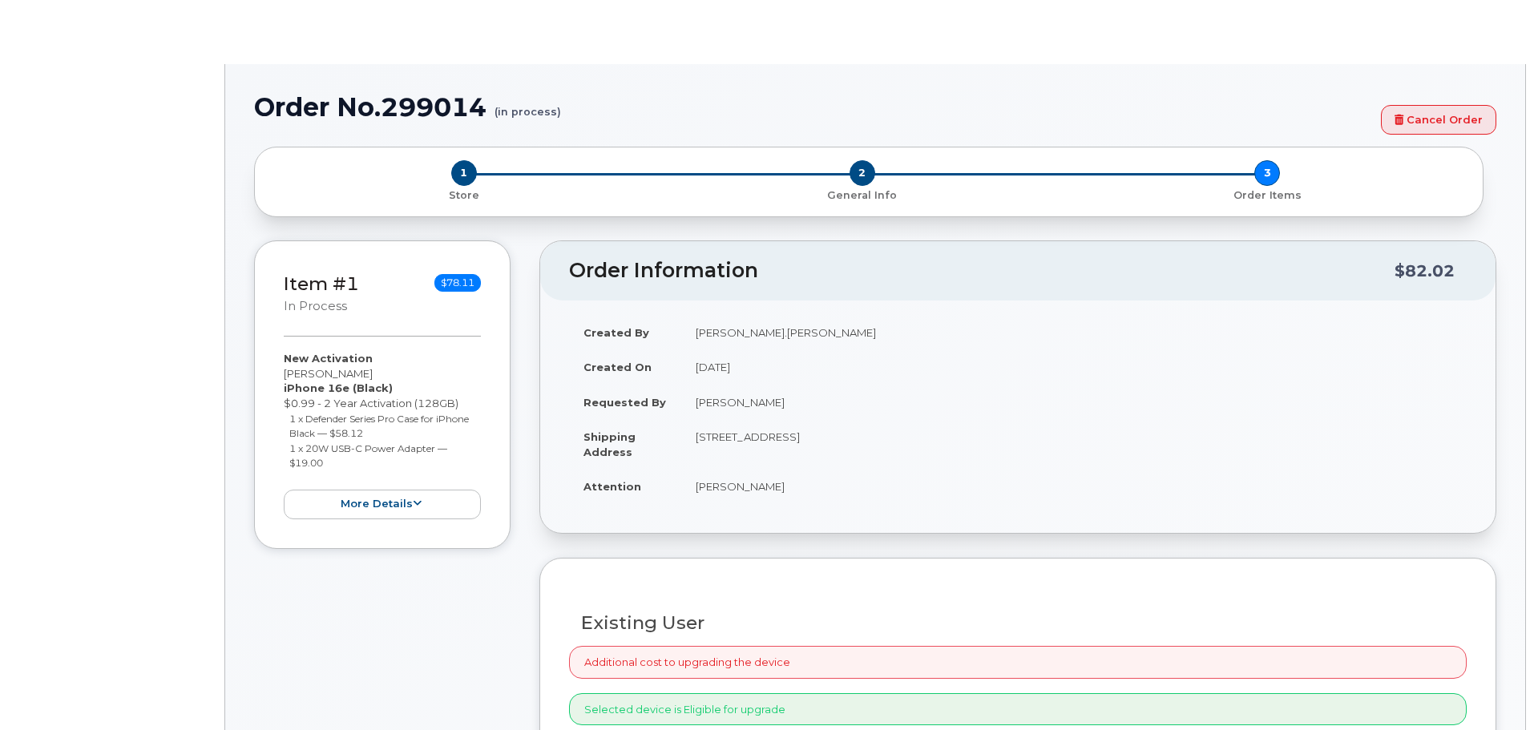
radio input "true"
type input "2164658"
select select
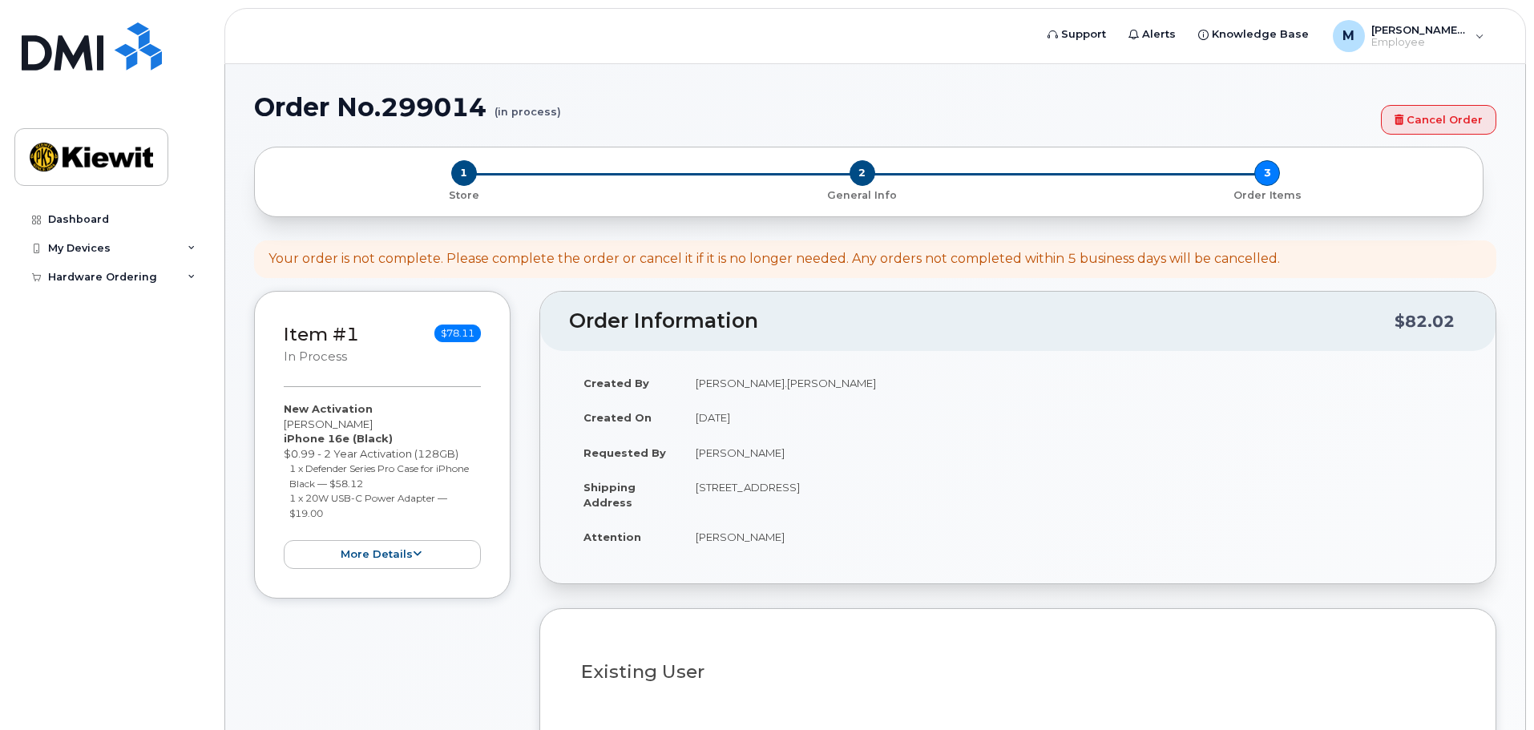
type input "12550 (Newburgh, NY)"
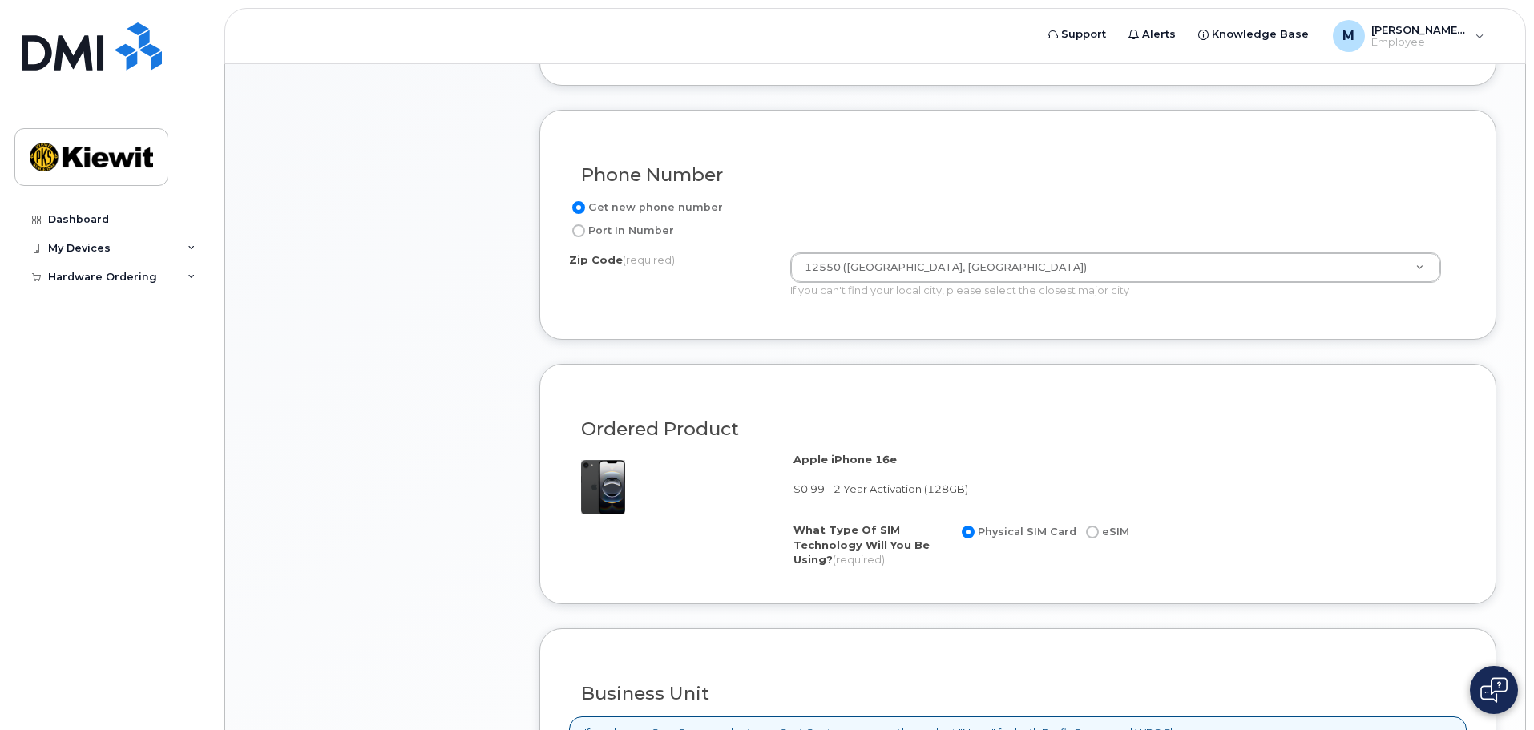
scroll to position [721, 0]
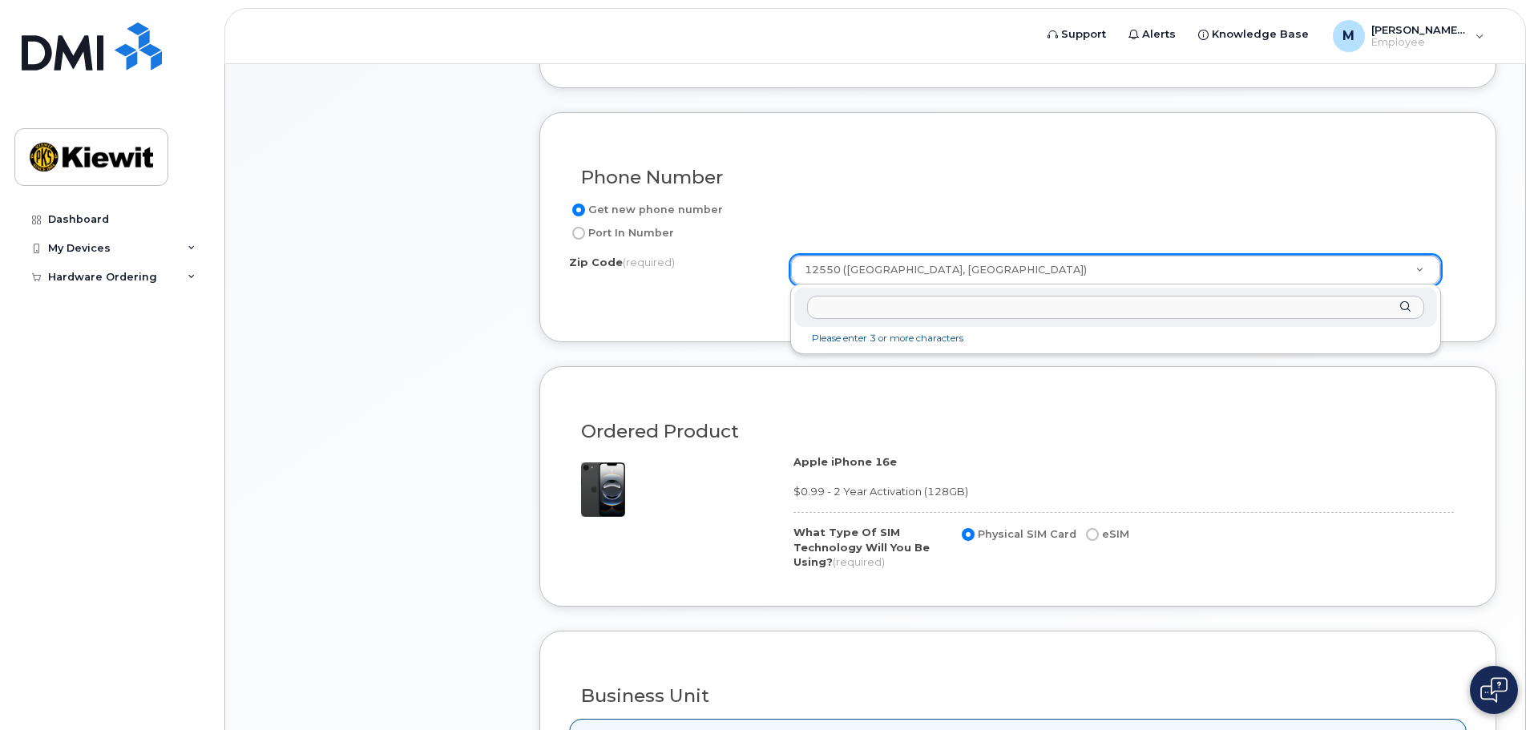
click at [916, 306] on input "Zip Code (required)" at bounding box center [1115, 307] width 617 height 23
type input "89408"
type input "89408 (Fernley, NV)"
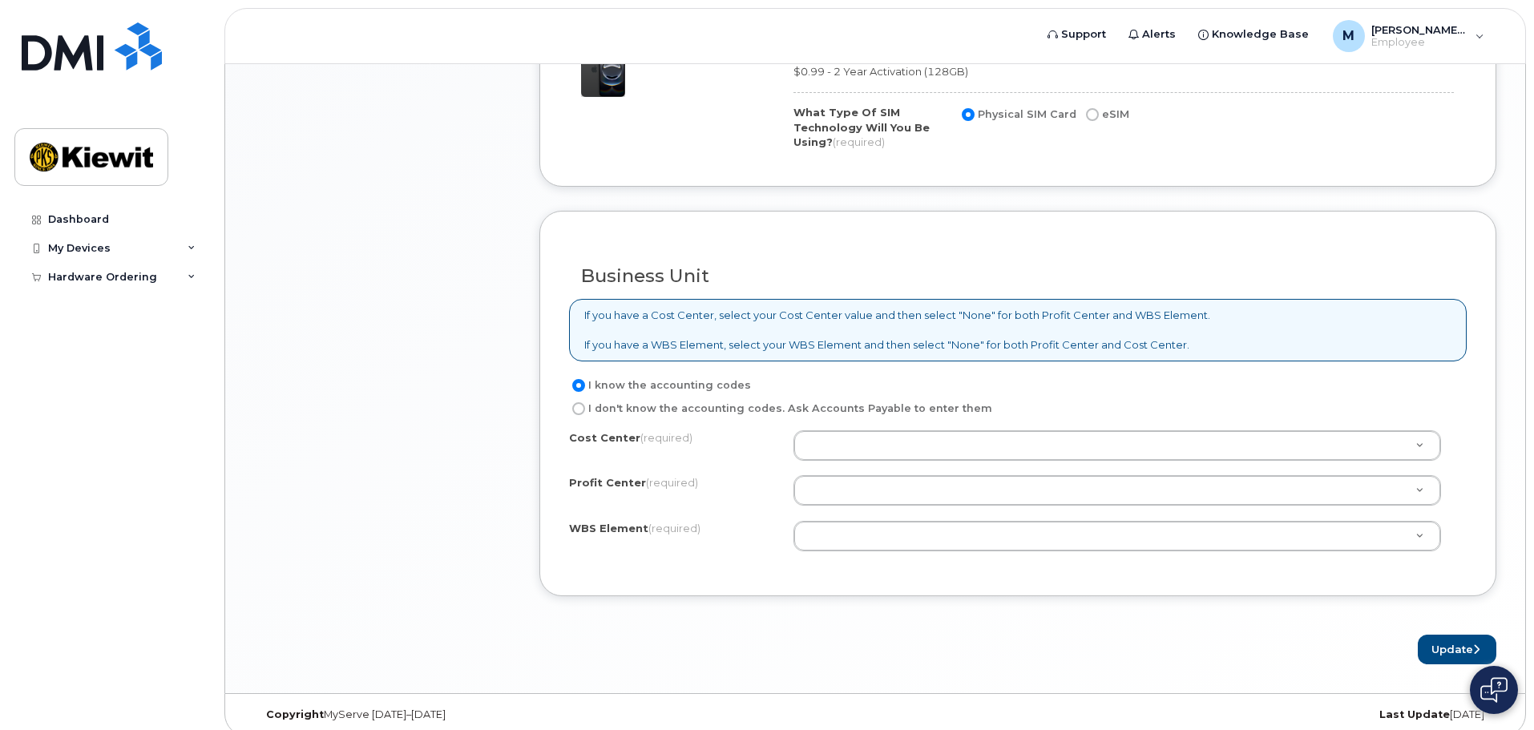
scroll to position [1156, 0]
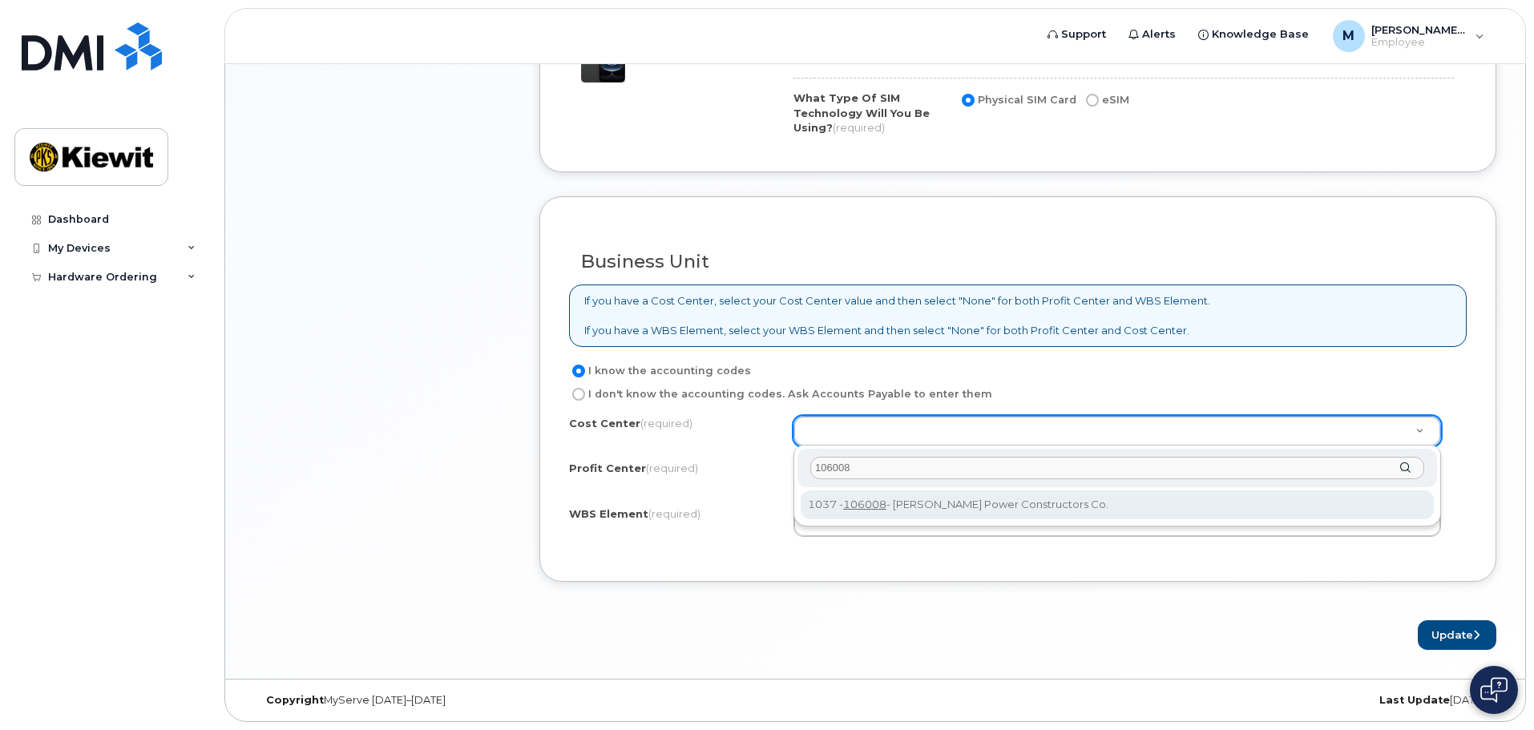
type input "106008"
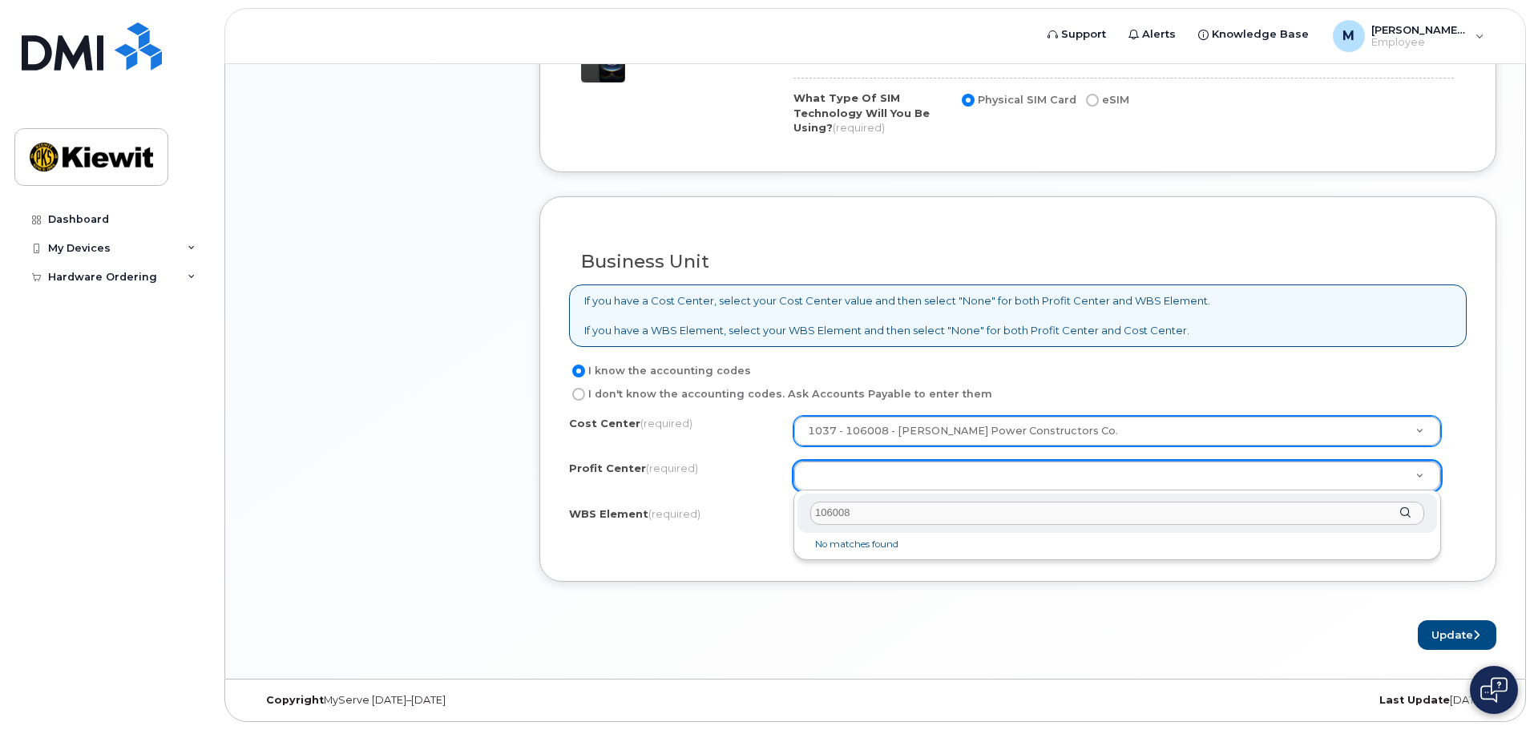
drag, startPoint x: 910, startPoint y: 517, endPoint x: 729, endPoint y: 523, distance: 181.3
type input "s"
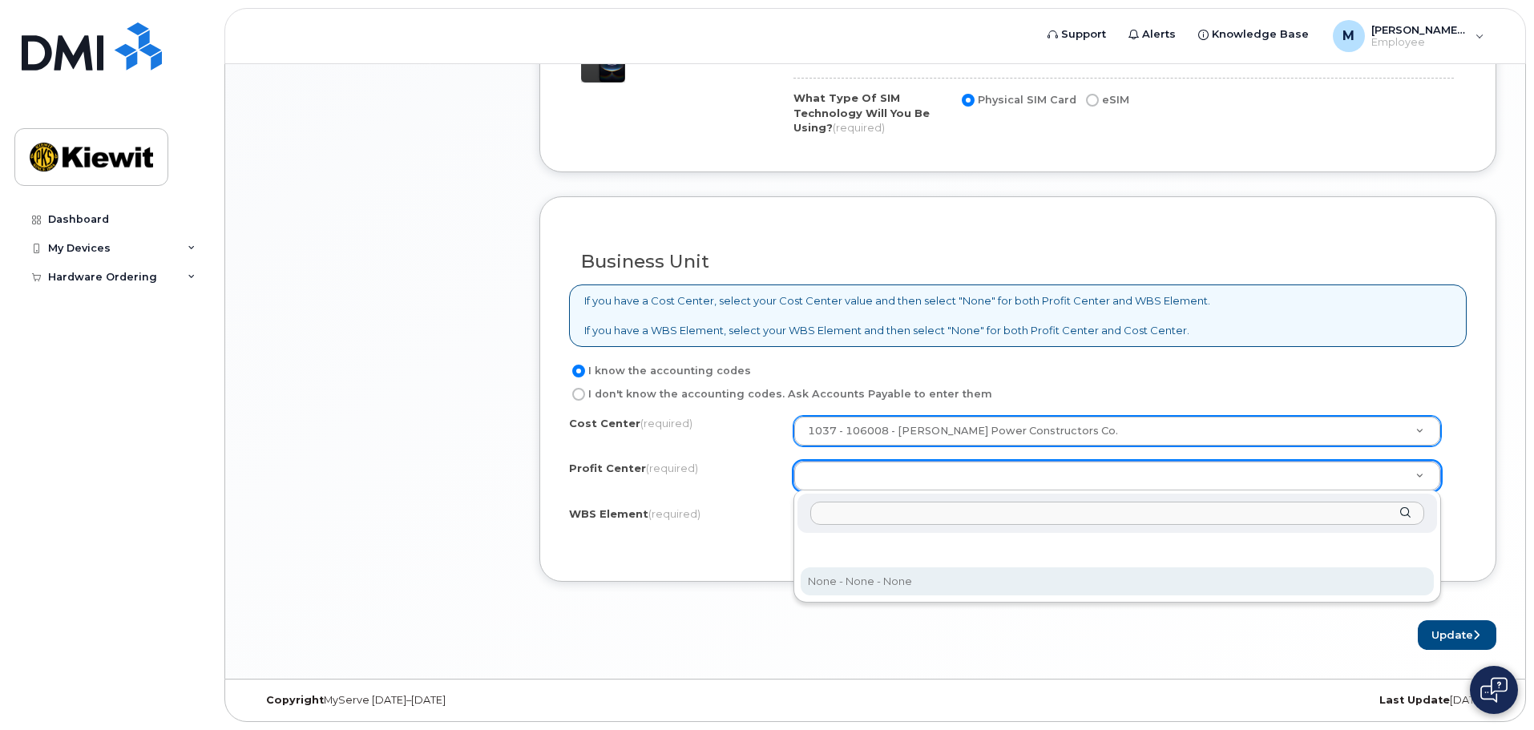
select select "None"
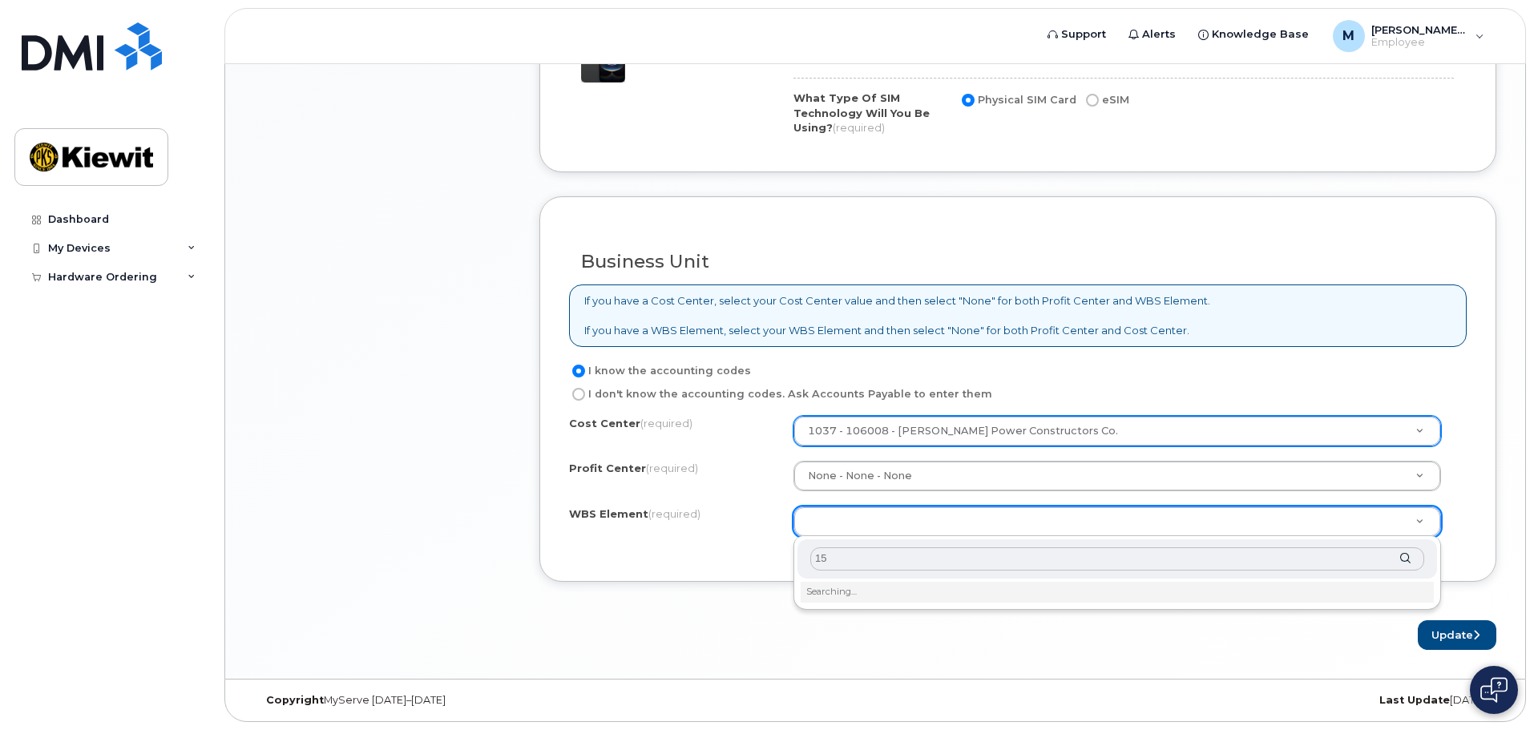
type input "1"
click at [897, 562] on input "106008.1514" at bounding box center [1117, 558] width 614 height 23
type input "106008.1514"
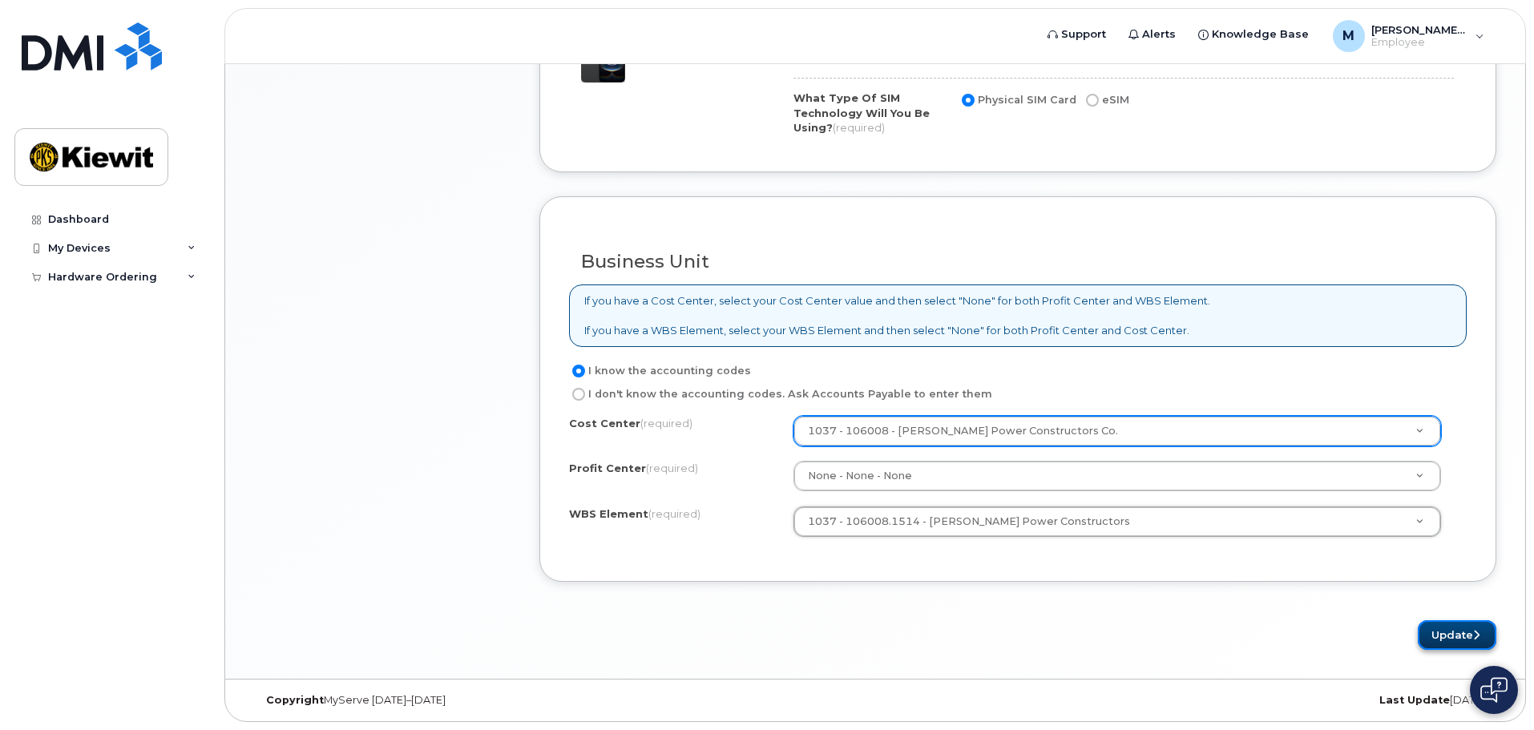
click at [1441, 633] on button "Update" at bounding box center [1457, 635] width 79 height 30
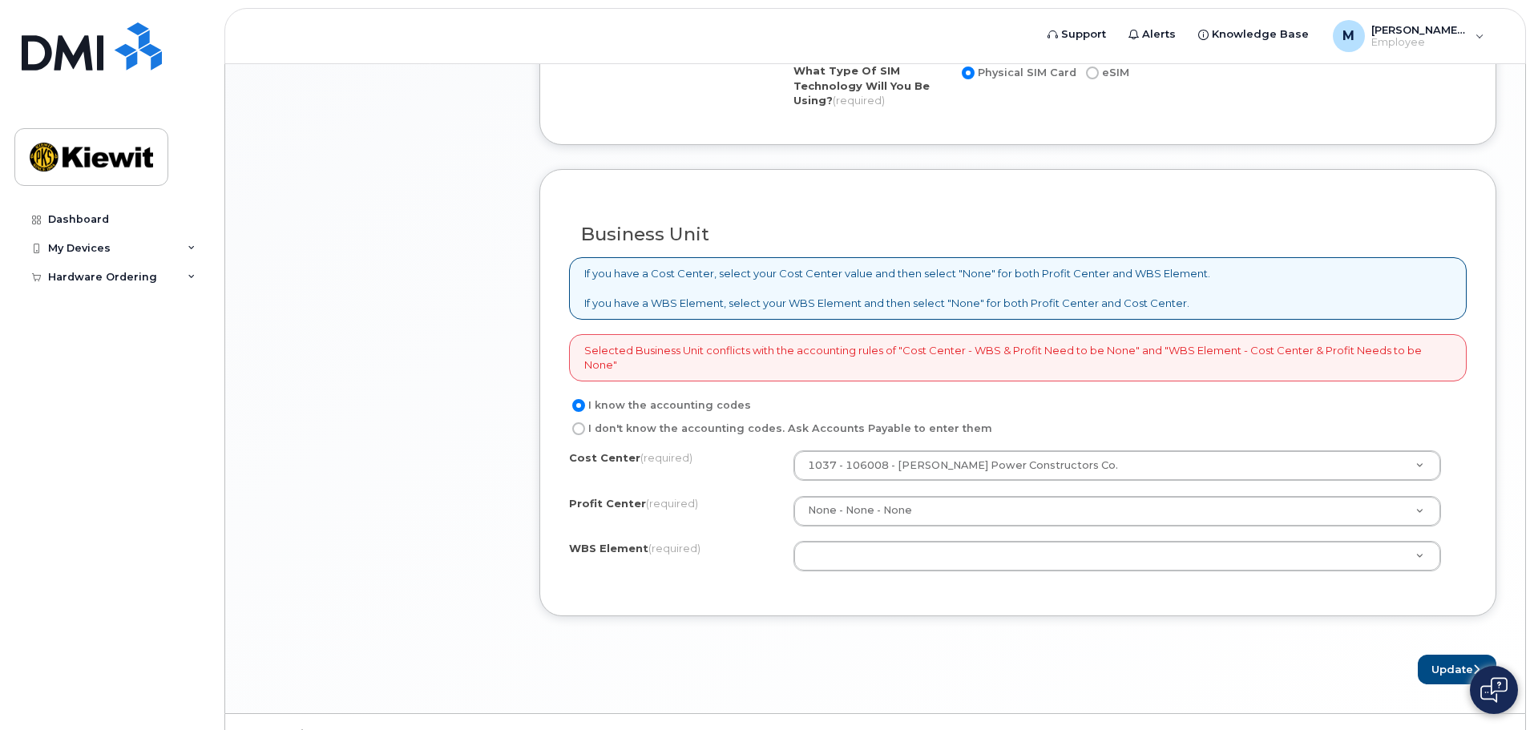
scroll to position [1218, 0]
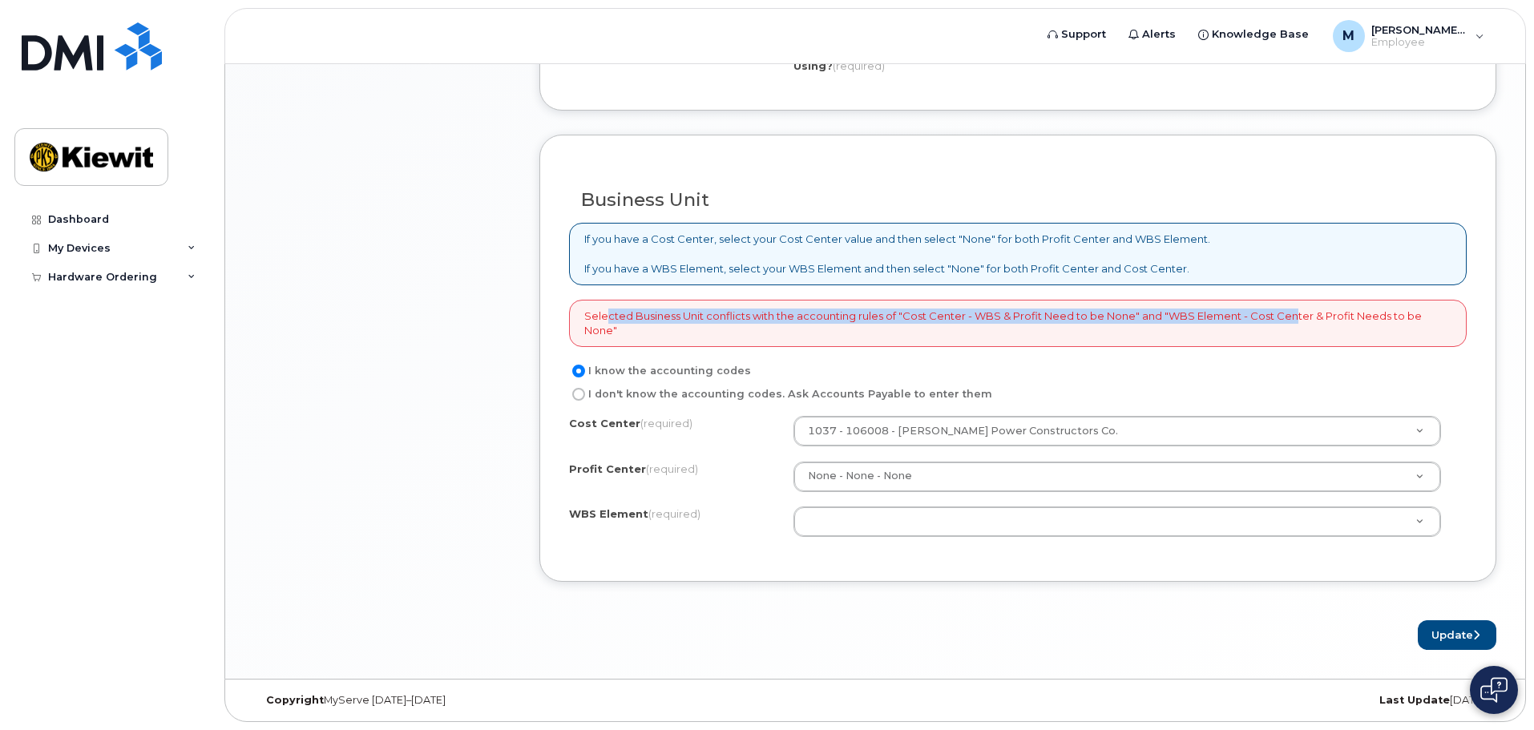
drag, startPoint x: 600, startPoint y: 313, endPoint x: 1287, endPoint y: 321, distance: 687.8
click at [1287, 321] on div "Selected Business Unit conflicts with the accounting rules of "Cost Center - WB…" at bounding box center [1018, 323] width 898 height 47
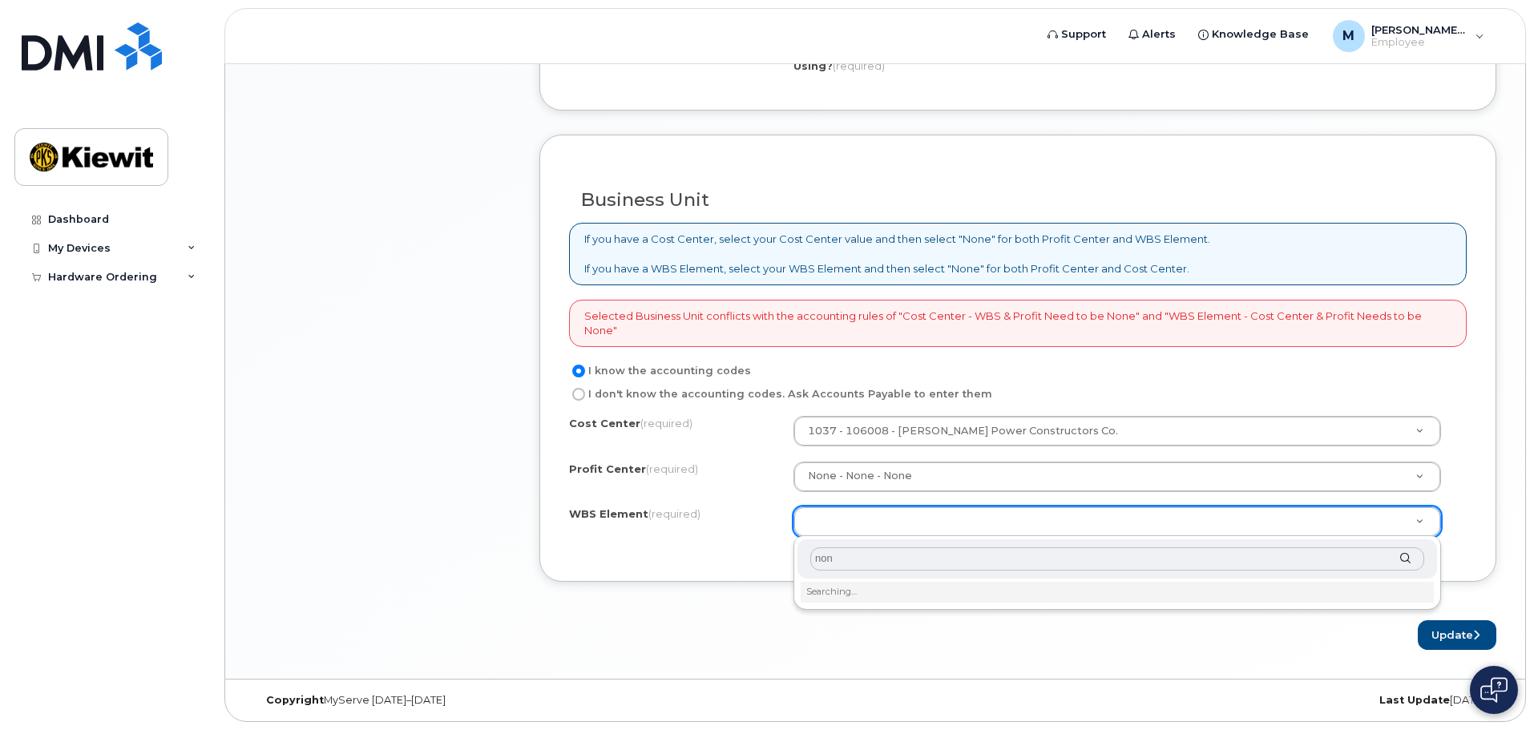
type input "none"
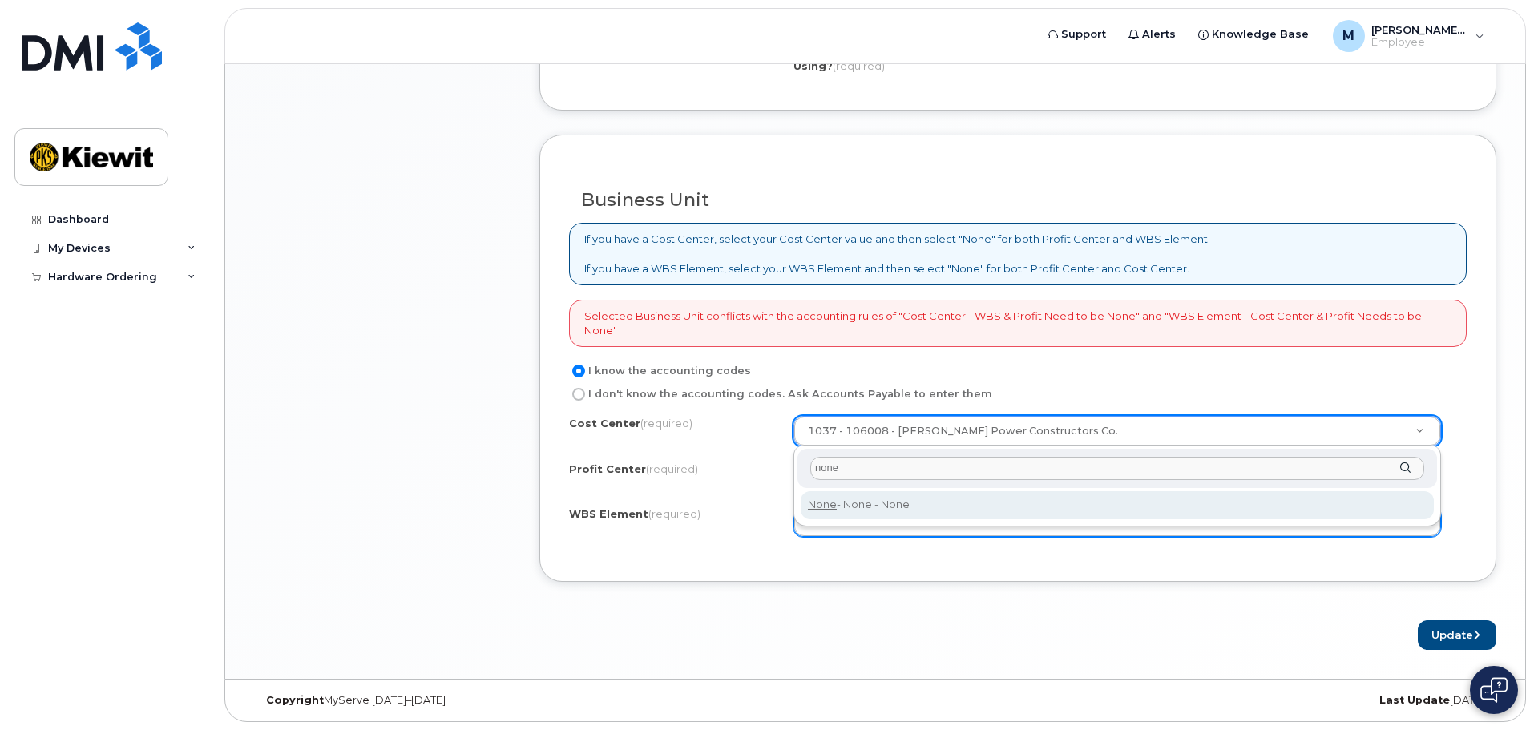
type input "none"
type input "None"
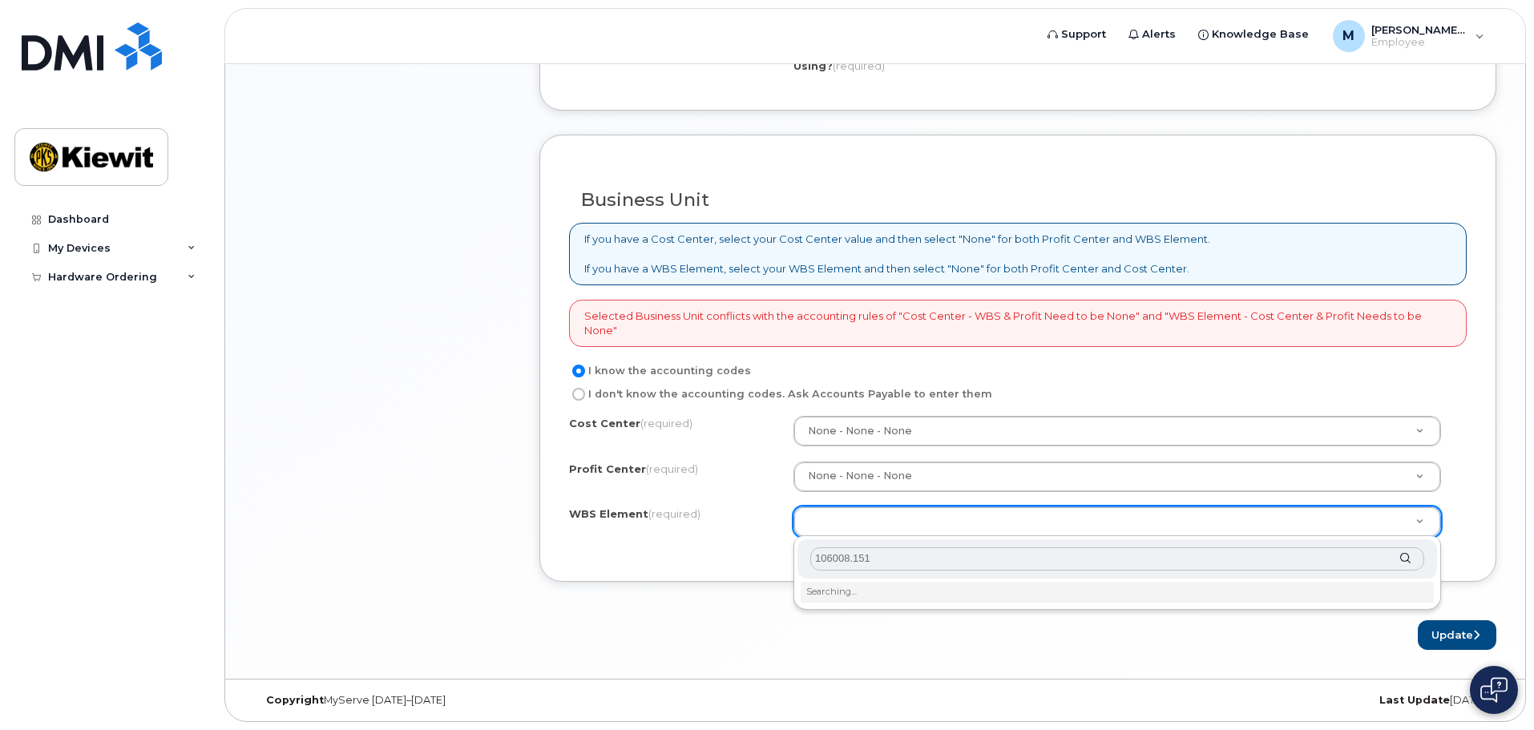
type input "106008.1514"
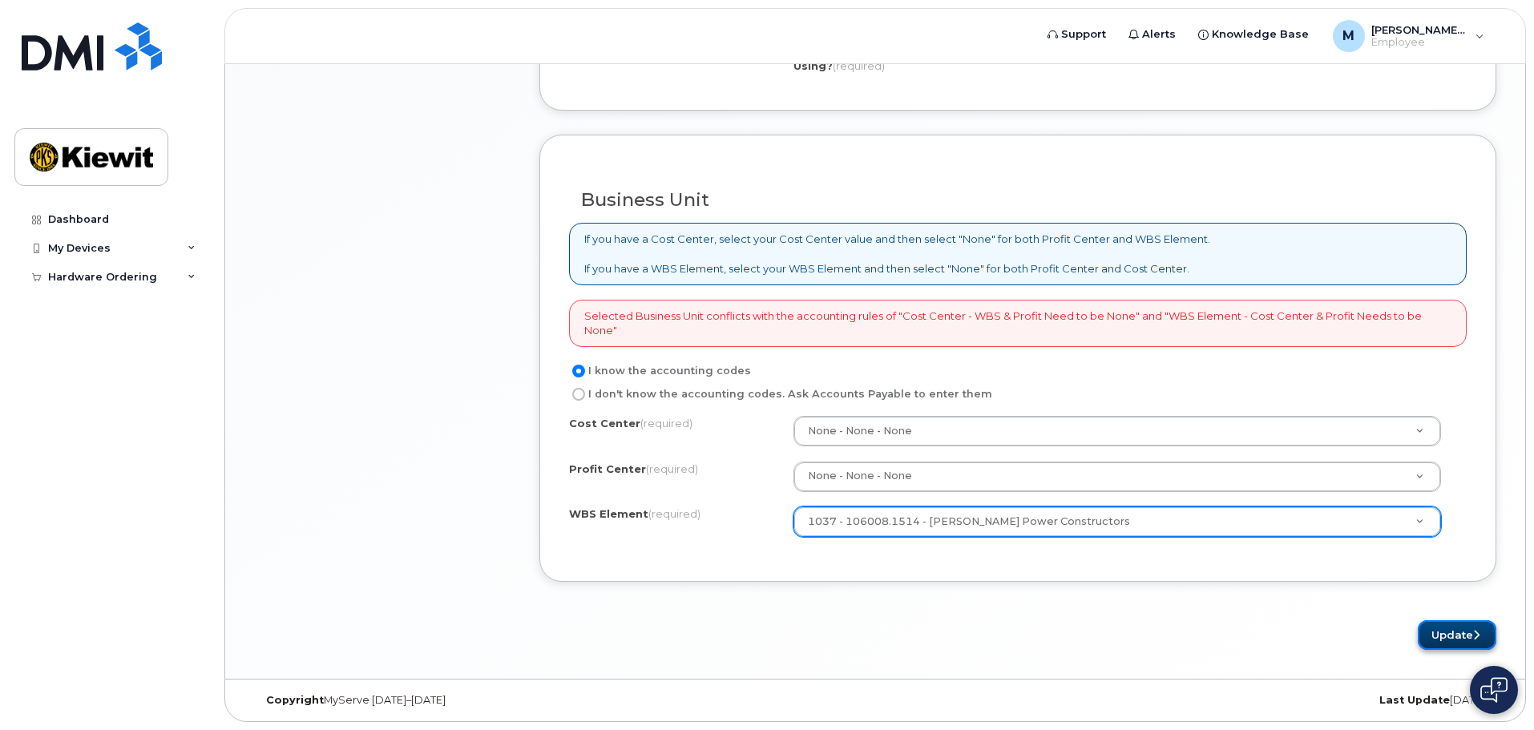
click at [1466, 642] on button "Update" at bounding box center [1457, 635] width 79 height 30
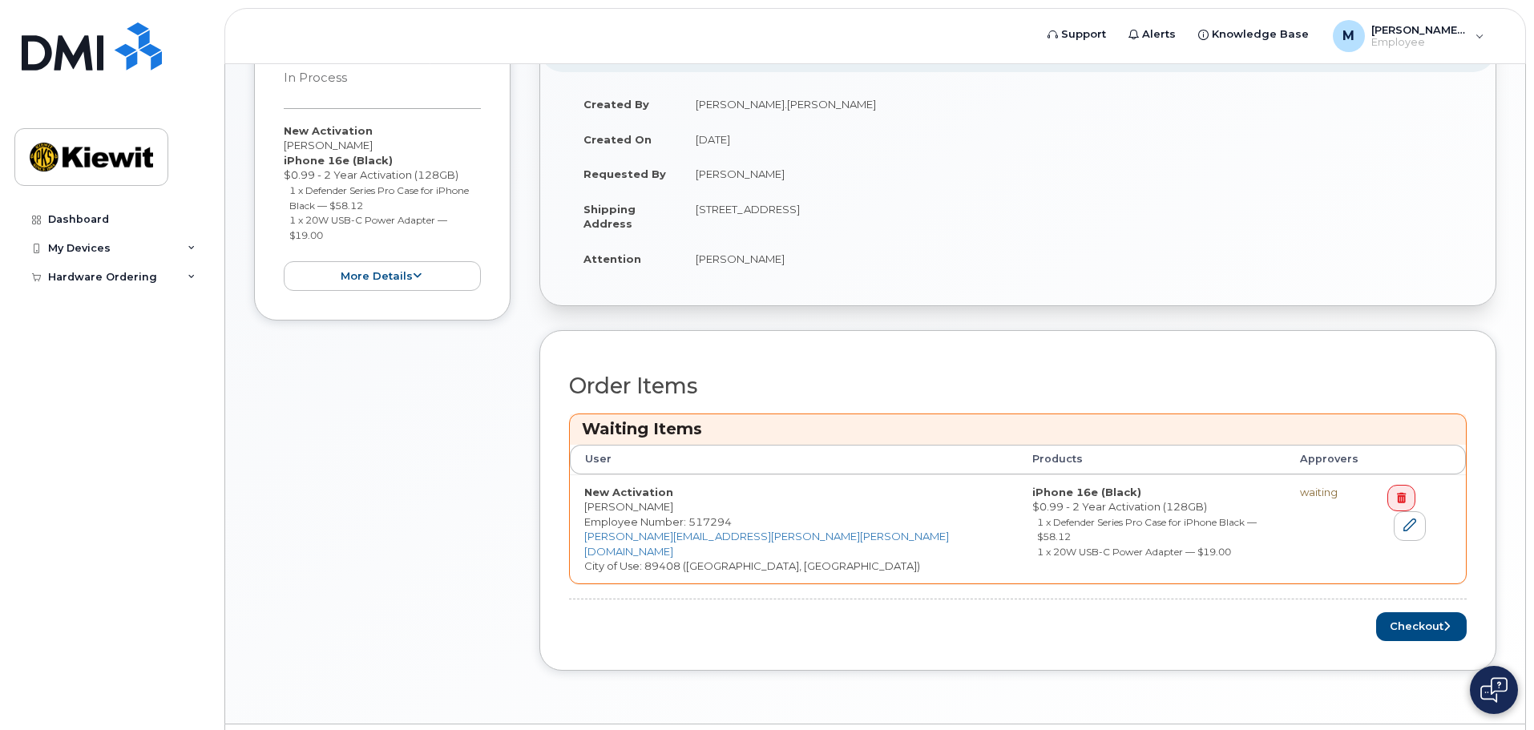
scroll to position [378, 0]
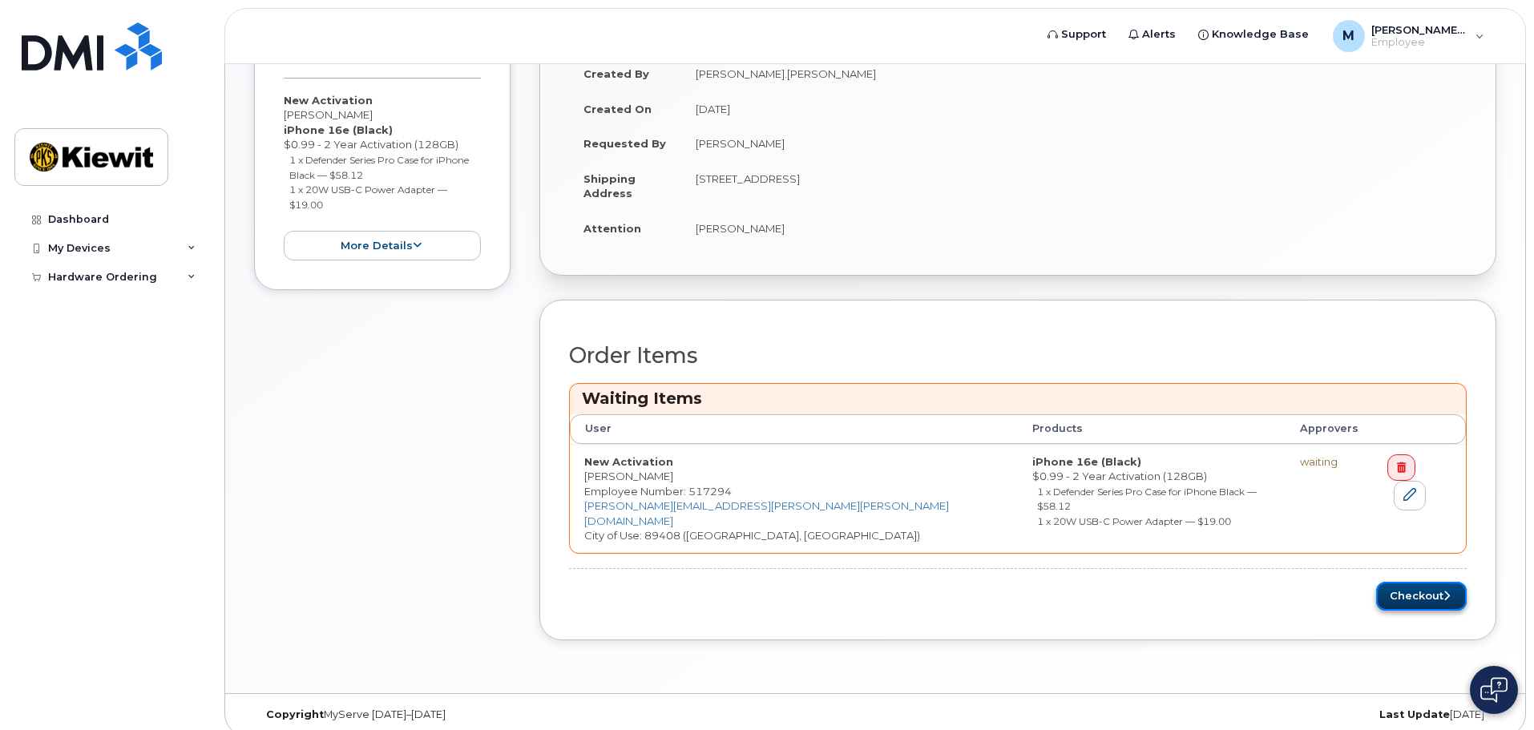
click at [1411, 582] on button "Checkout" at bounding box center [1421, 597] width 91 height 30
